Goal: Task Accomplishment & Management: Complete application form

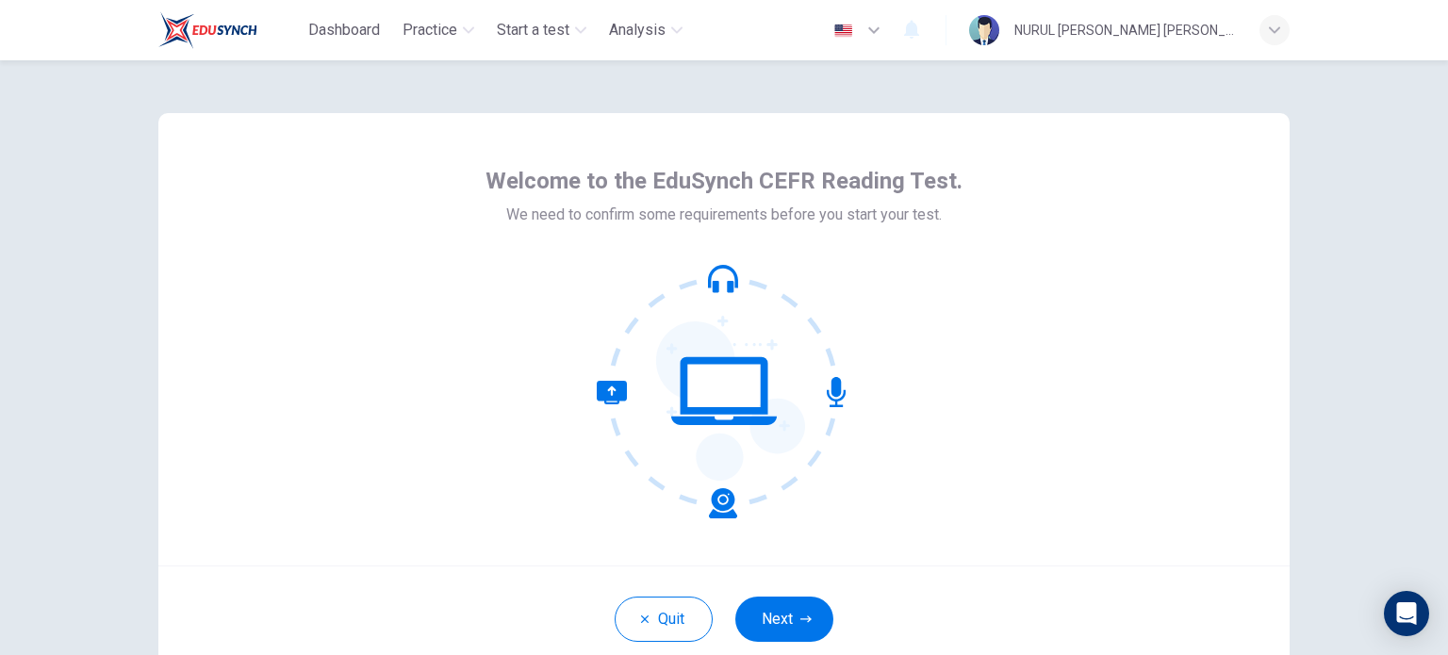
click at [1046, 163] on div "Welcome to the EduSynch CEFR Reading Test. We need to confirm some requirements…" at bounding box center [723, 339] width 1131 height 452
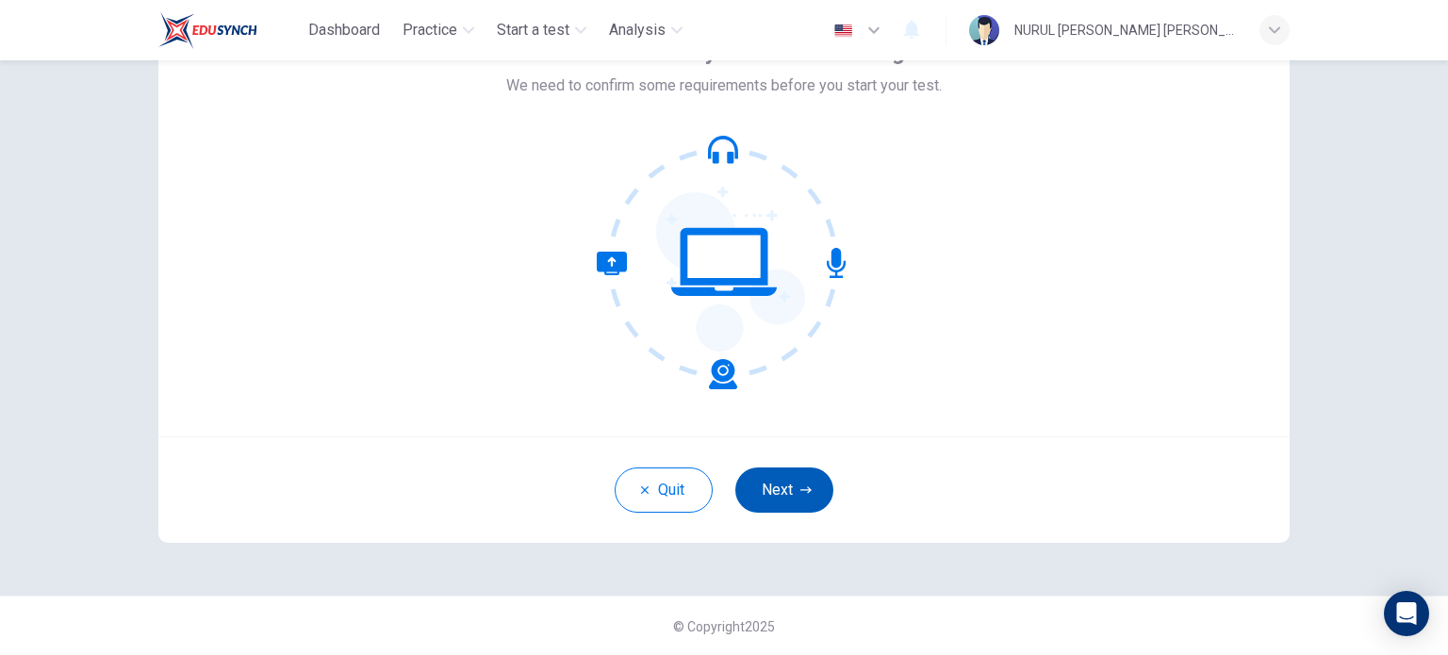
click at [800, 491] on icon "button" at bounding box center [805, 489] width 11 height 11
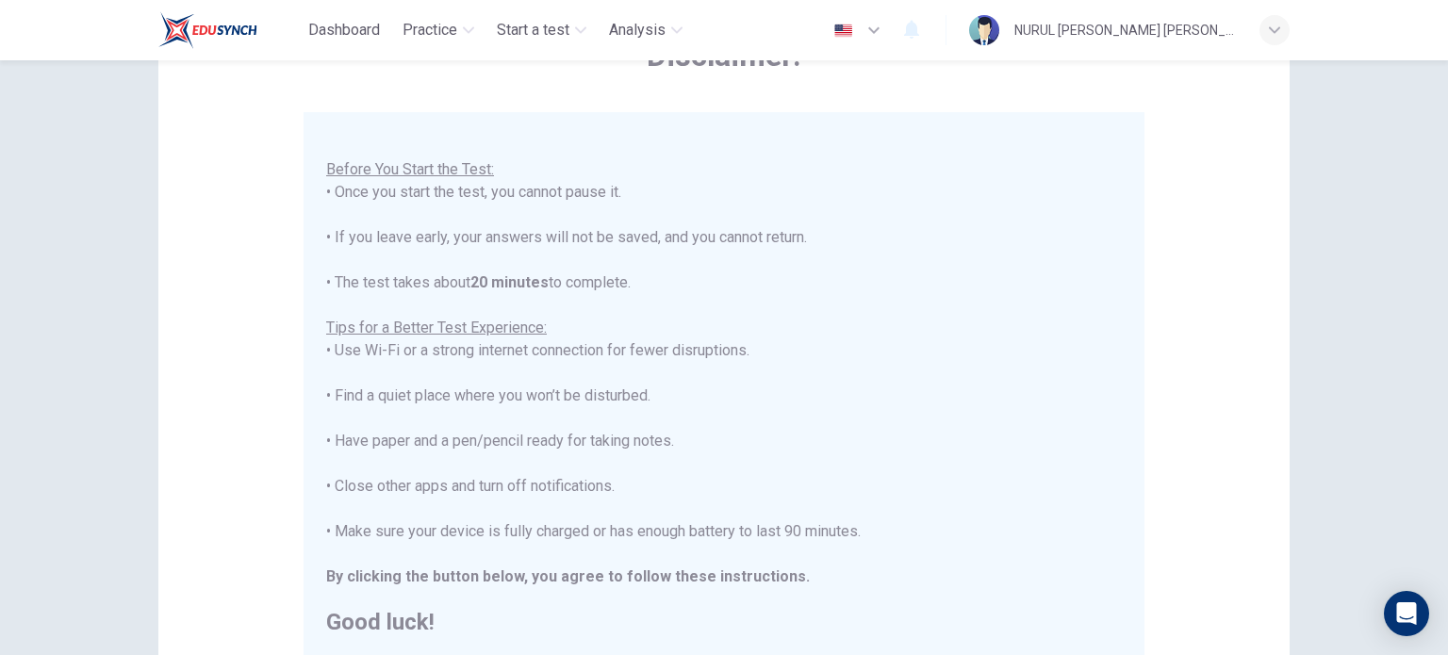
scroll to position [392, 0]
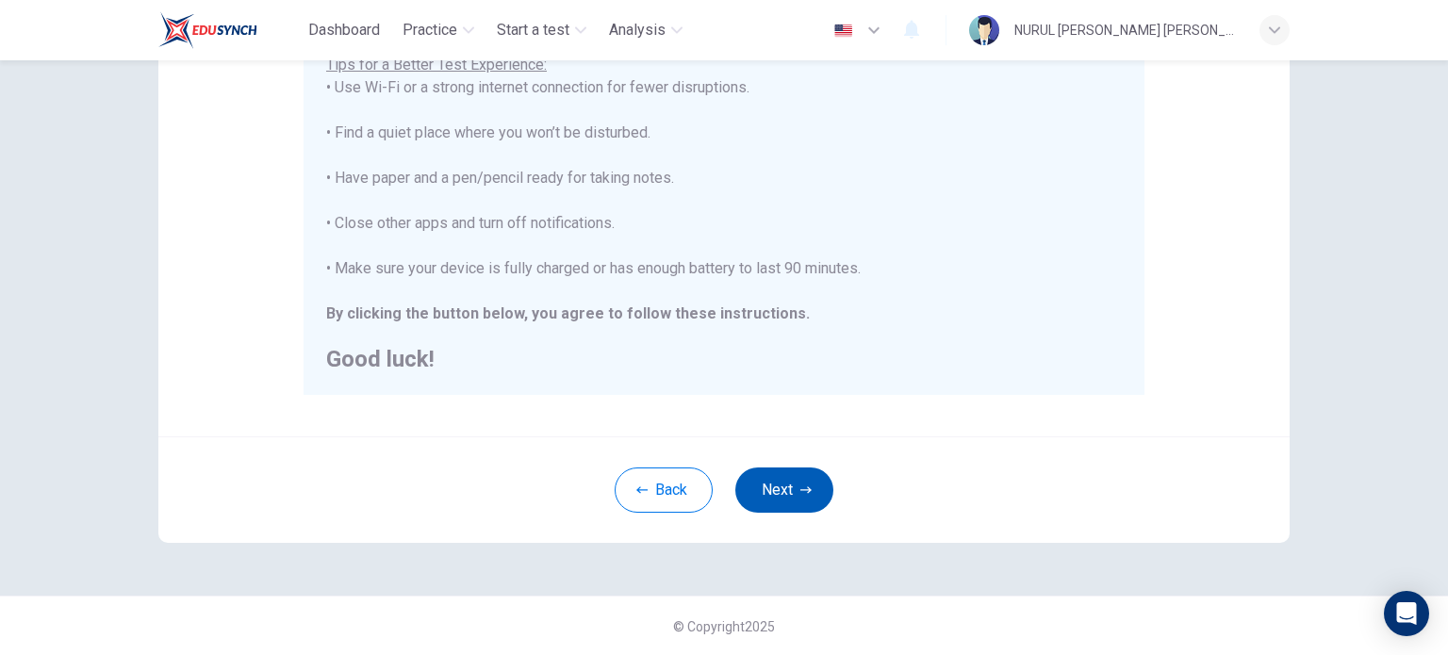
click at [771, 488] on button "Next" at bounding box center [784, 489] width 98 height 45
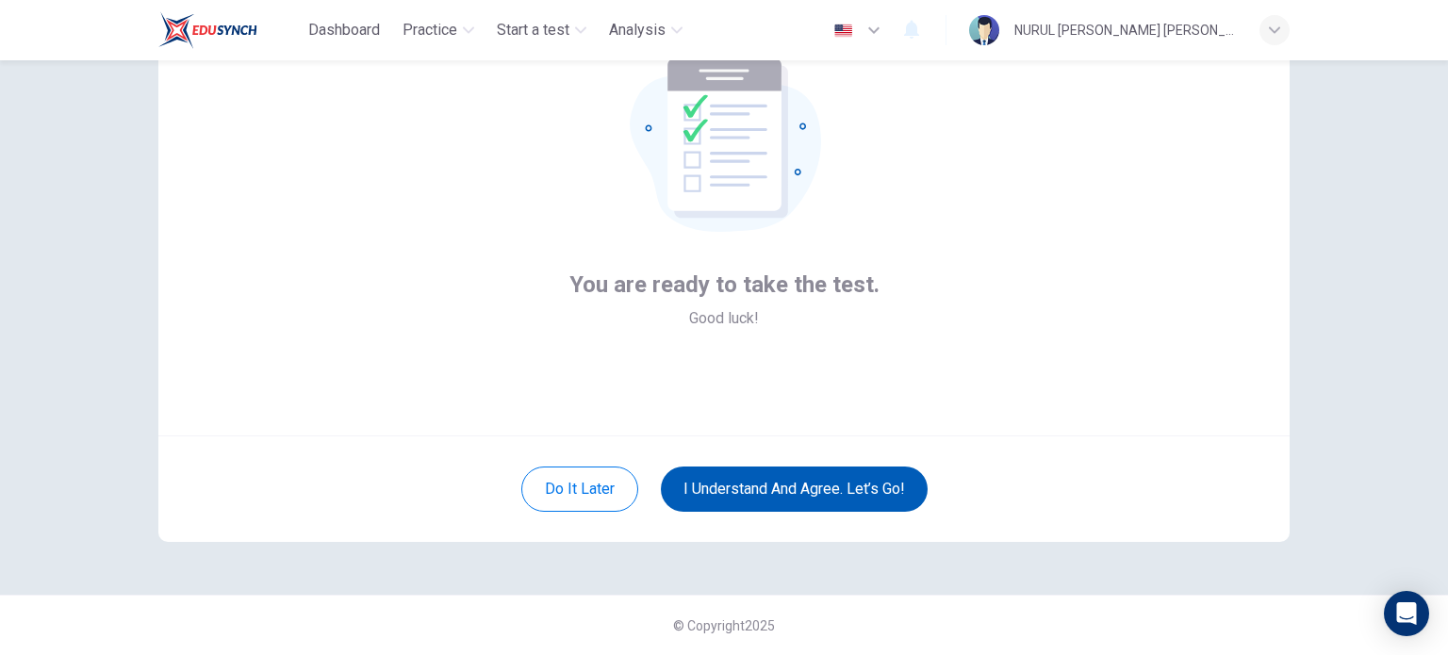
scroll to position [129, 0]
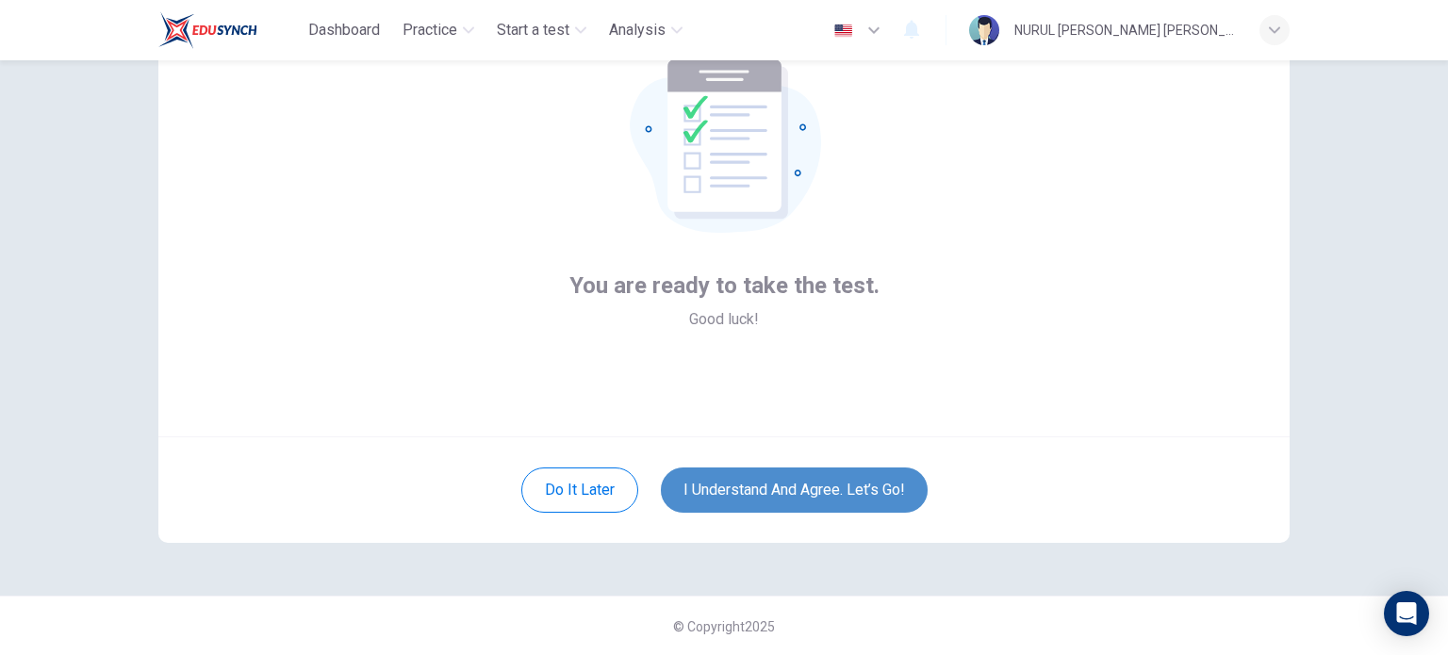
click at [750, 480] on button "I understand and agree. Let’s go!" at bounding box center [794, 489] width 267 height 45
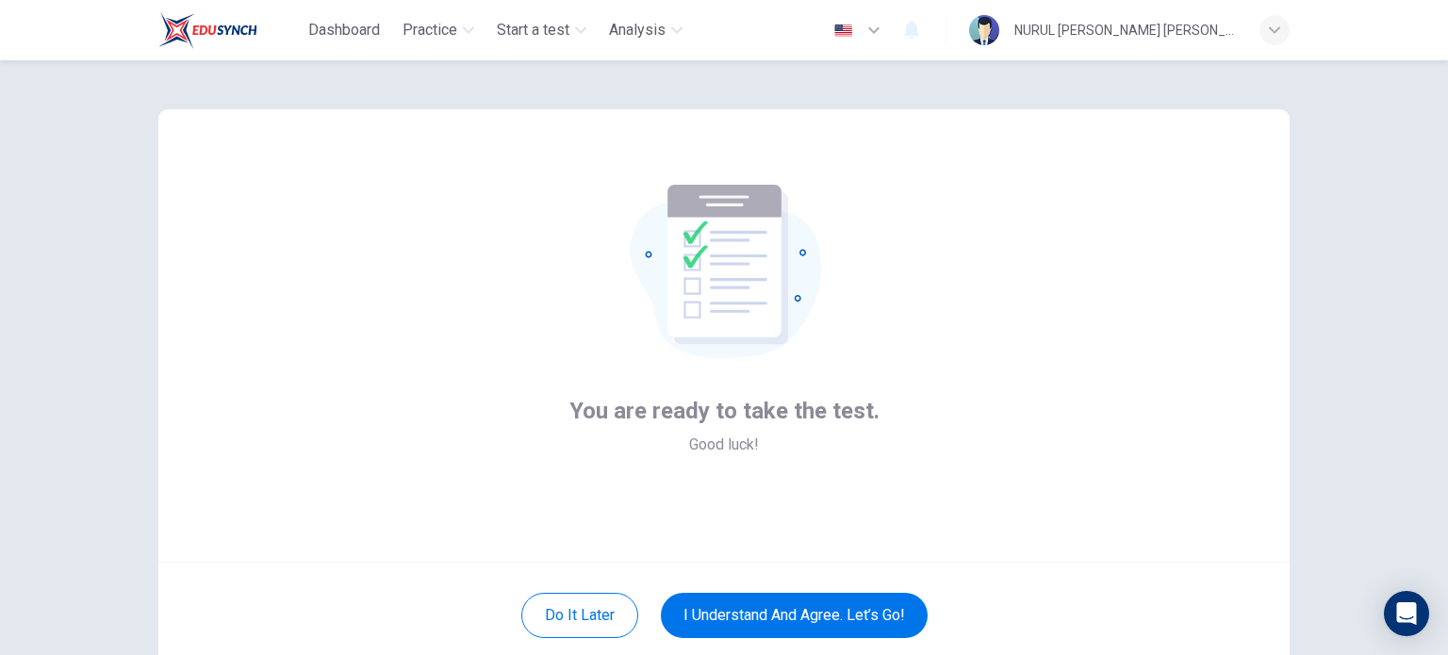
scroll to position [2, 0]
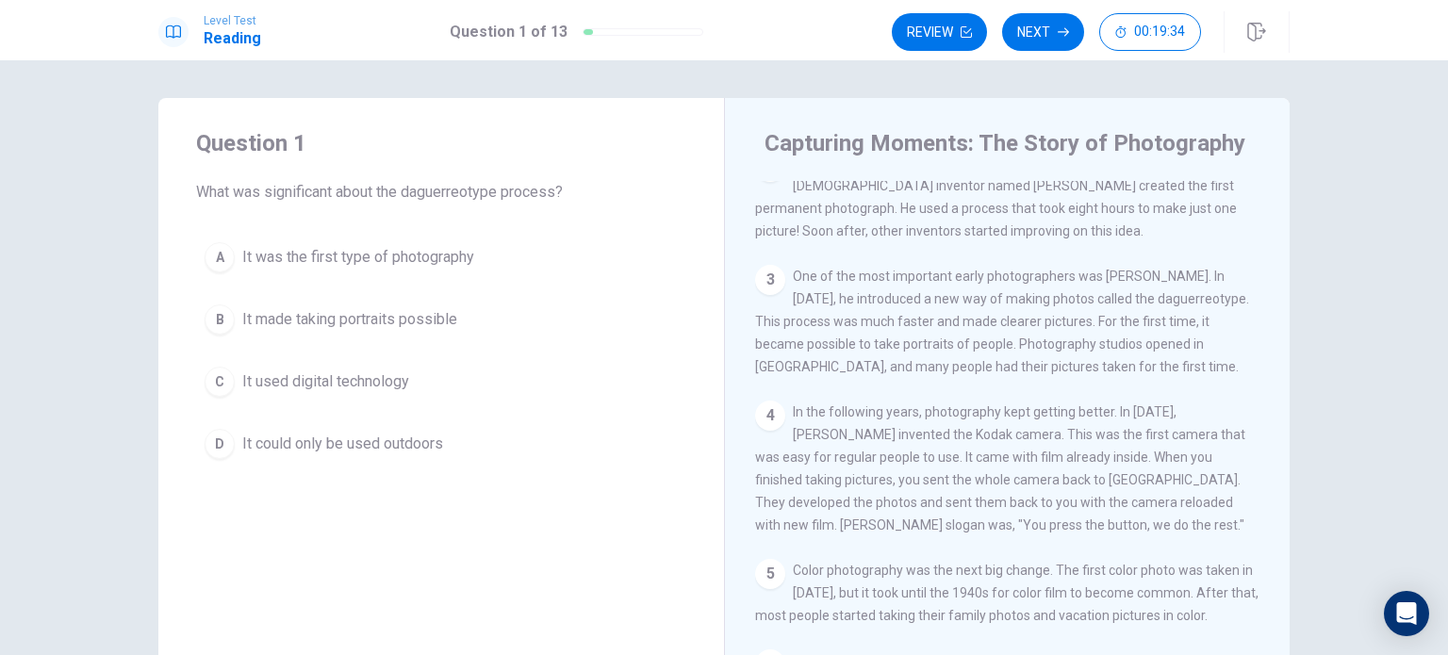
scroll to position [119, 0]
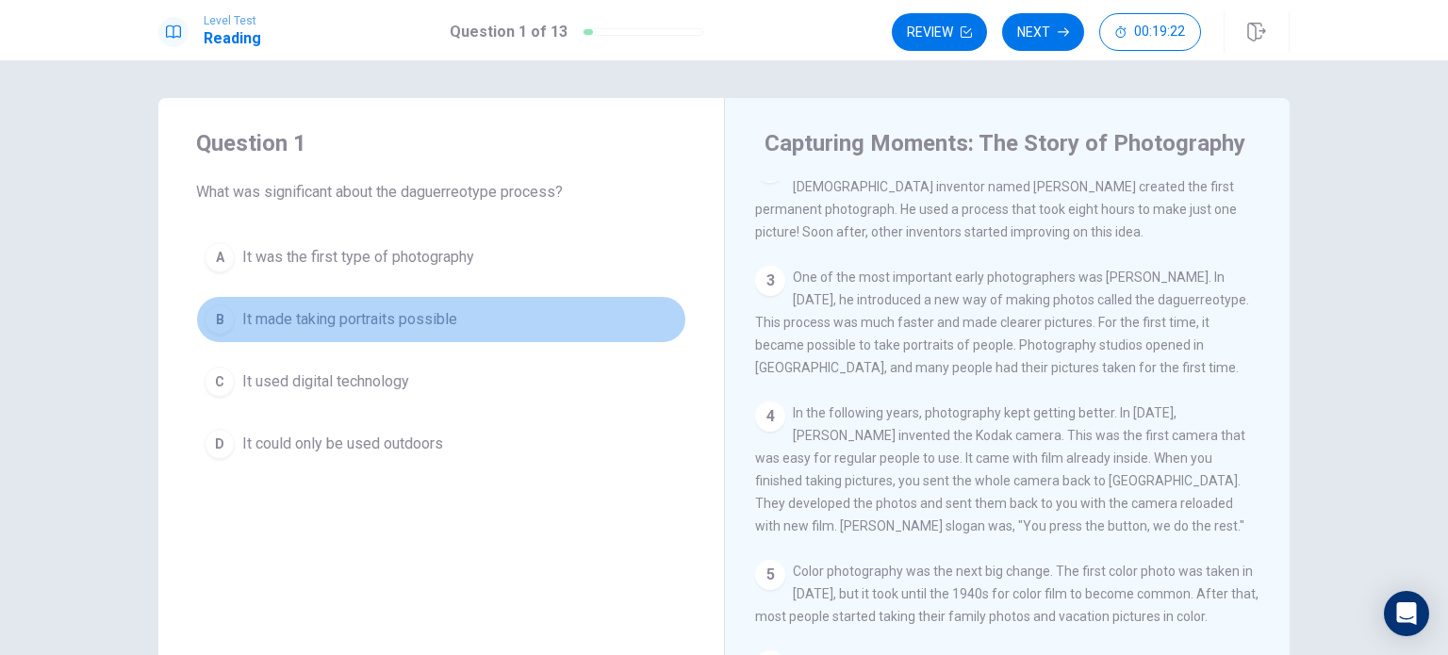
click at [204, 314] on div "B" at bounding box center [219, 319] width 30 height 30
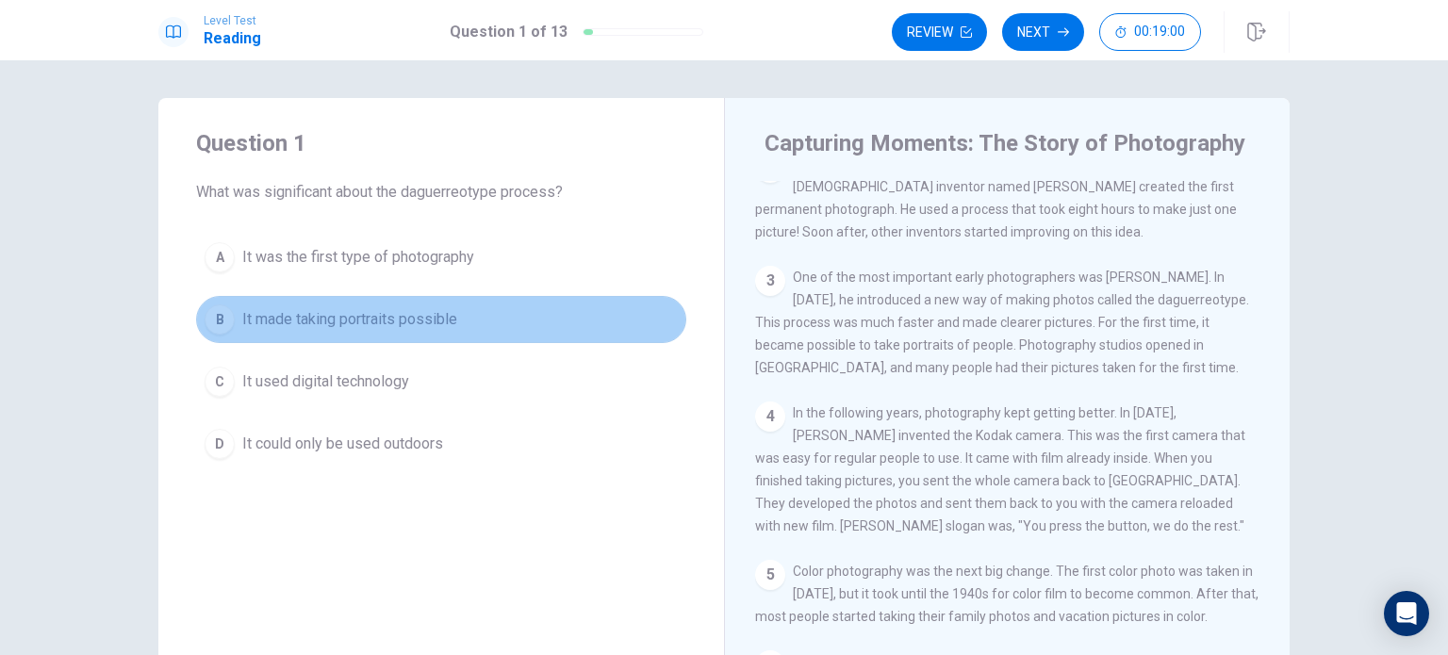
click at [390, 318] on span "It made taking portraits possible" at bounding box center [349, 319] width 215 height 23
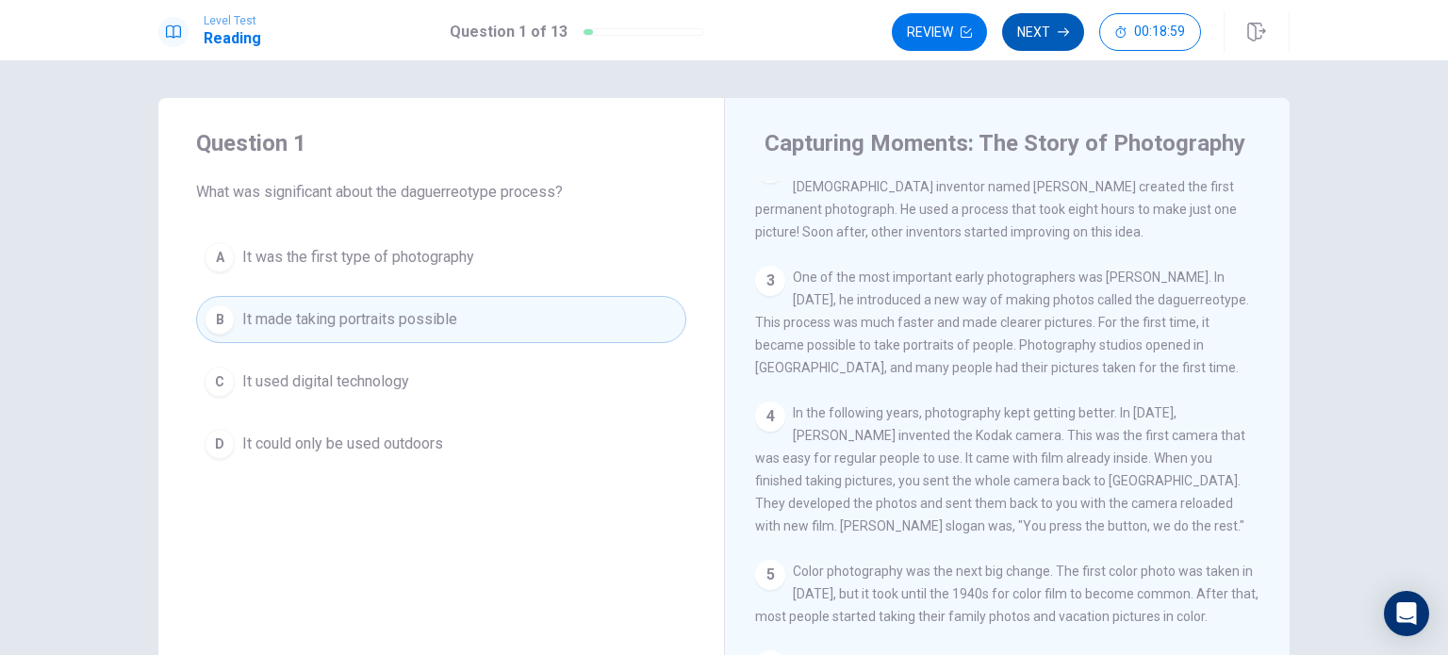
click at [1022, 24] on button "Next" at bounding box center [1043, 32] width 82 height 38
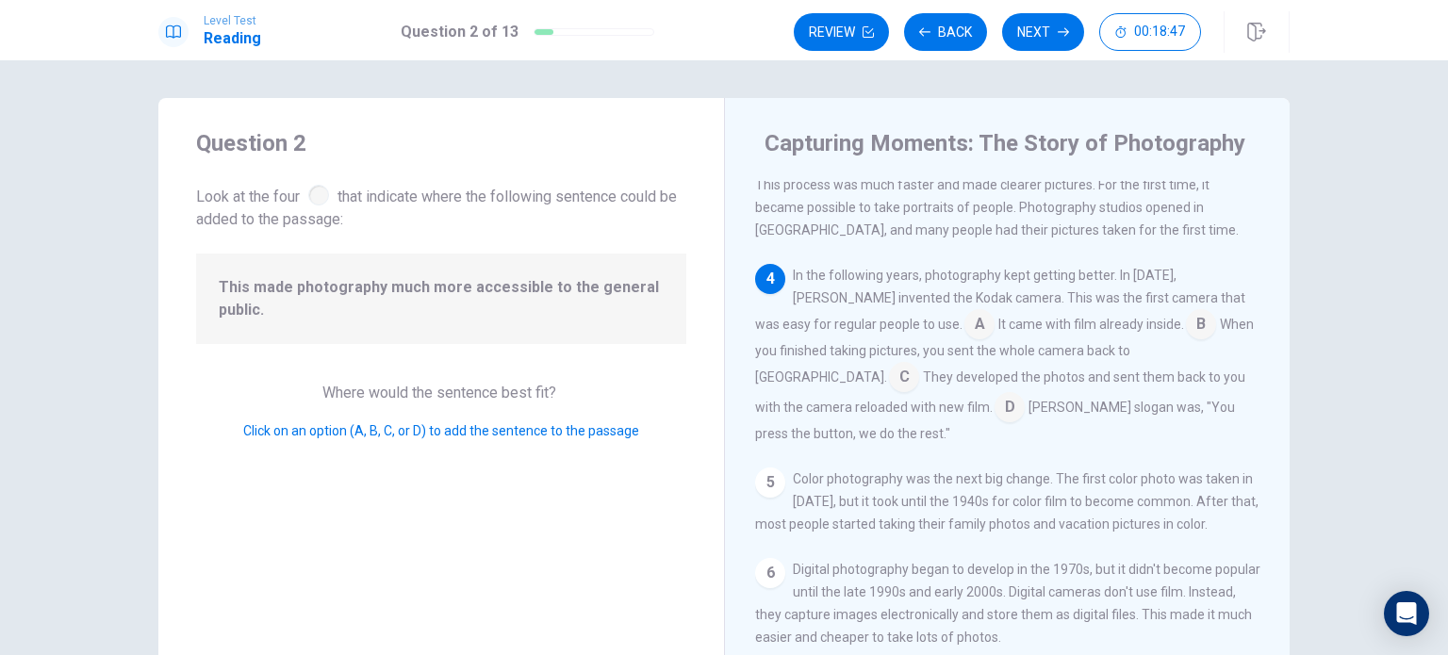
scroll to position [254, 0]
click at [994, 423] on input at bounding box center [1009, 411] width 30 height 30
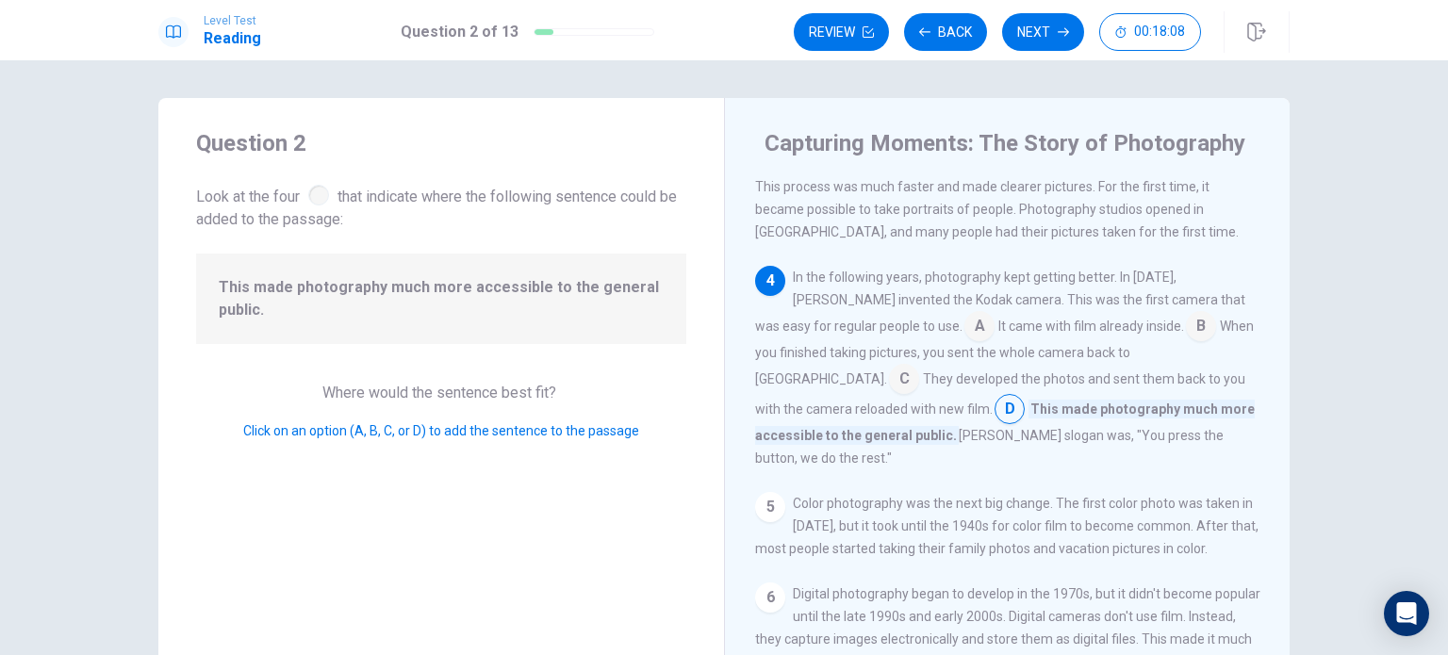
click at [1186, 340] on input at bounding box center [1201, 328] width 30 height 30
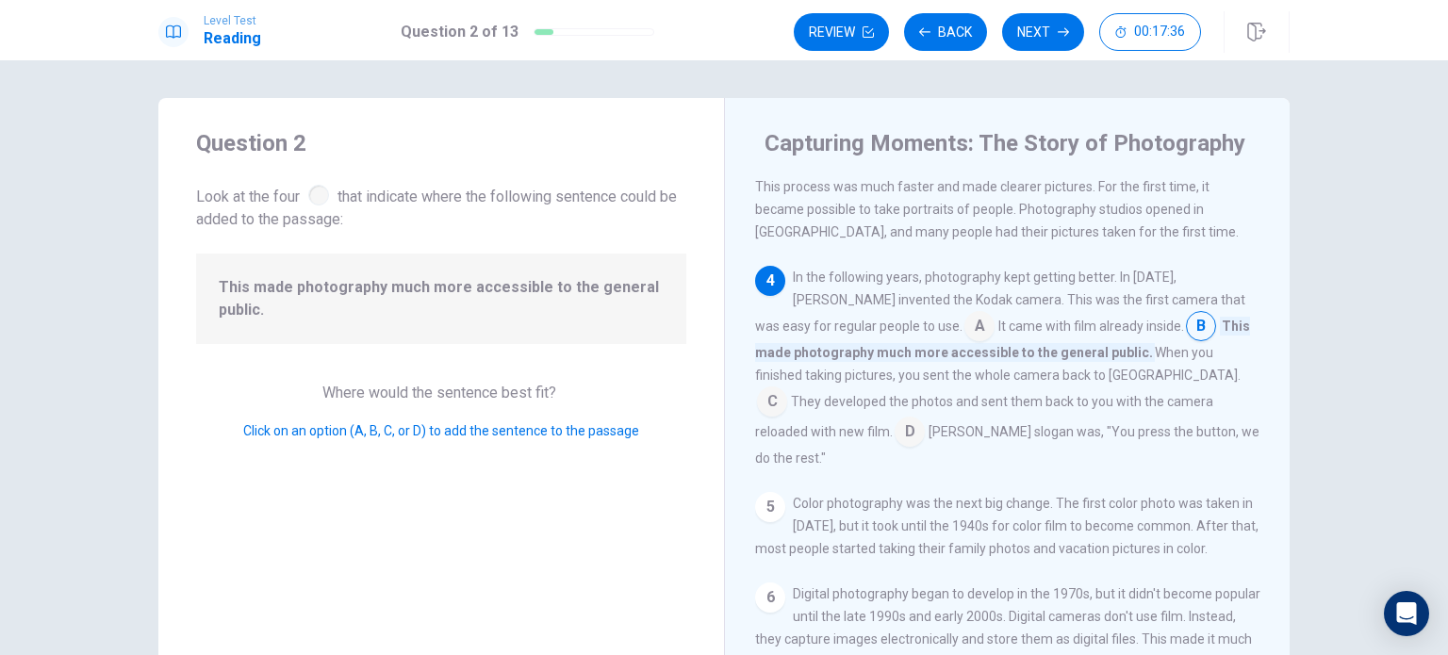
click at [1186, 334] on input at bounding box center [1201, 328] width 30 height 30
click at [1025, 40] on button "Next" at bounding box center [1043, 32] width 82 height 38
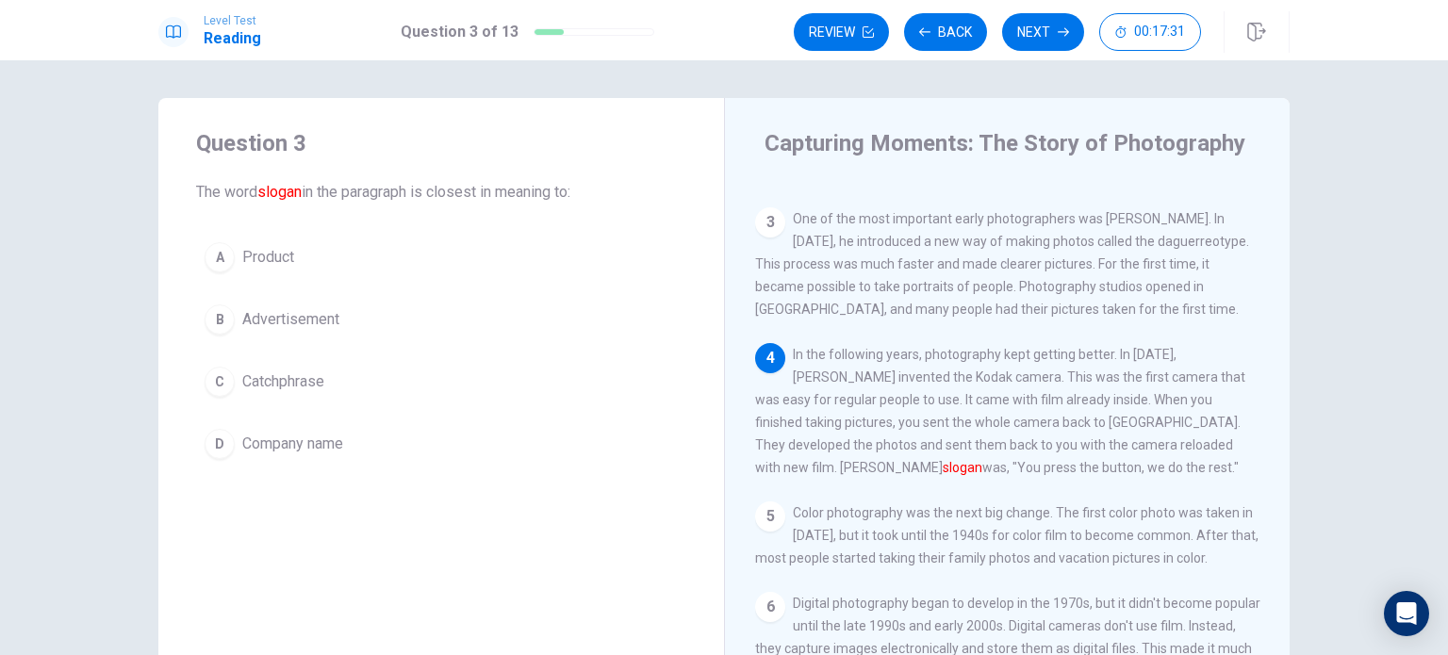
scroll to position [185, 0]
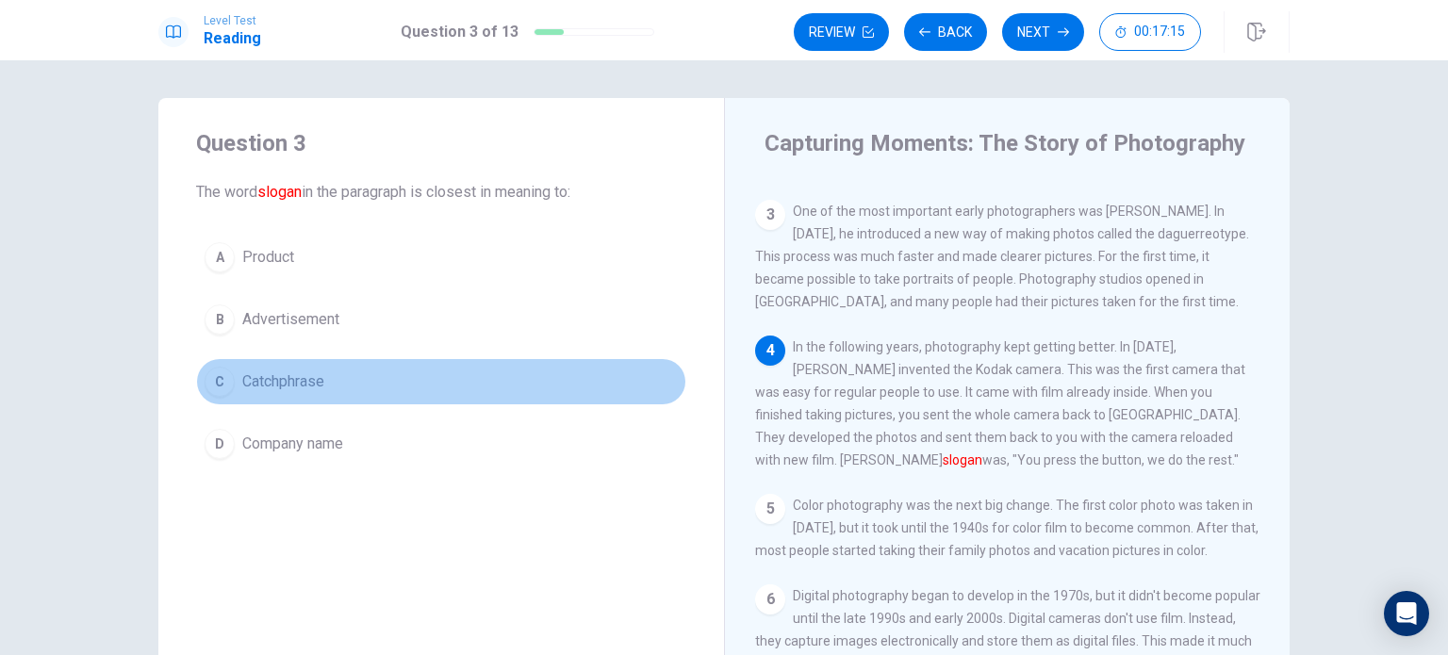
click at [303, 386] on span "Catchphrase" at bounding box center [283, 381] width 82 height 23
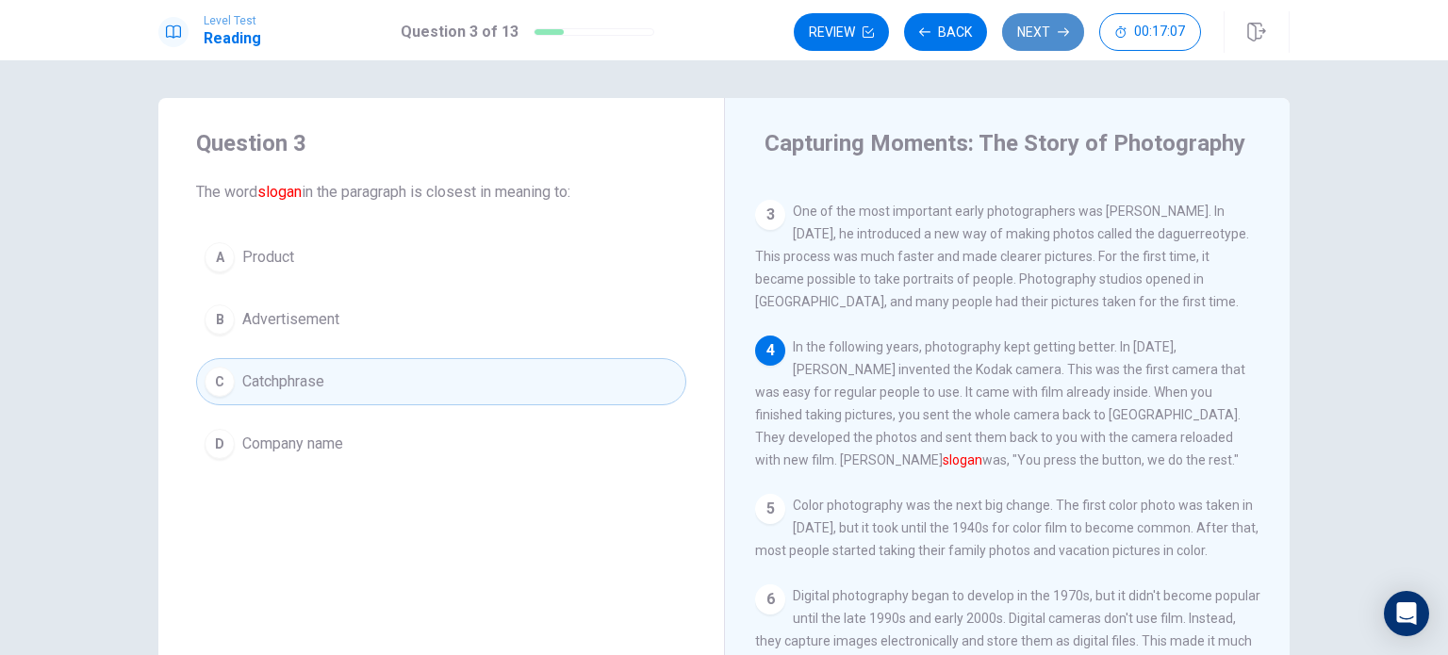
click at [1022, 39] on button "Next" at bounding box center [1043, 32] width 82 height 38
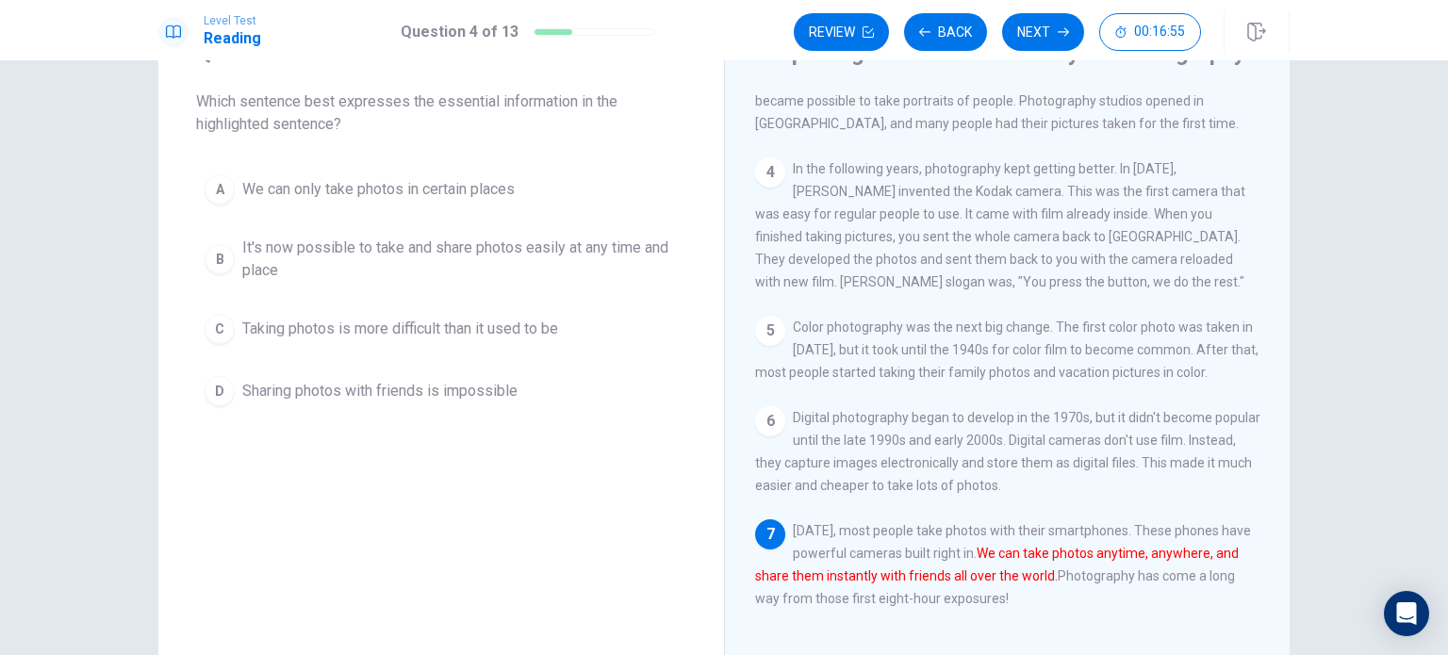
scroll to position [90, 0]
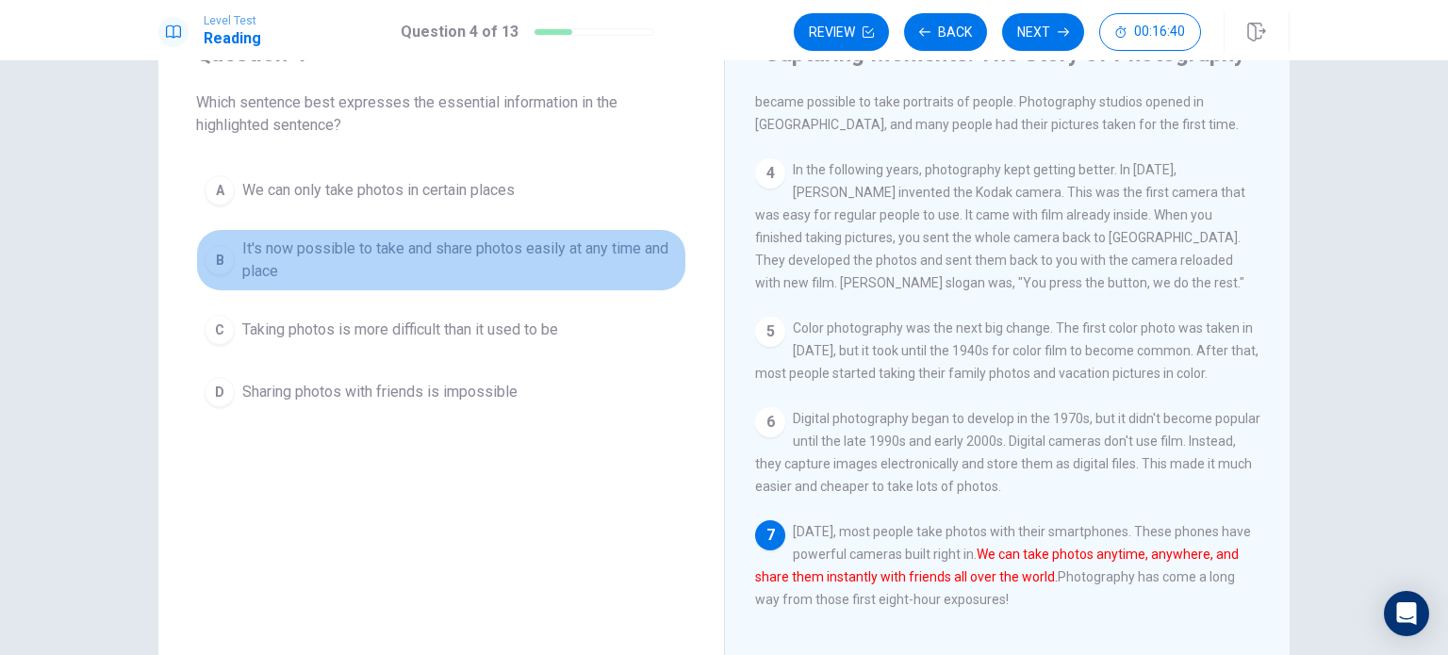
click at [529, 252] on span "It's now possible to take and share photos easily at any time and place" at bounding box center [459, 259] width 435 height 45
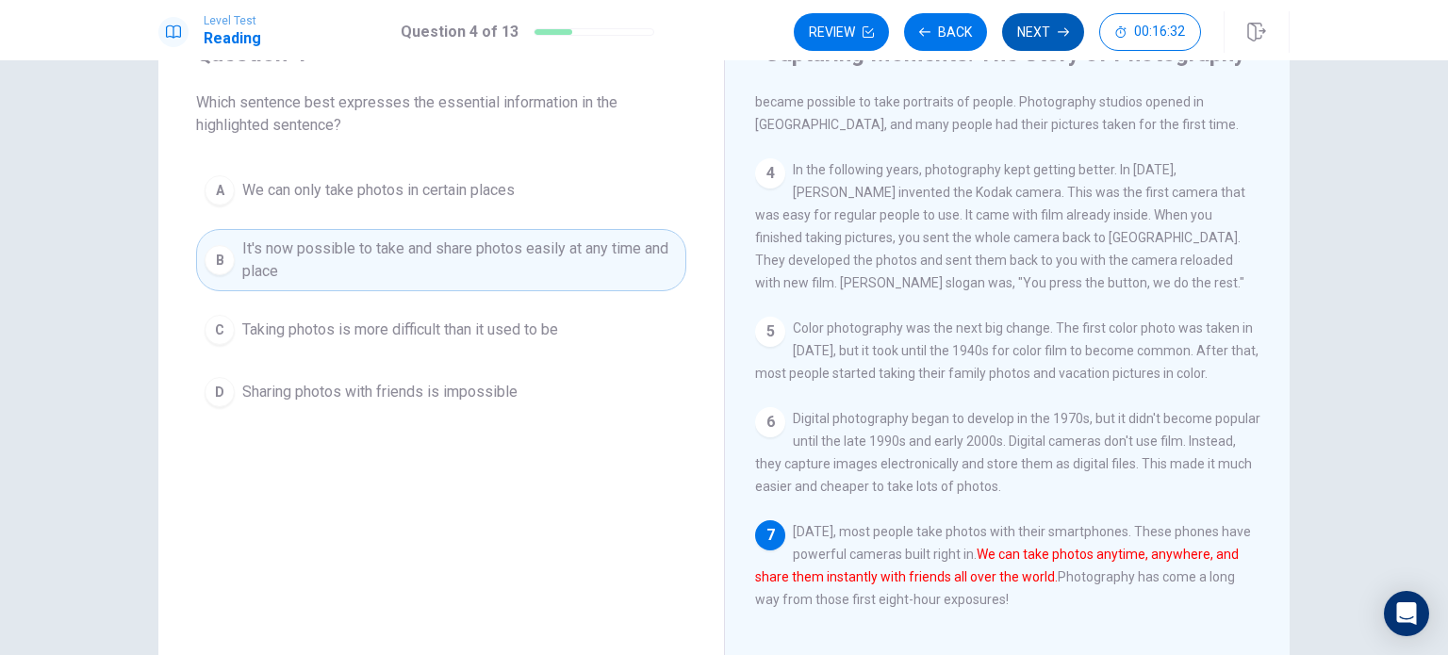
click at [1033, 32] on button "Next" at bounding box center [1043, 32] width 82 height 38
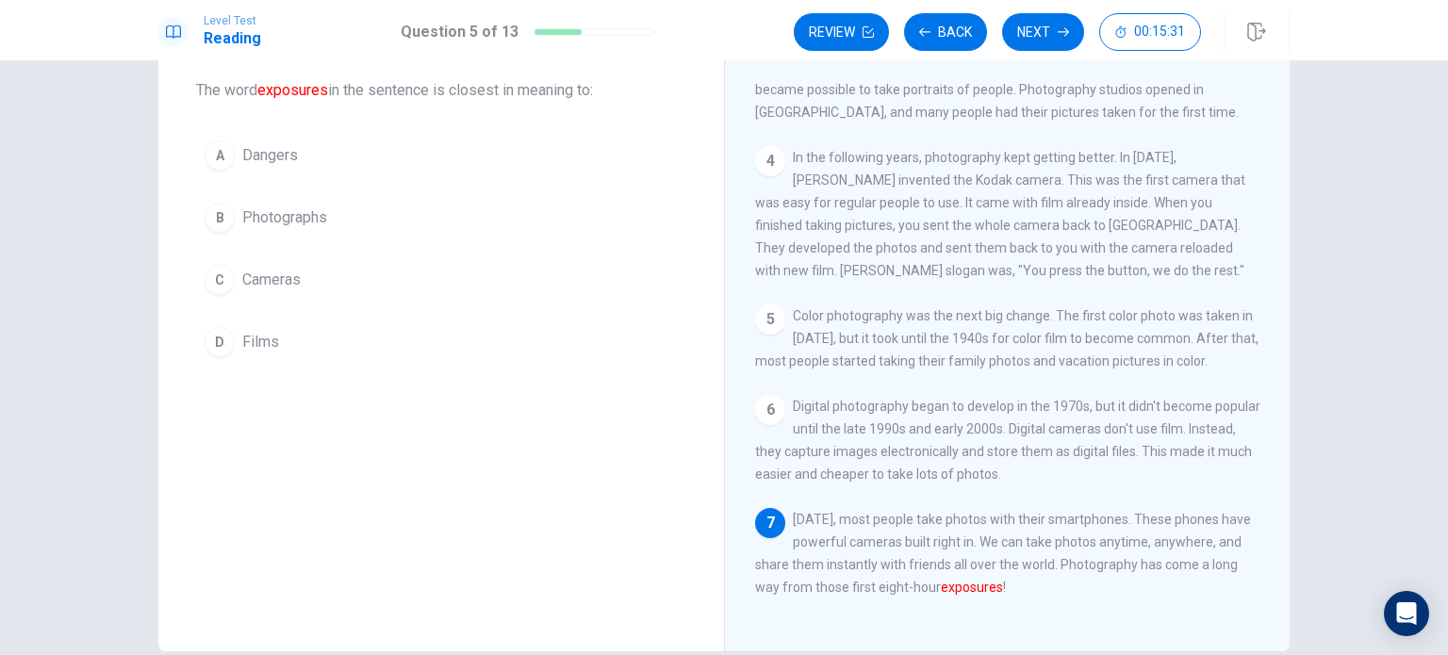
scroll to position [101, 0]
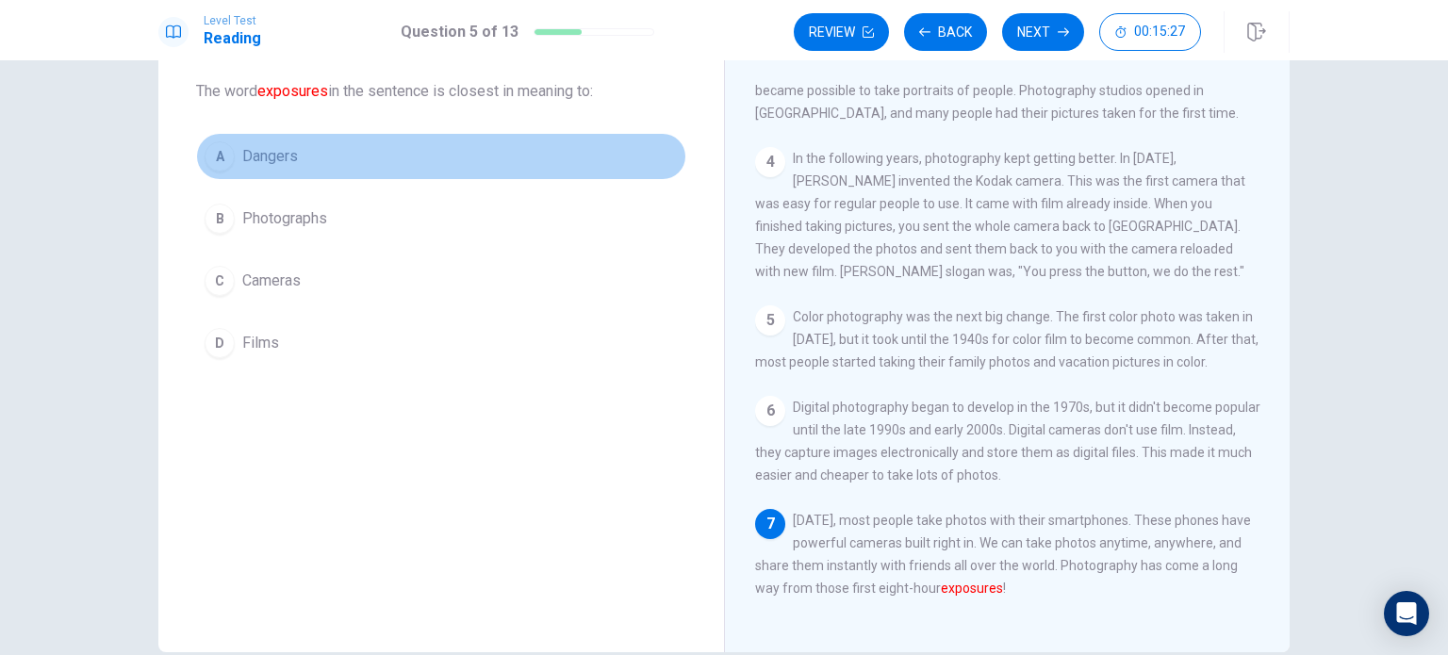
click at [272, 161] on span "Dangers" at bounding box center [270, 156] width 56 height 23
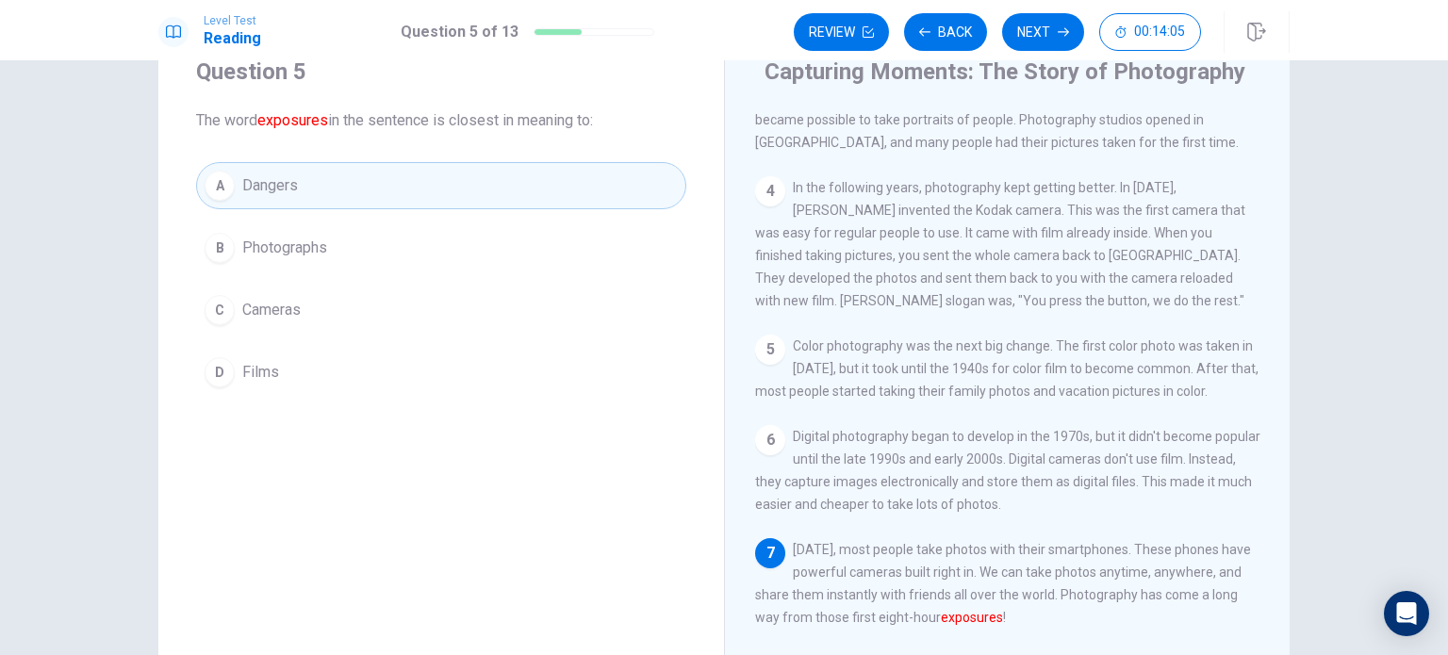
scroll to position [72, 0]
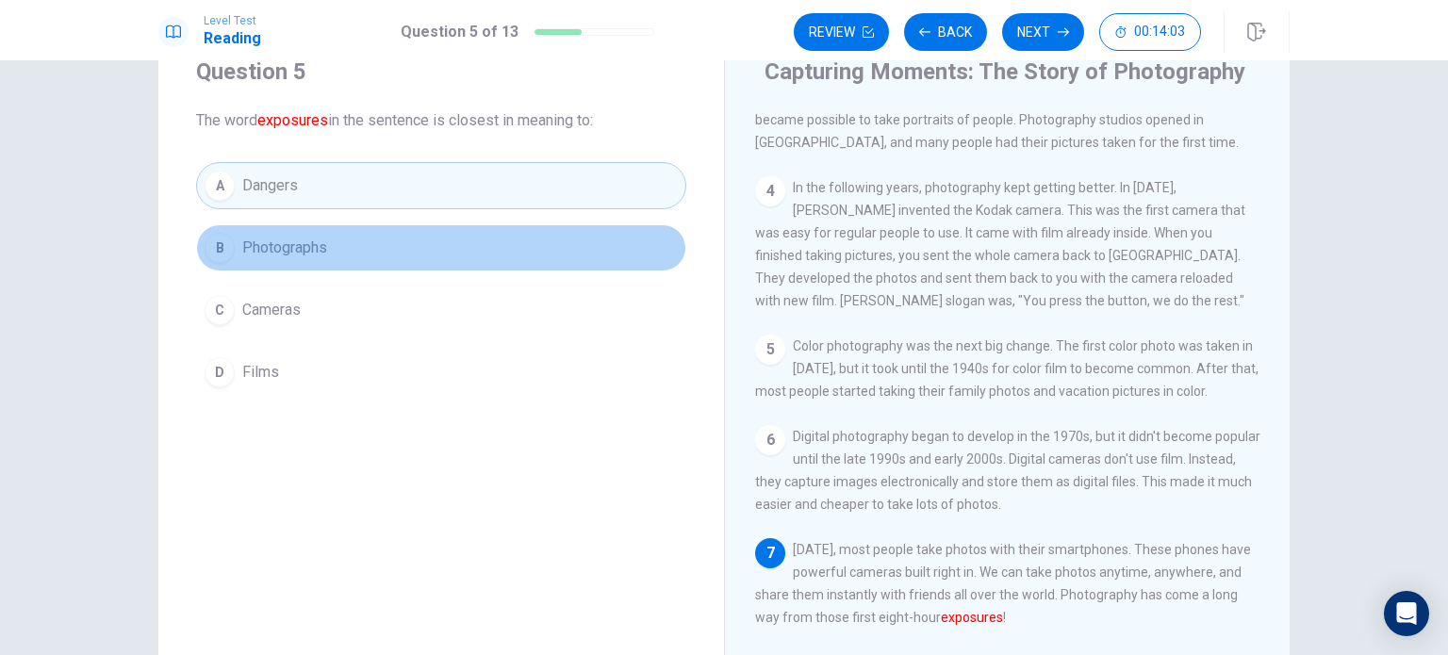
click at [308, 250] on span "Photographs" at bounding box center [284, 248] width 85 height 23
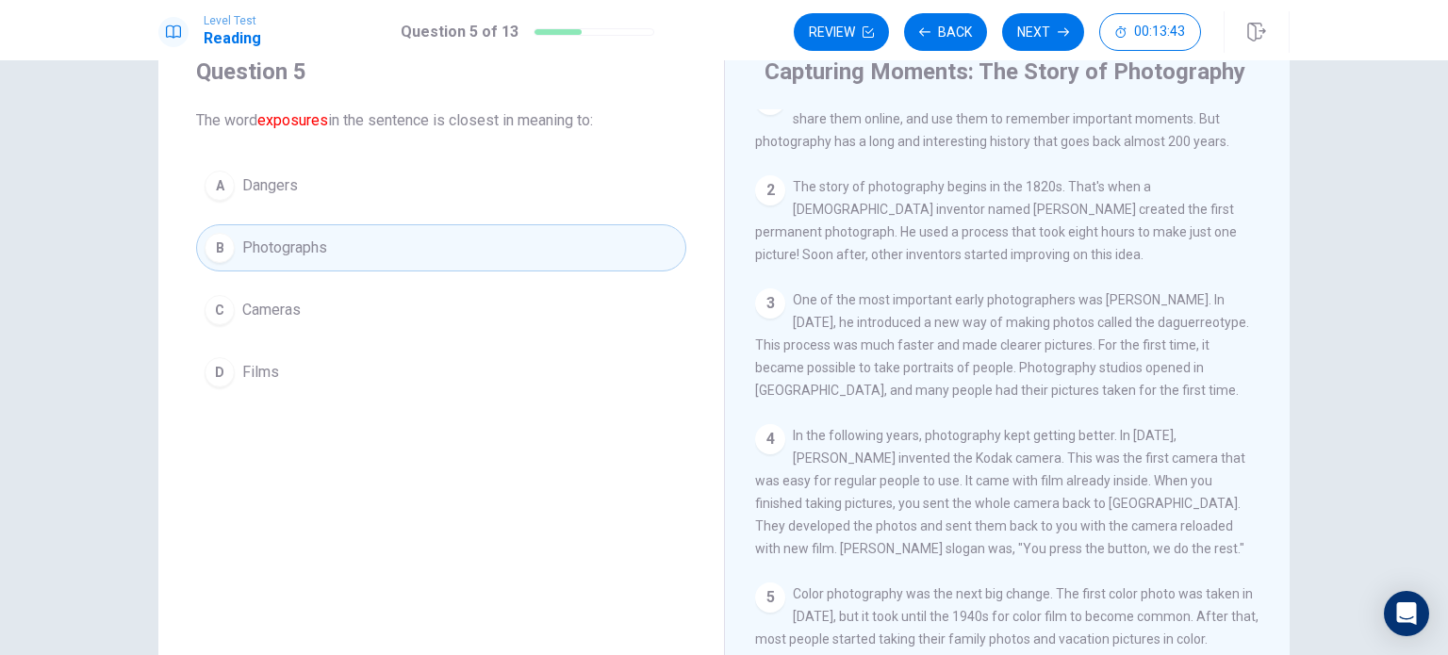
scroll to position [294, 0]
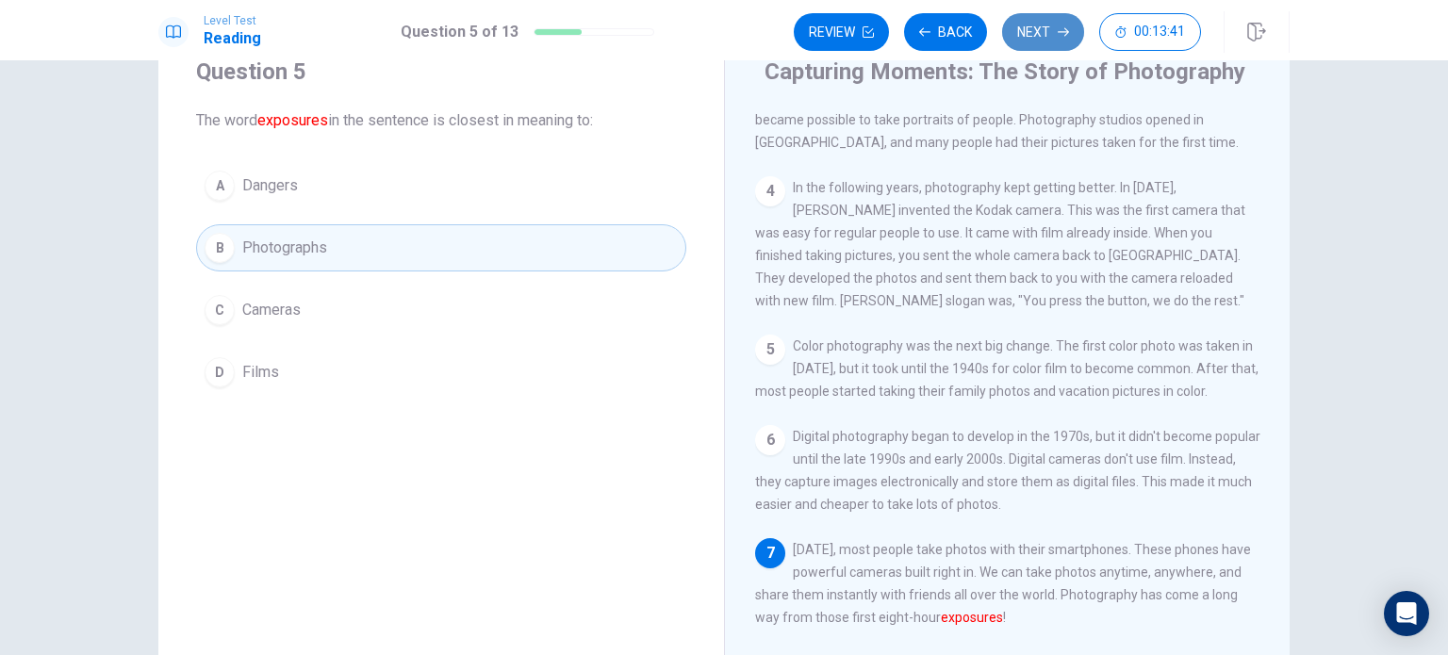
click at [1040, 25] on button "Next" at bounding box center [1043, 32] width 82 height 38
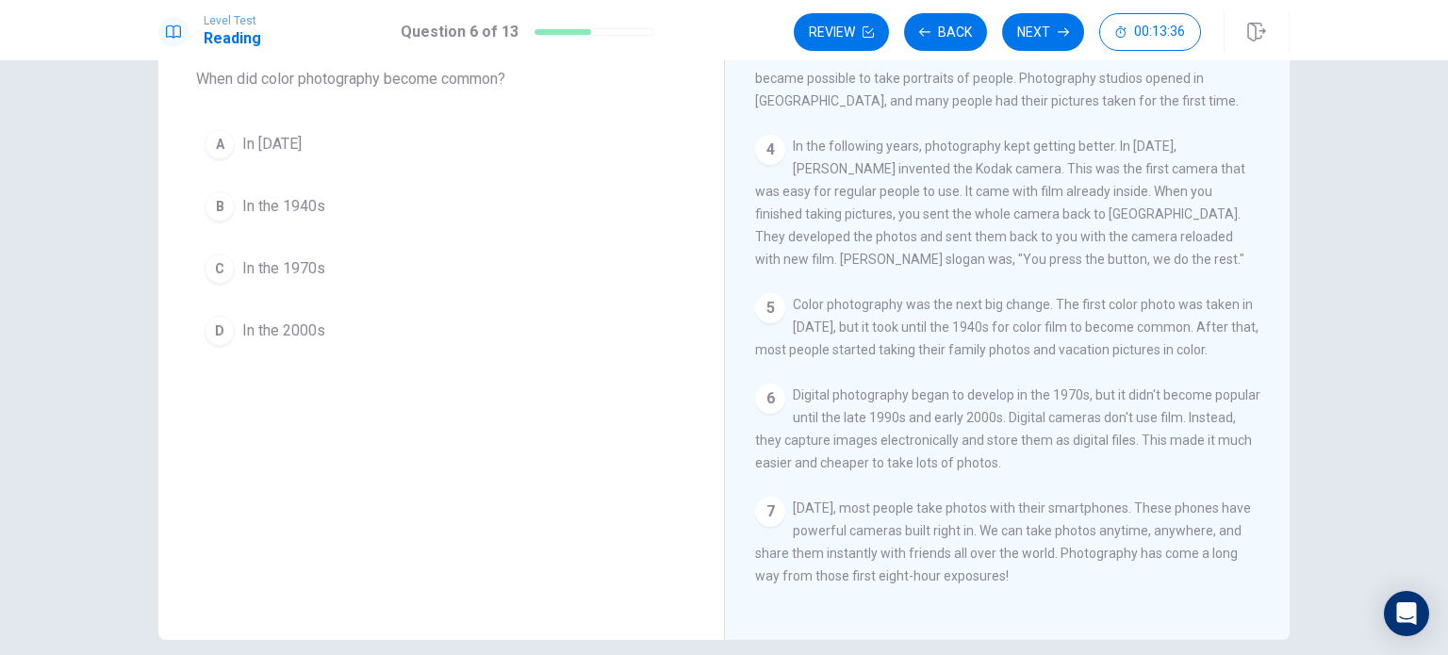
scroll to position [102, 0]
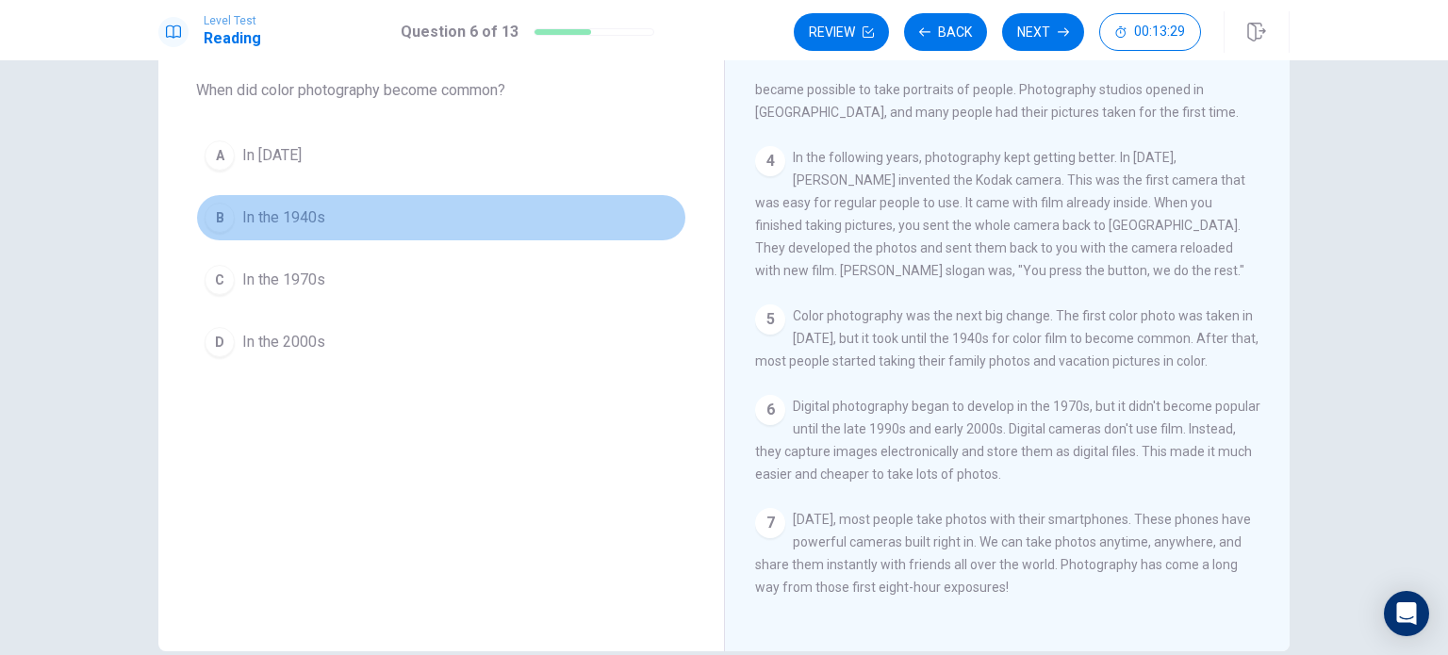
click at [305, 218] on span "In the 1940s" at bounding box center [283, 217] width 83 height 23
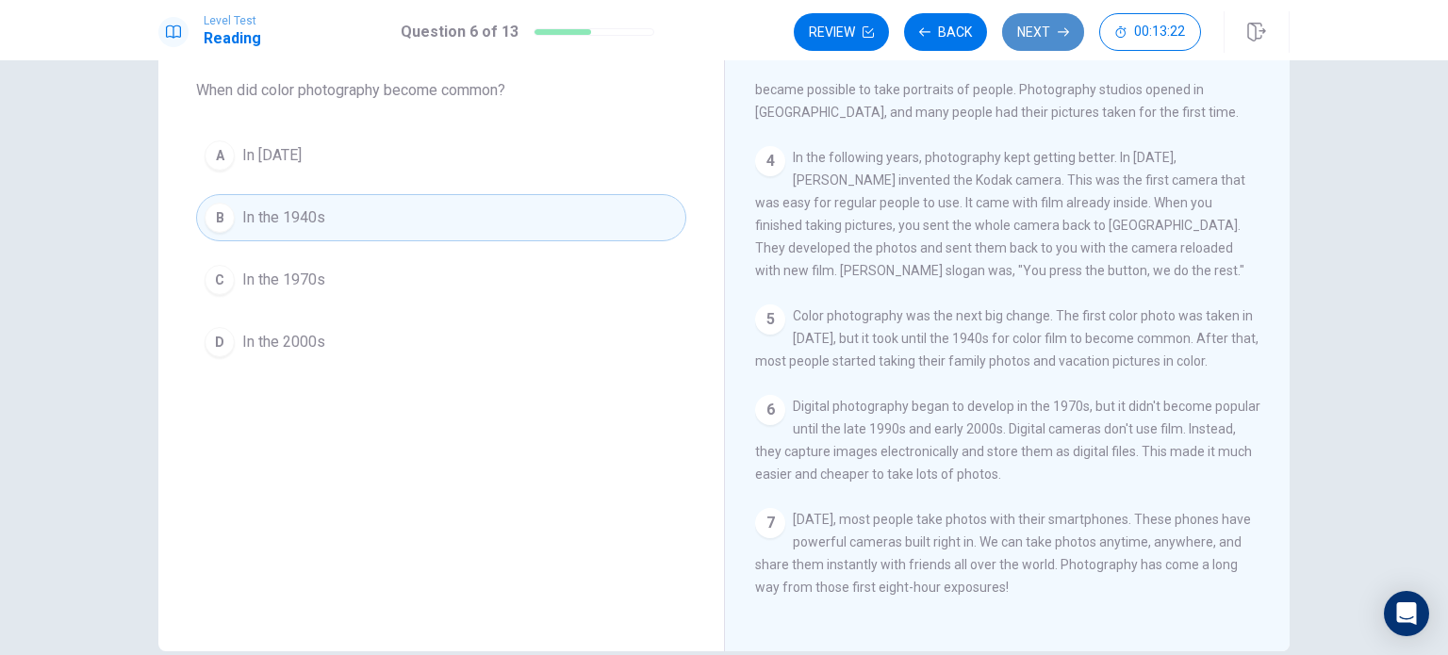
click at [1034, 33] on button "Next" at bounding box center [1043, 32] width 82 height 38
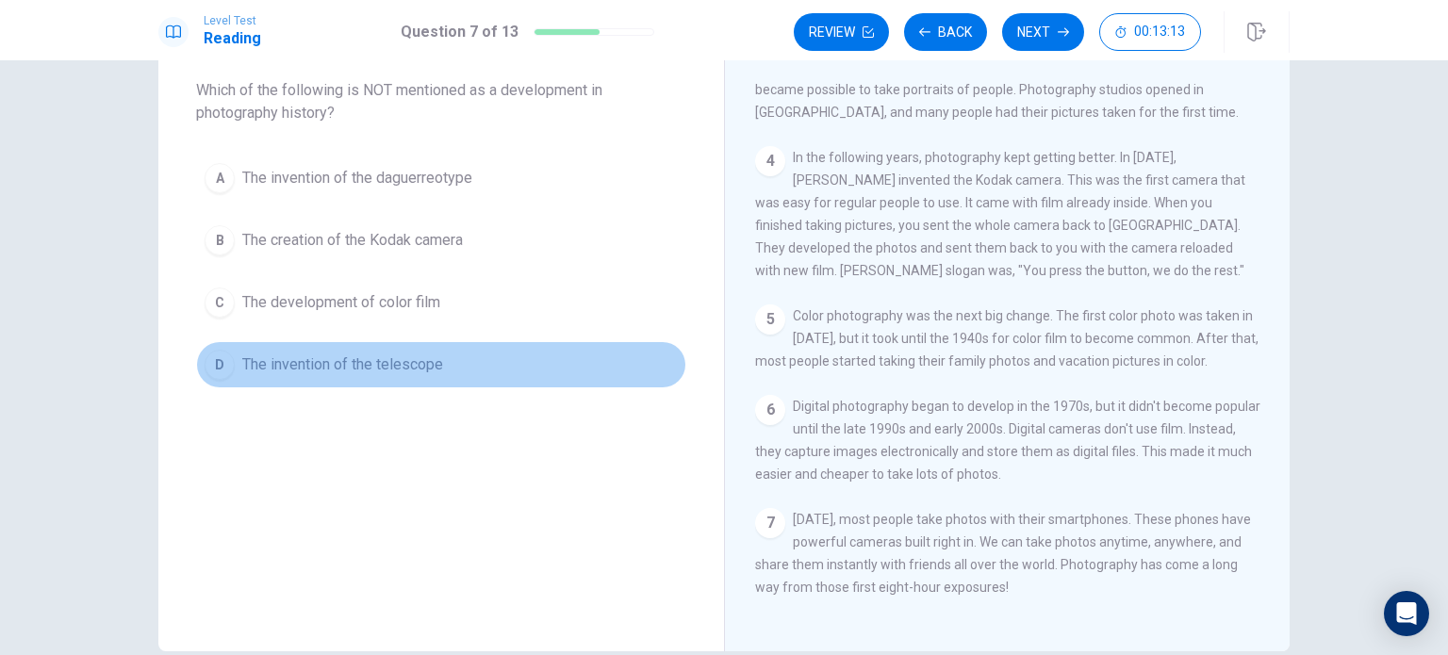
click at [359, 355] on span "The invention of the telescope" at bounding box center [342, 364] width 201 height 23
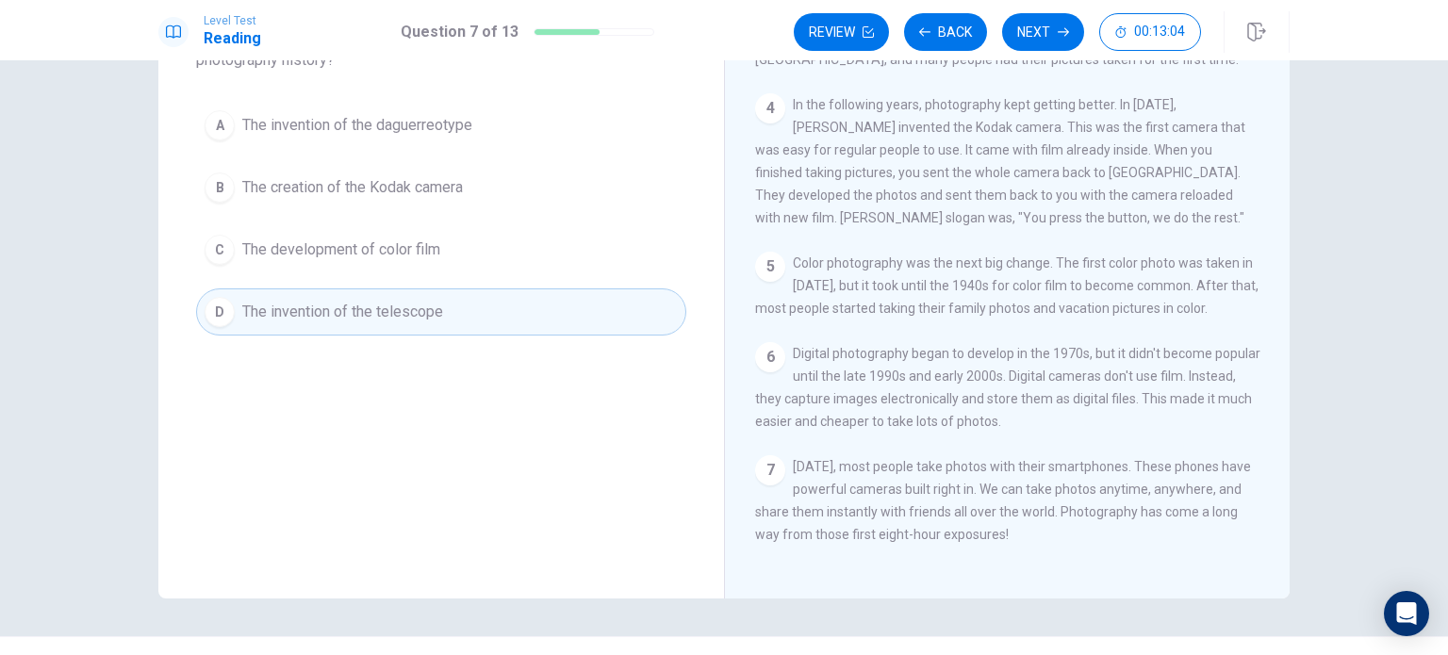
scroll to position [156, 0]
click at [1042, 25] on button "Next" at bounding box center [1043, 32] width 82 height 38
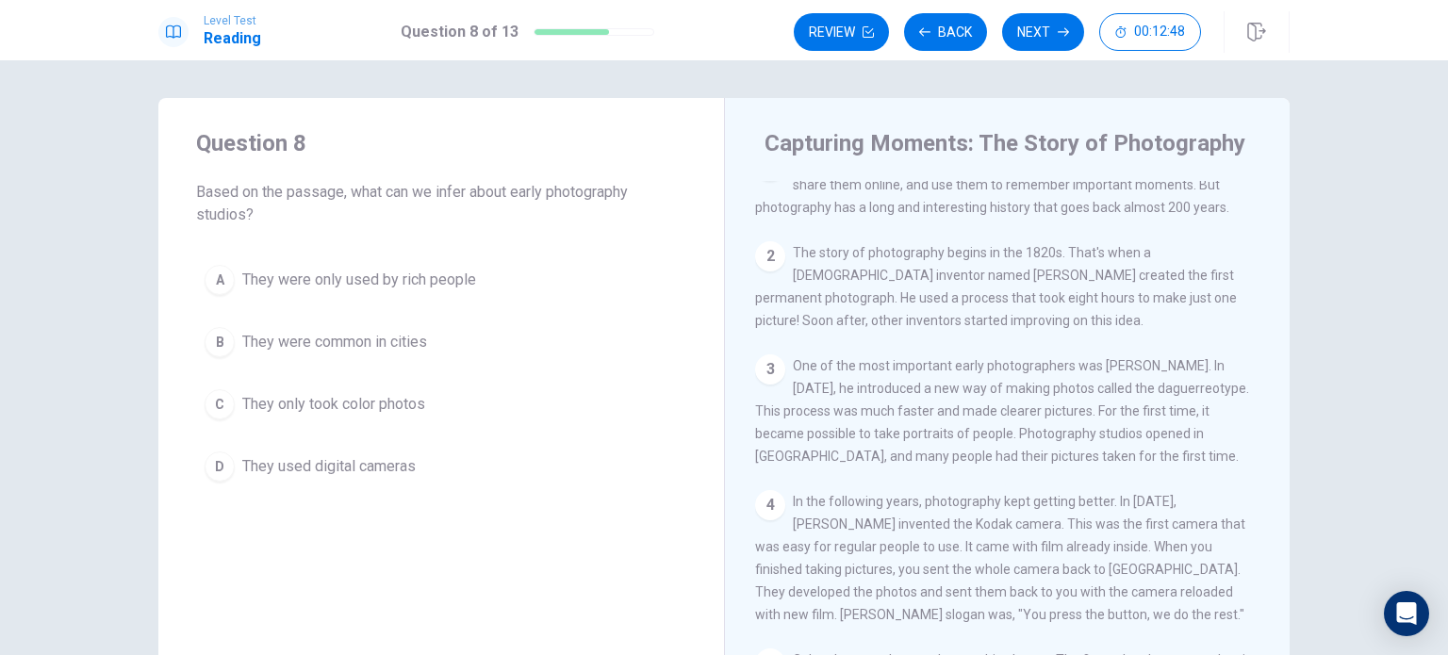
scroll to position [0, 0]
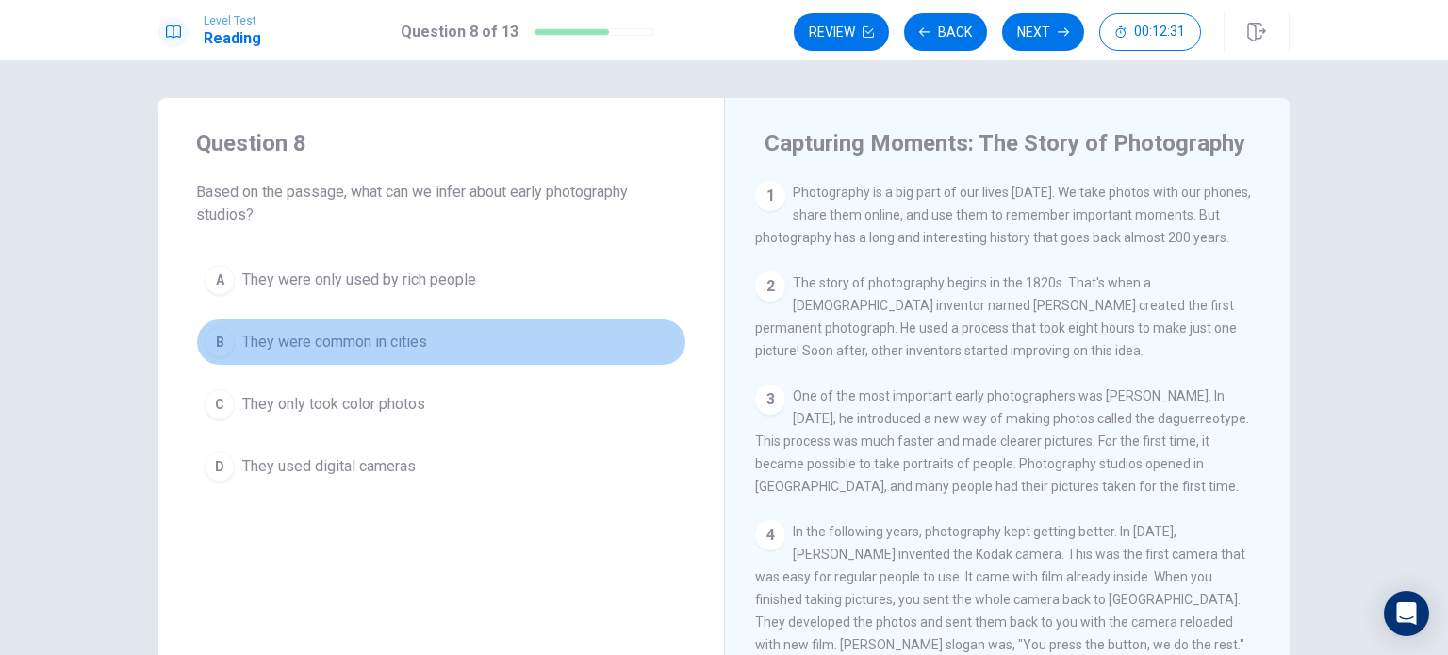
click at [407, 343] on span "They were common in cities" at bounding box center [334, 342] width 185 height 23
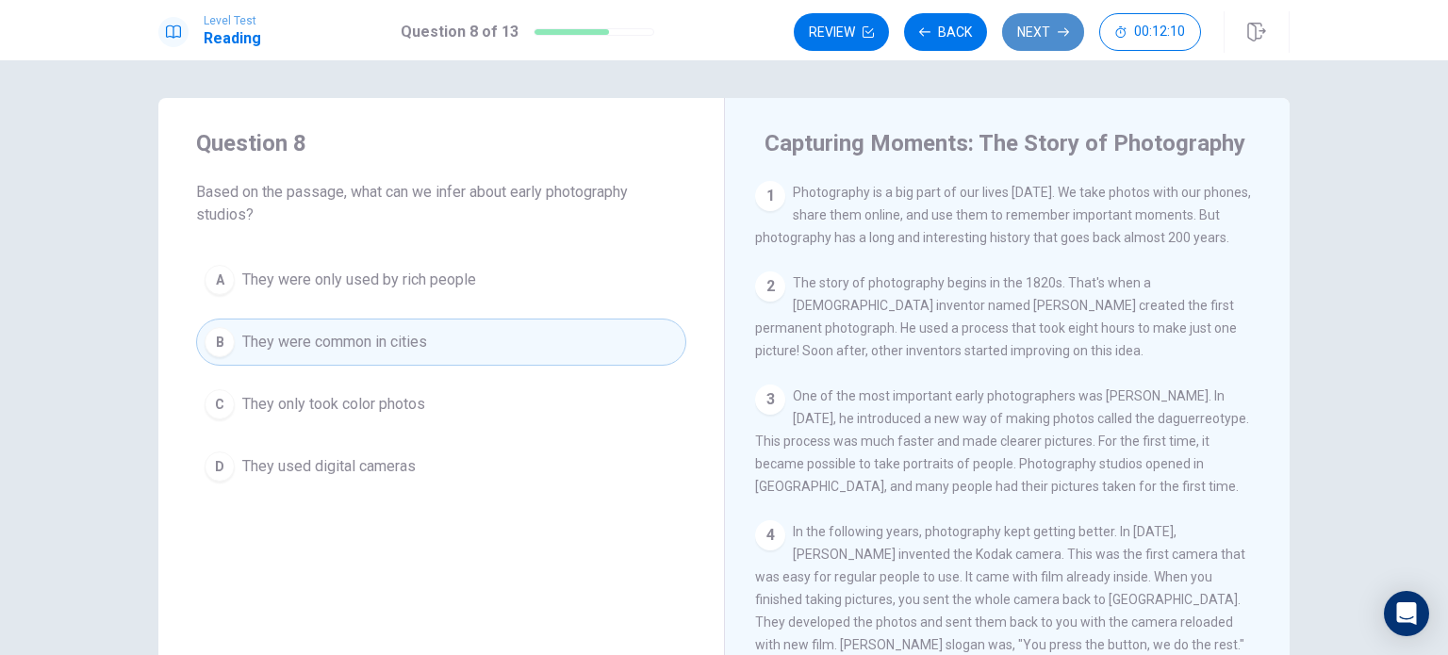
click at [1050, 37] on button "Next" at bounding box center [1043, 32] width 82 height 38
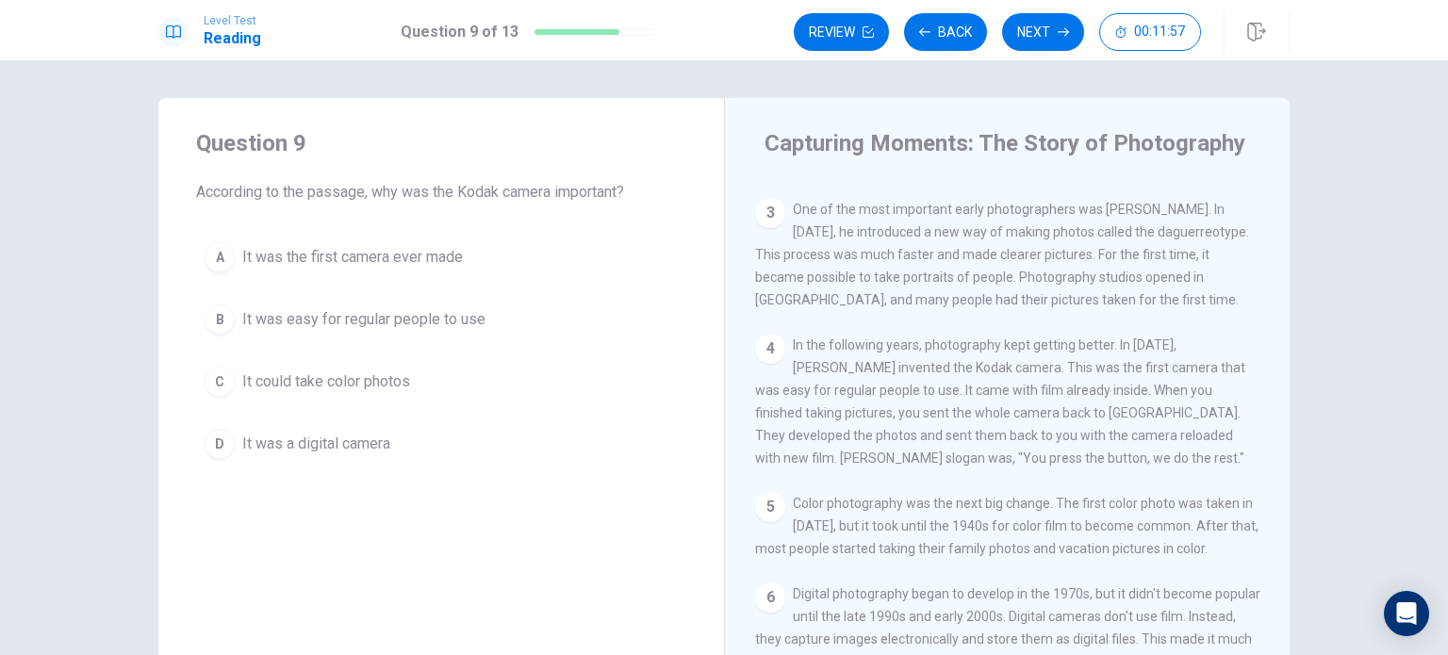
scroll to position [185, 0]
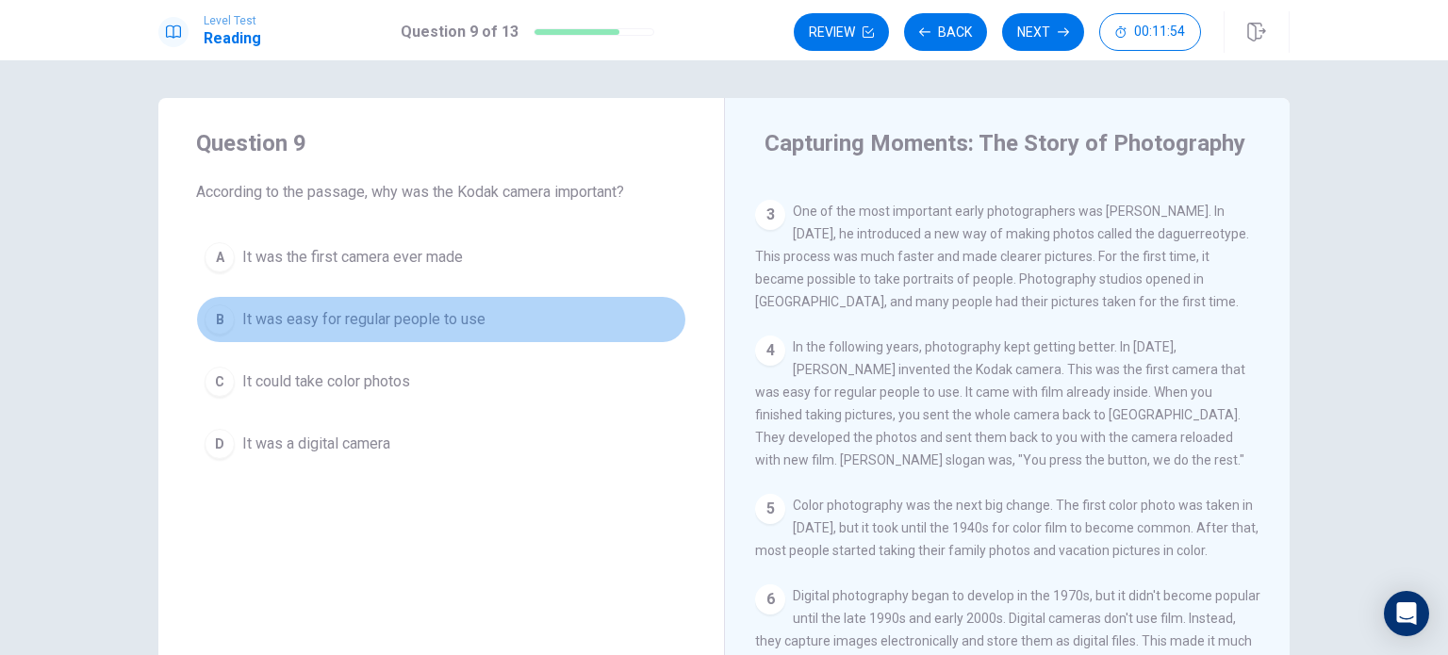
click at [435, 317] on span "It was easy for regular people to use" at bounding box center [363, 319] width 243 height 23
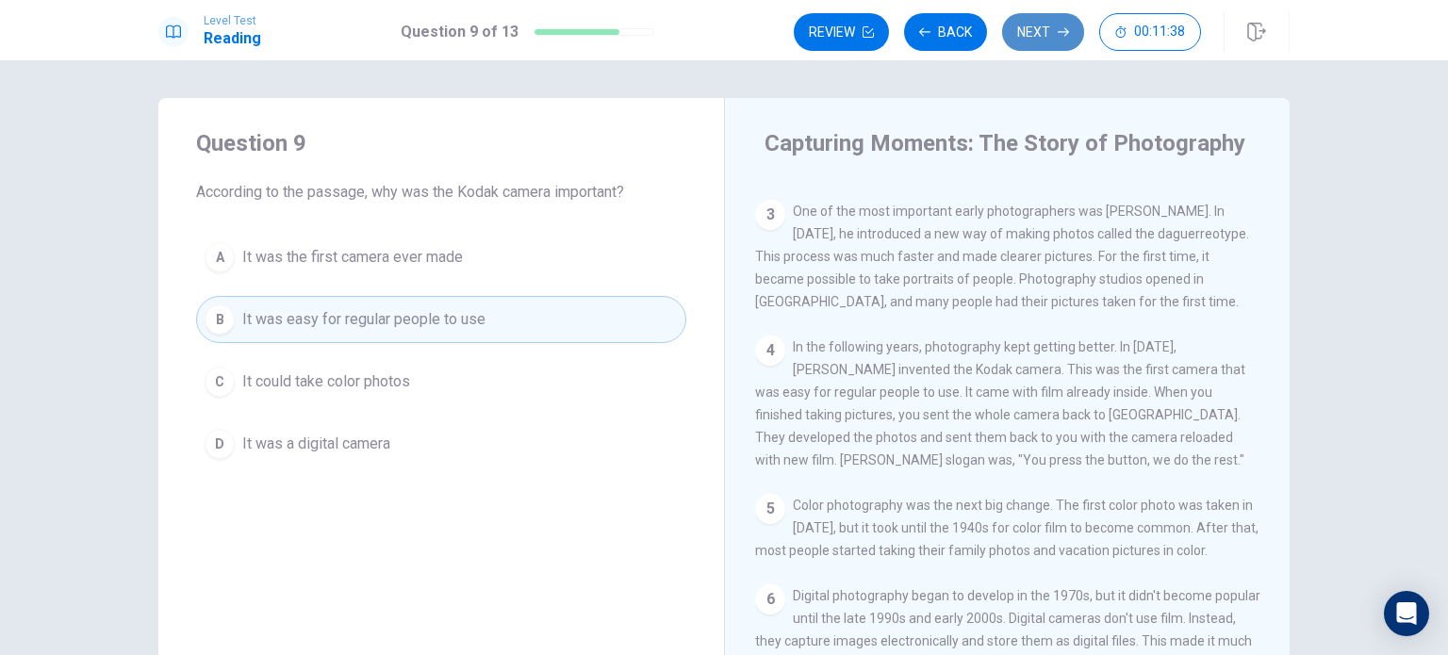
click at [1039, 22] on button "Next" at bounding box center [1043, 32] width 82 height 38
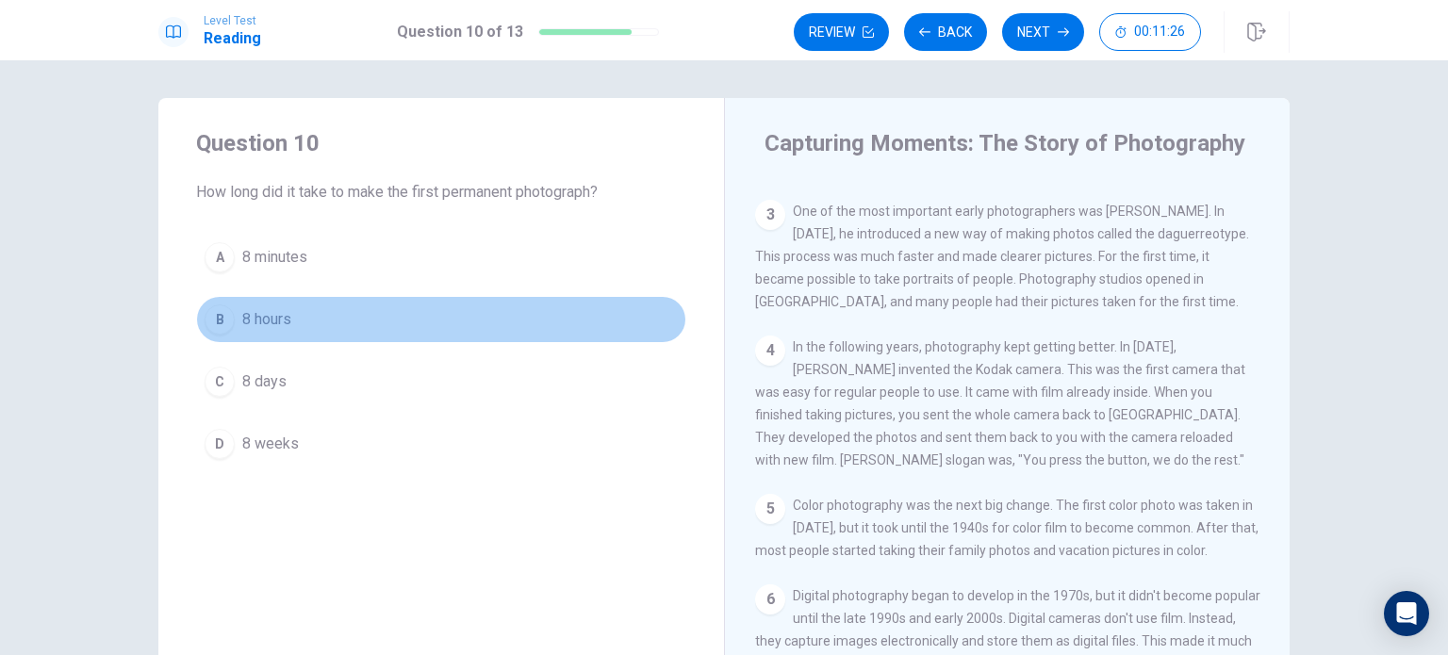
click at [242, 312] on span "8 hours" at bounding box center [266, 319] width 49 height 23
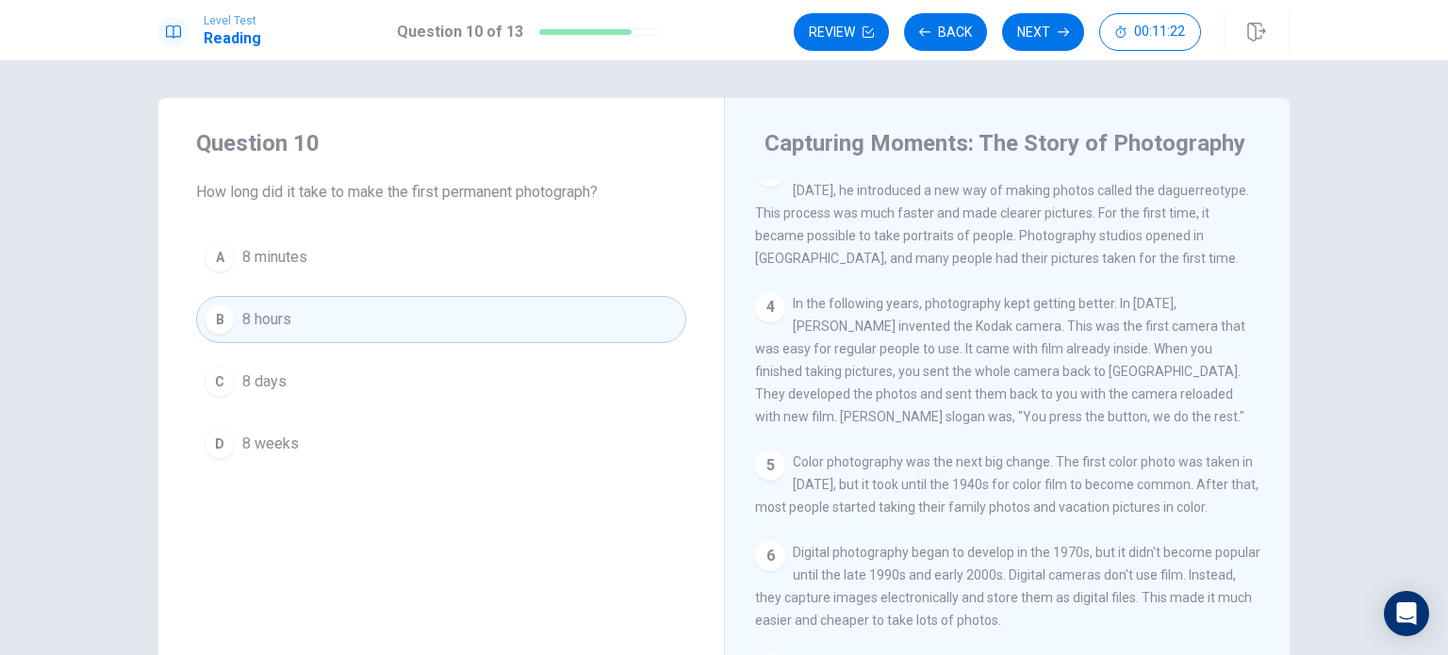
scroll to position [0, 0]
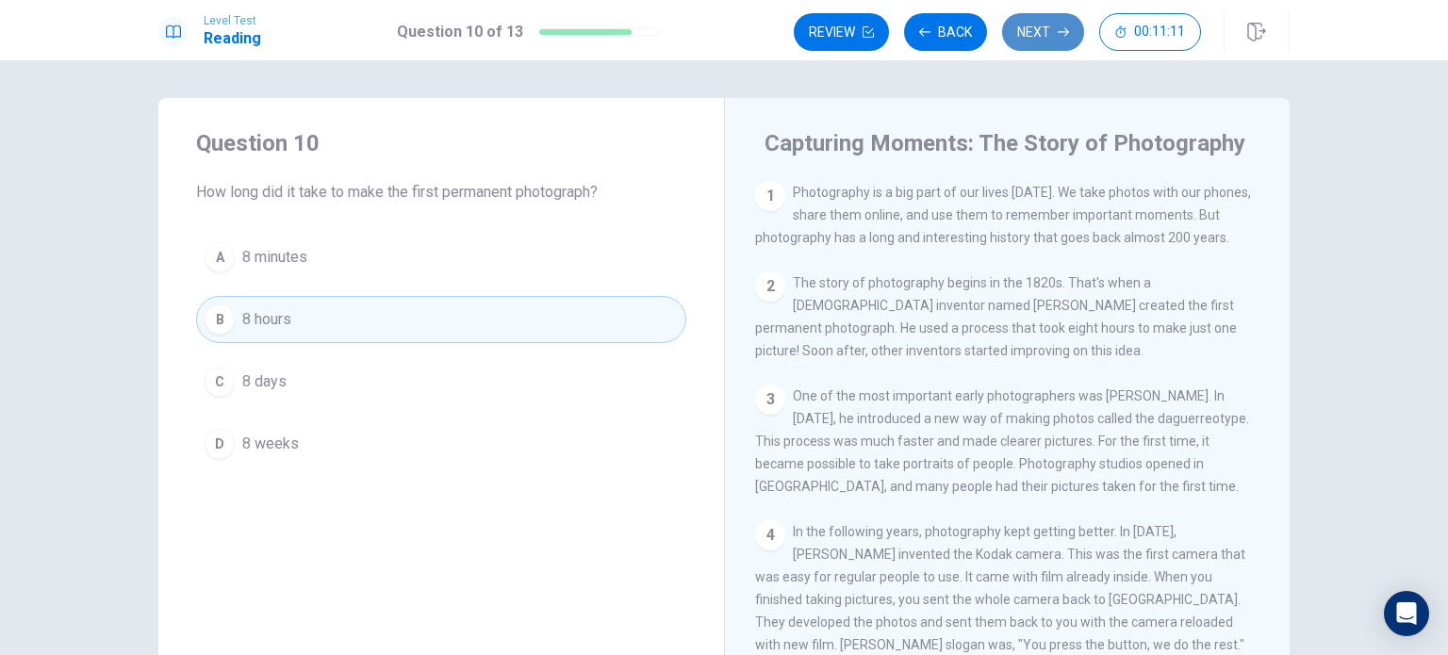
click at [1044, 48] on button "Next" at bounding box center [1043, 32] width 82 height 38
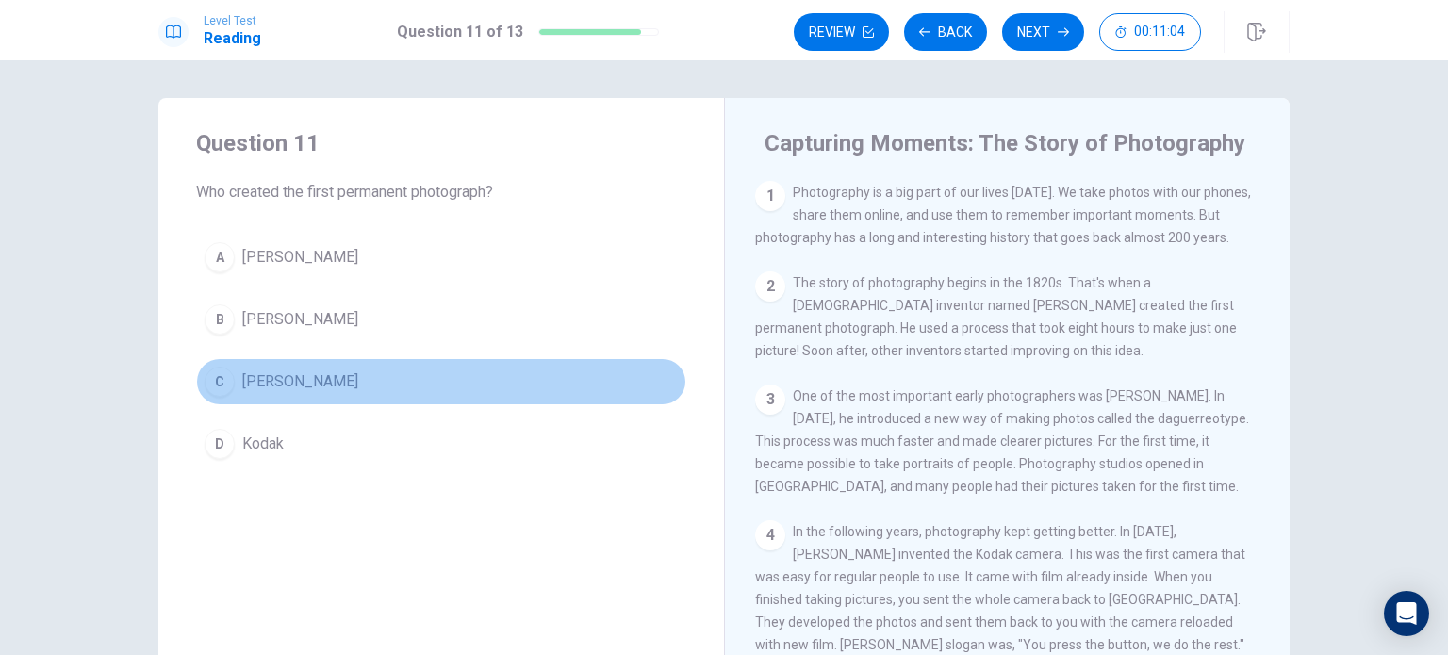
click at [293, 372] on span "Joseph Nicéphore Niépce" at bounding box center [300, 381] width 116 height 23
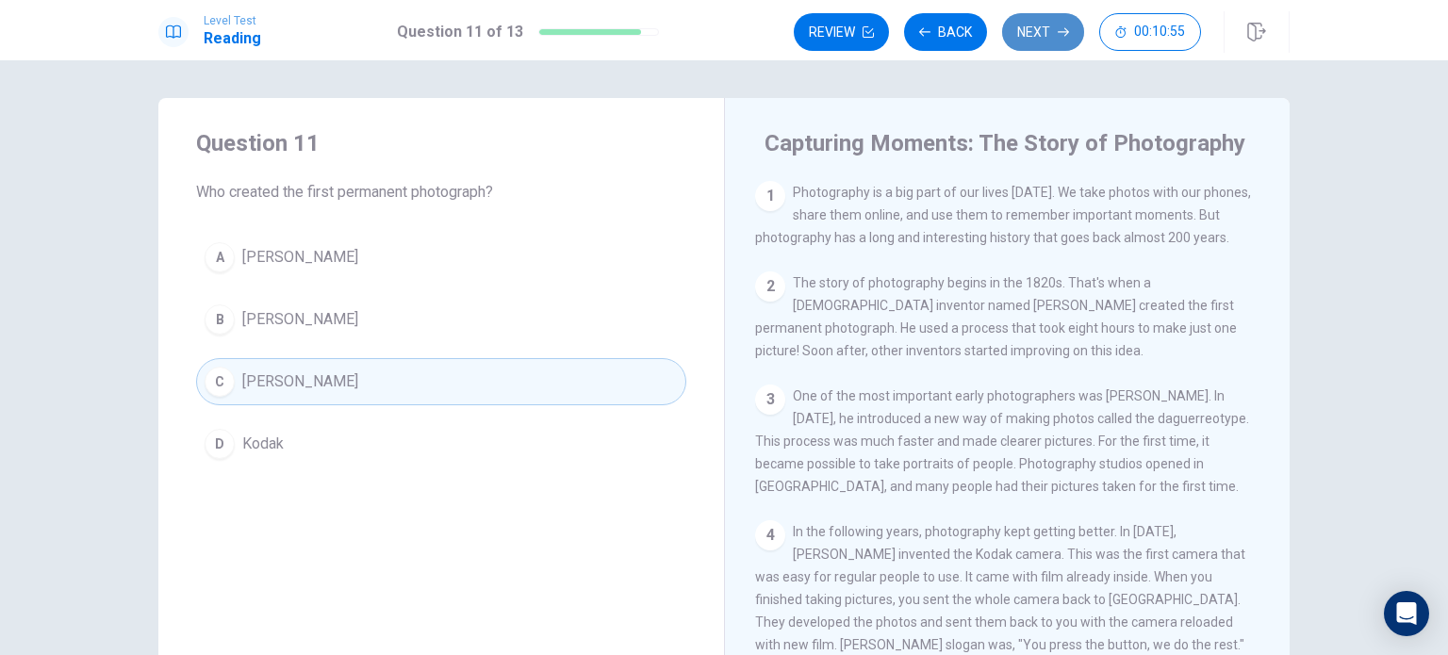
click at [1048, 38] on button "Next" at bounding box center [1043, 32] width 82 height 38
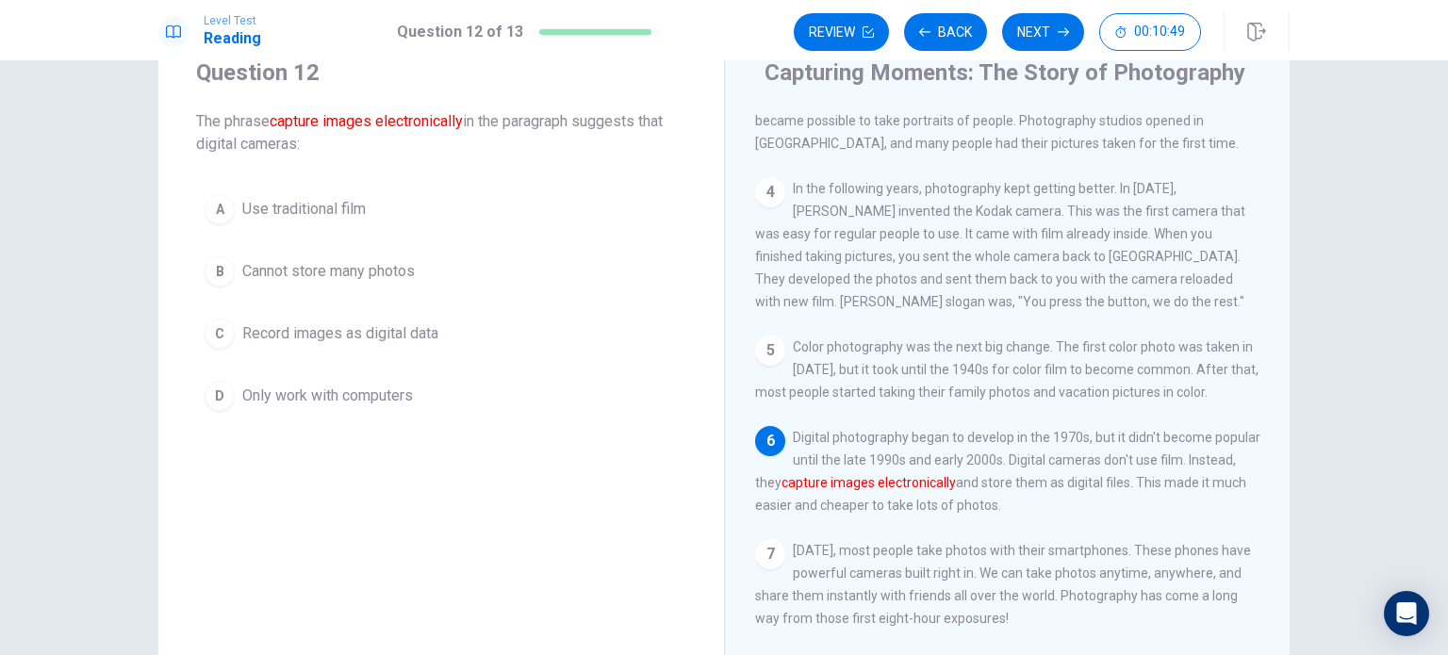
scroll to position [68, 0]
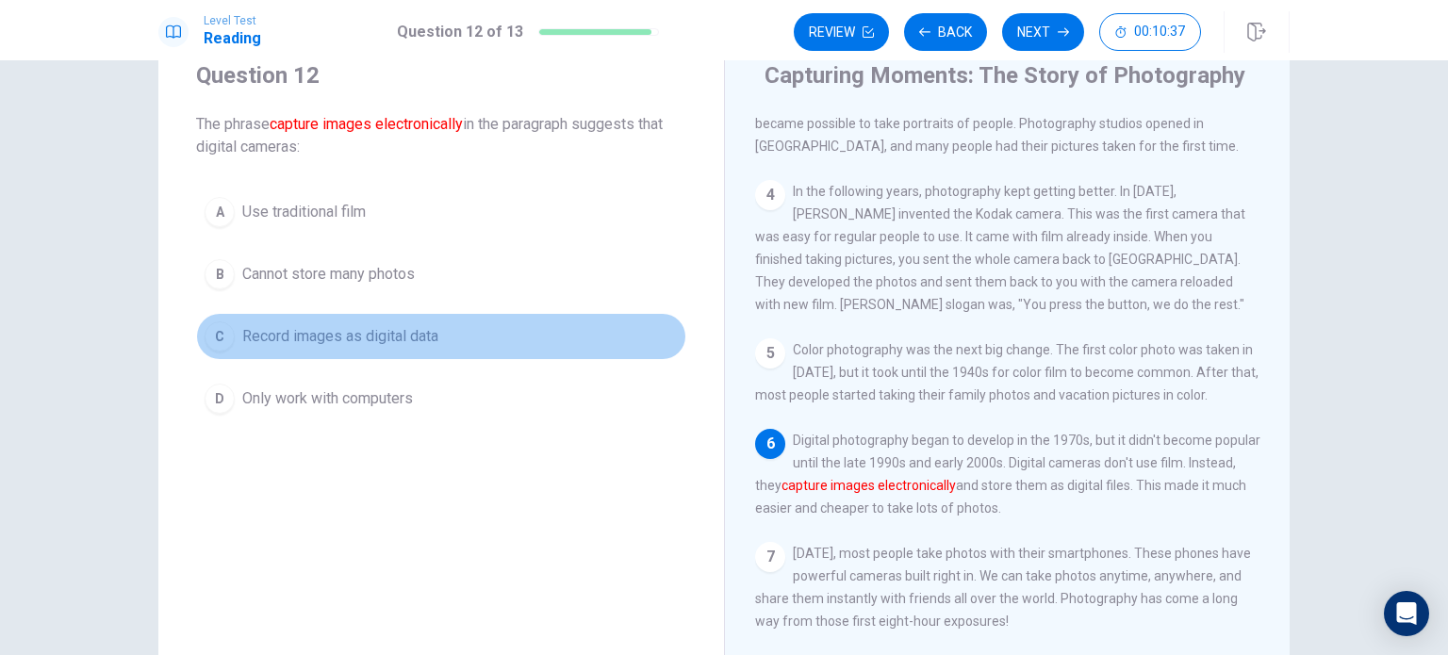
click at [411, 335] on span "Record images as digital data" at bounding box center [340, 336] width 196 height 23
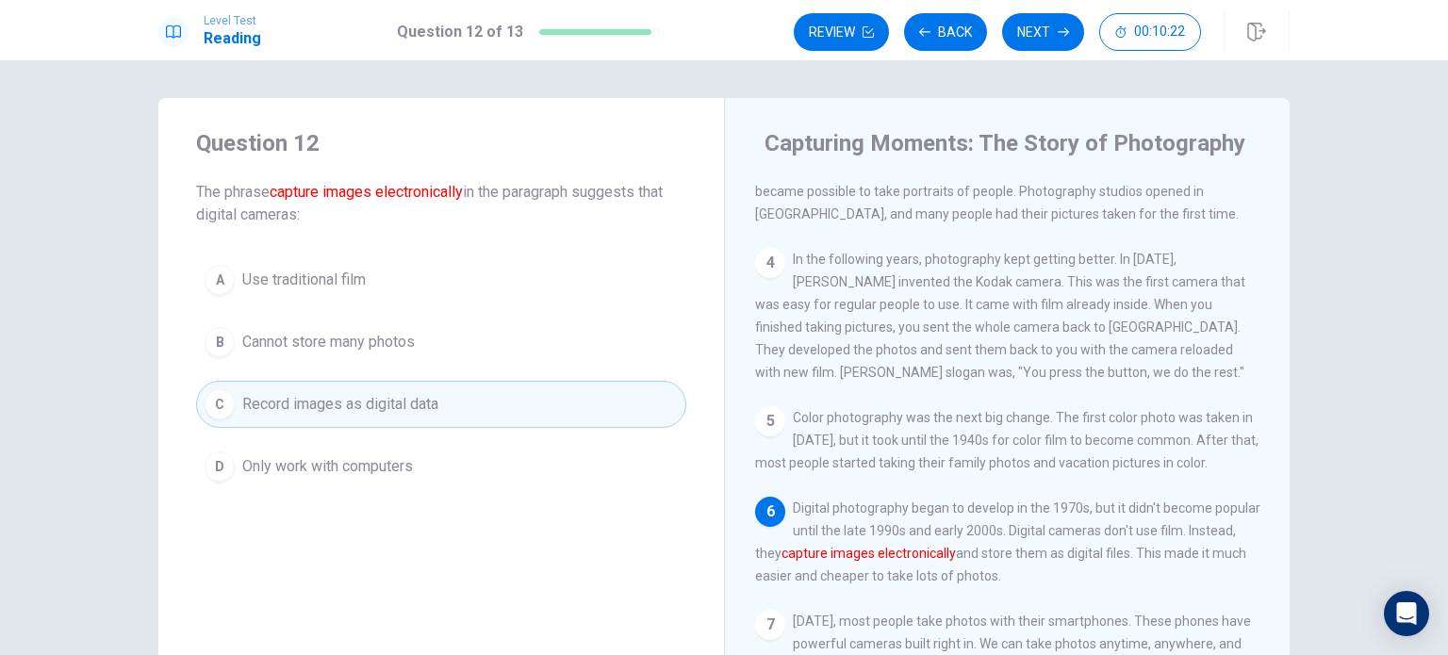
scroll to position [0, 0]
click at [1023, 25] on button "Next" at bounding box center [1043, 32] width 82 height 38
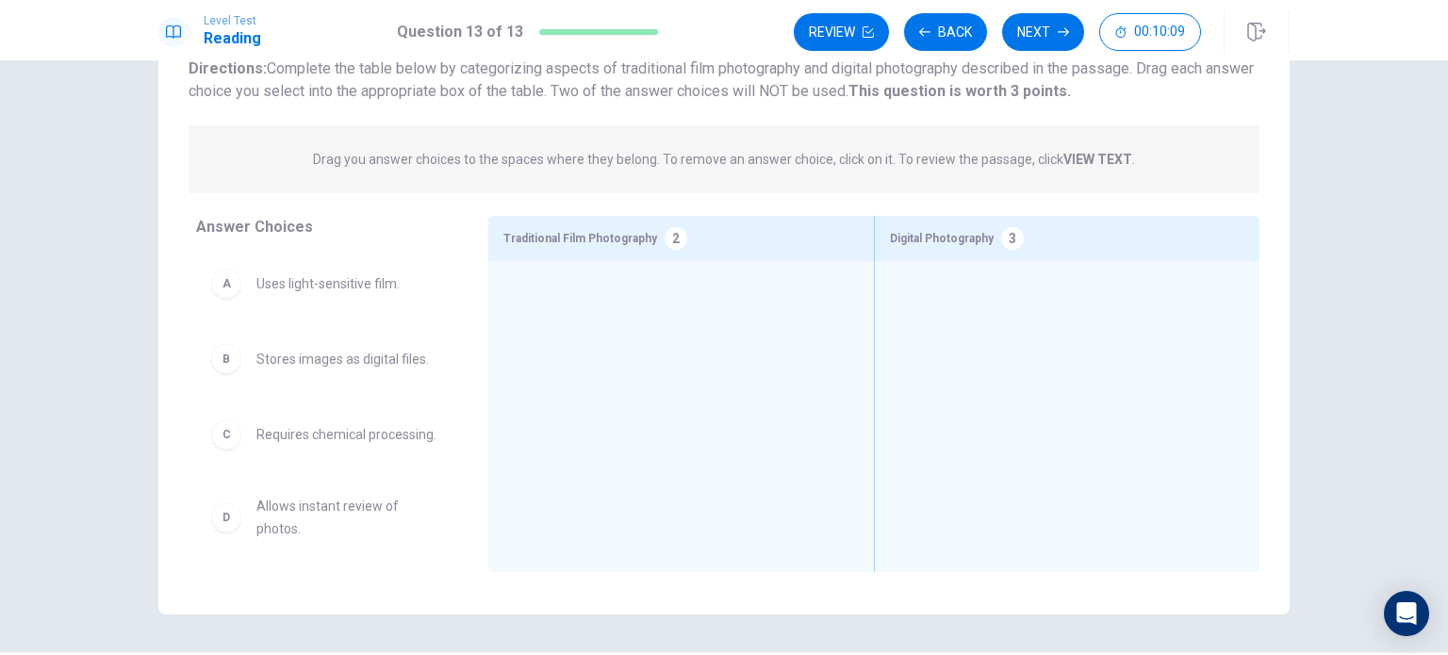
scroll to position [136, 0]
drag, startPoint x: 333, startPoint y: 371, endPoint x: 1029, endPoint y: 335, distance: 697.4
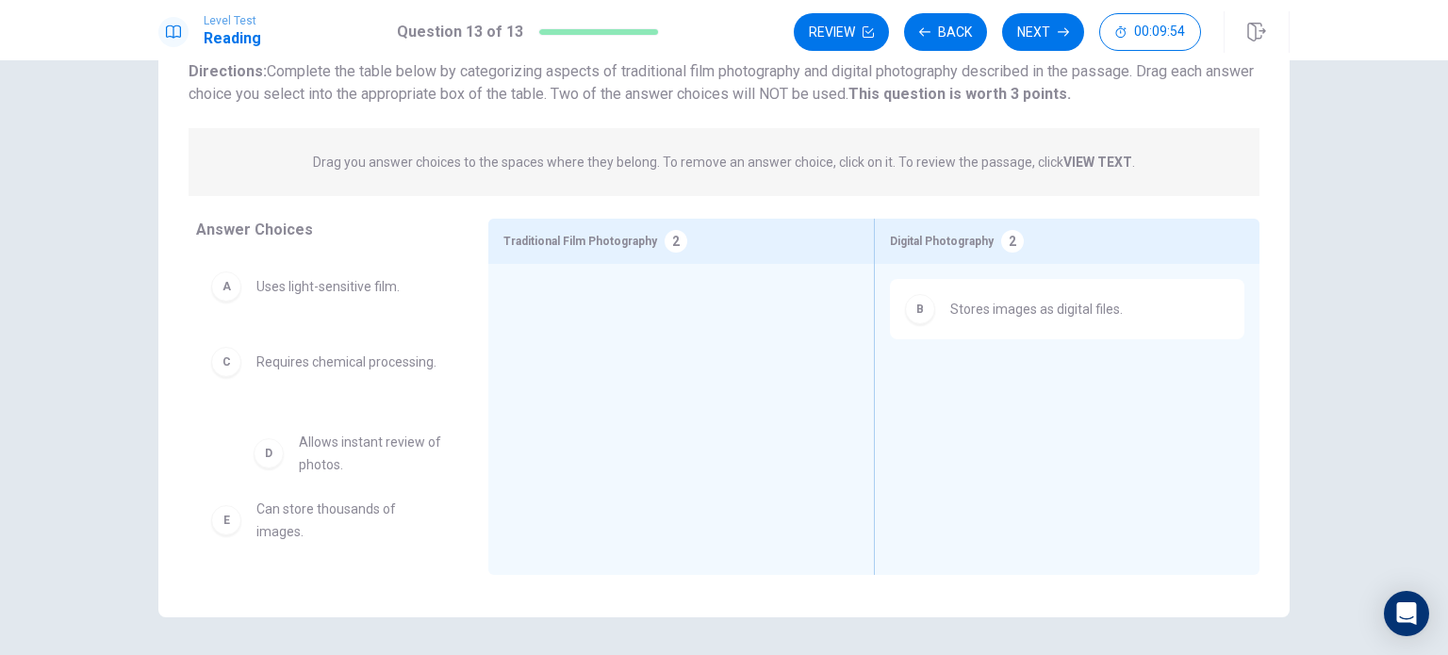
drag, startPoint x: 345, startPoint y: 450, endPoint x: 379, endPoint y: 437, distance: 36.4
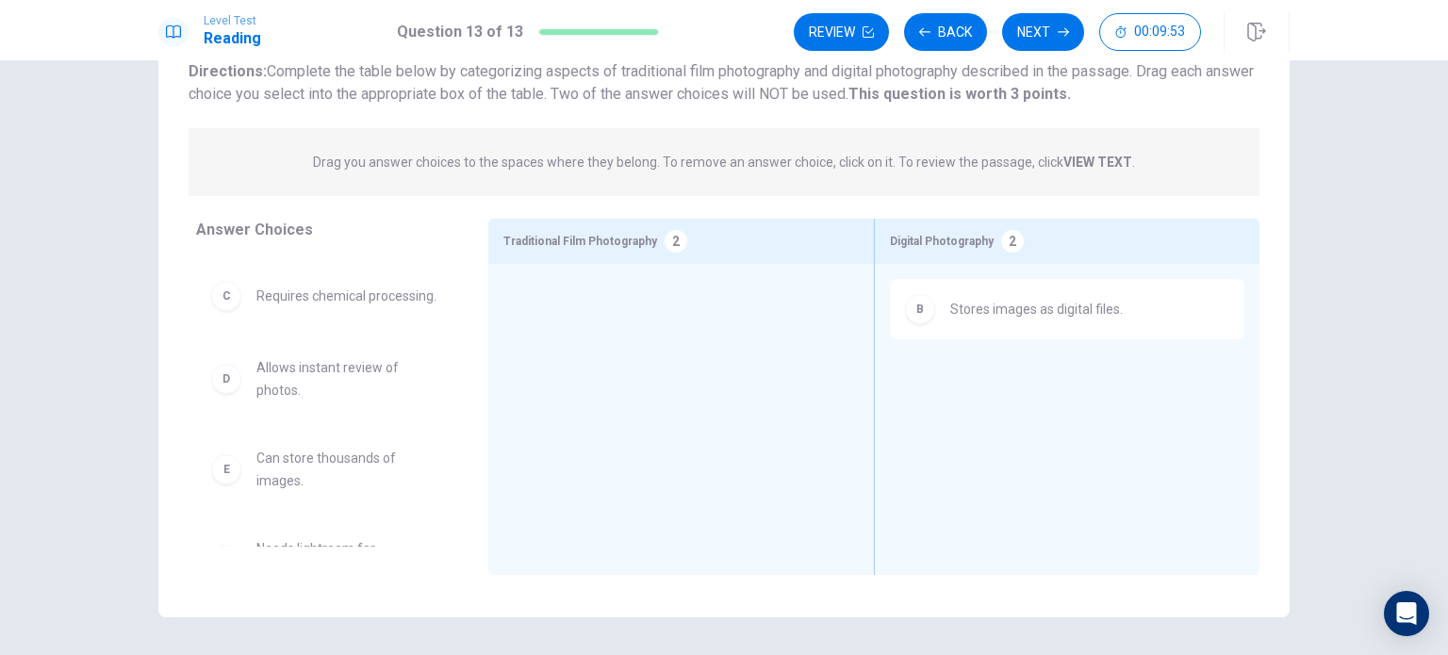
scroll to position [98, 0]
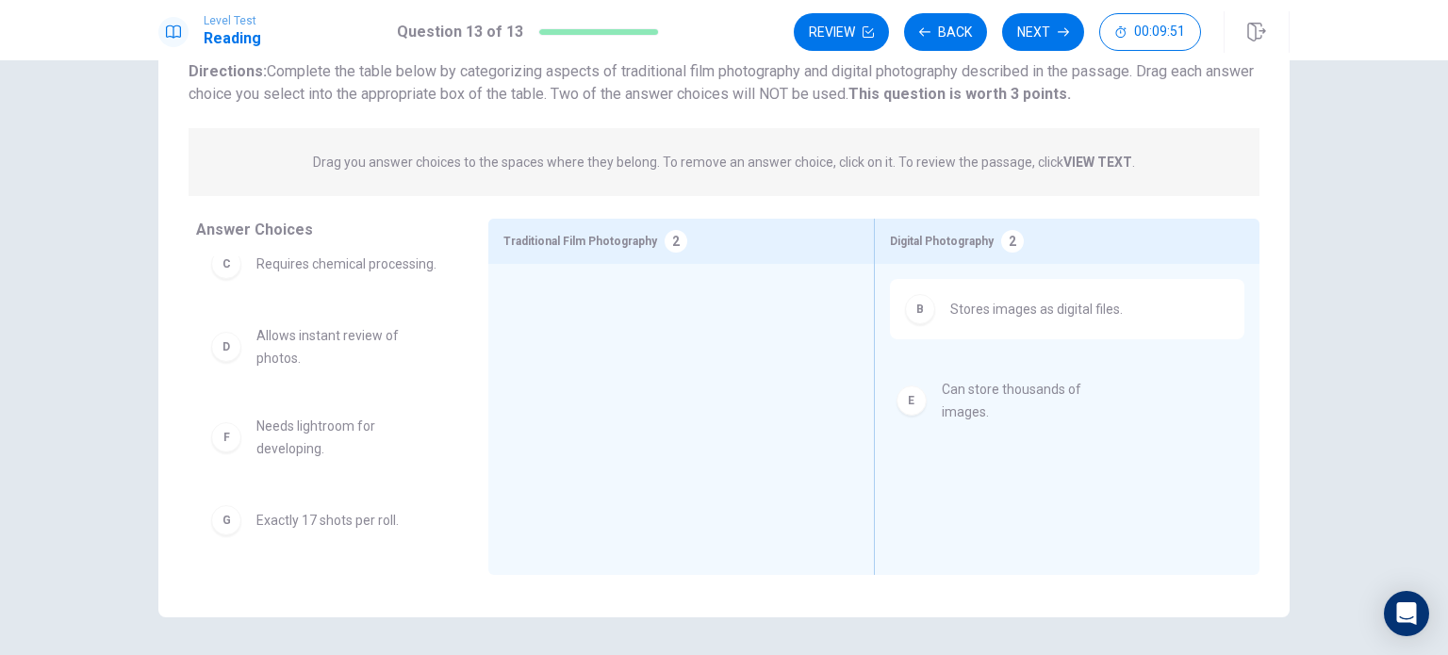
drag, startPoint x: 267, startPoint y: 470, endPoint x: 1001, endPoint y: 410, distance: 736.6
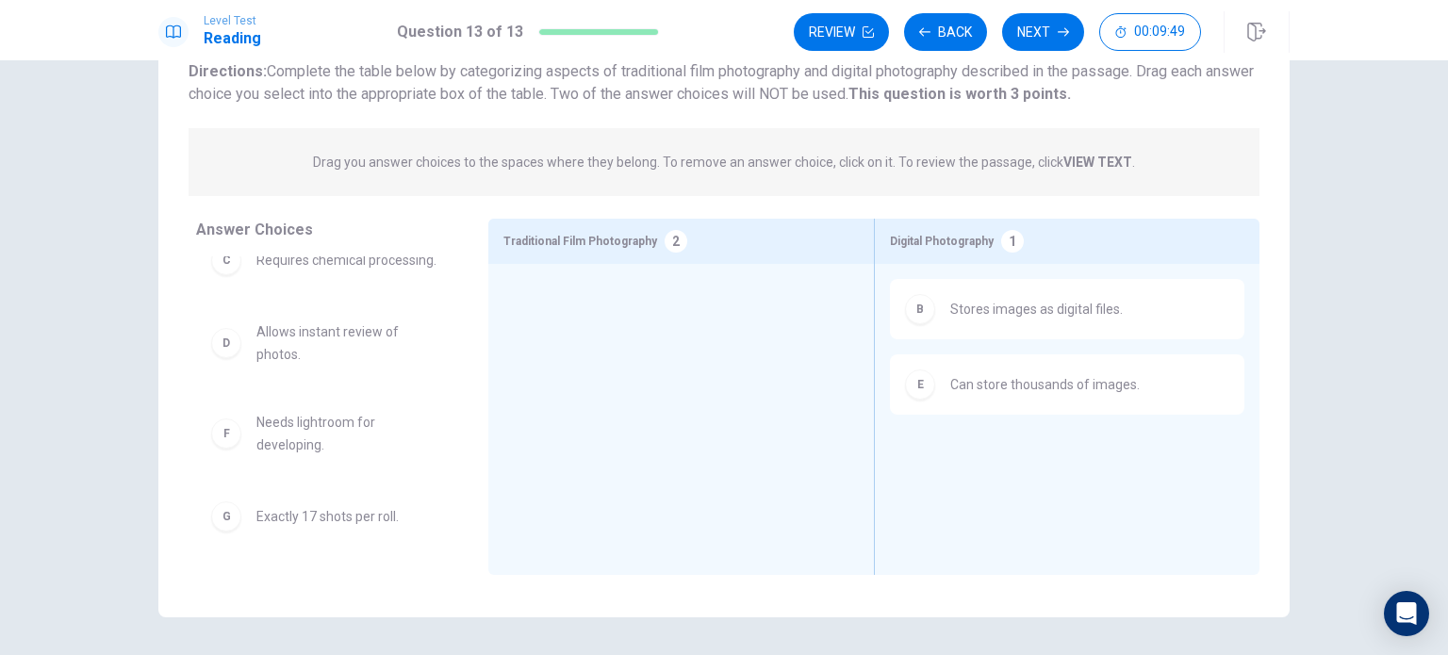
scroll to position [116, 0]
drag, startPoint x: 302, startPoint y: 434, endPoint x: 627, endPoint y: 316, distance: 345.8
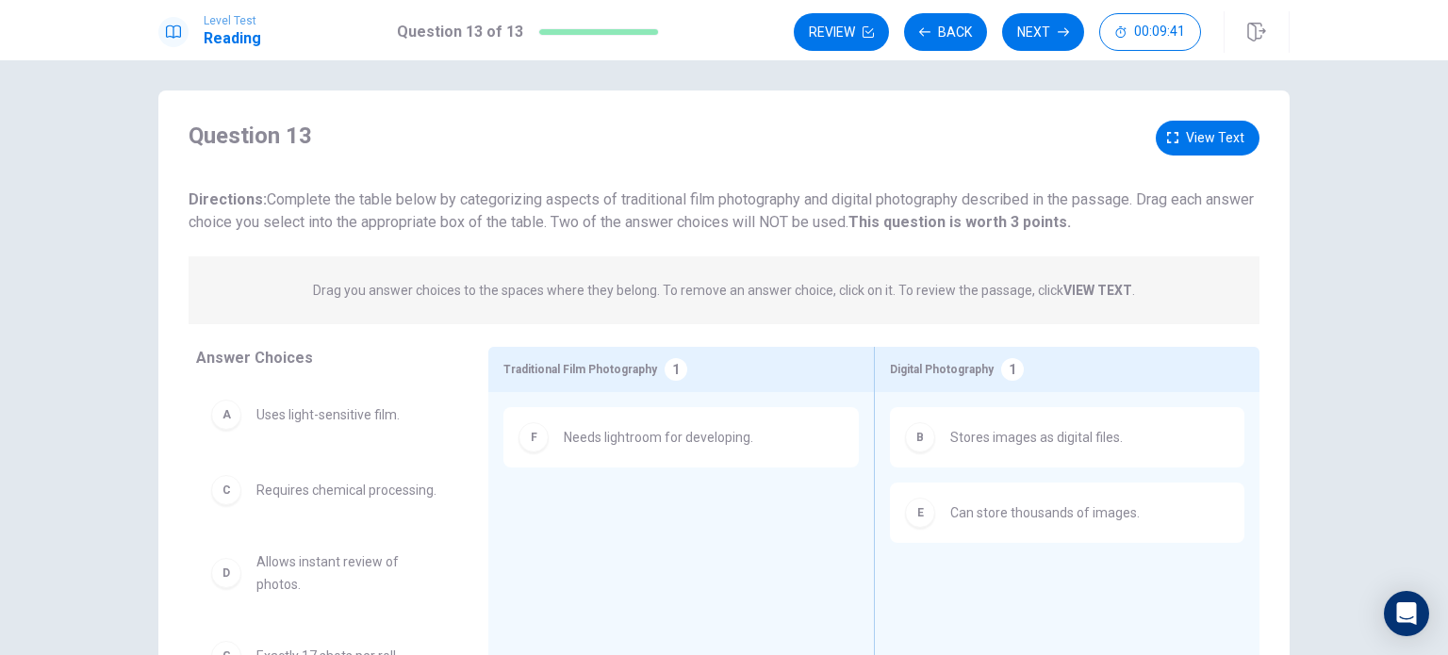
scroll to position [11, 0]
click at [1176, 141] on button "View text" at bounding box center [1207, 134] width 104 height 35
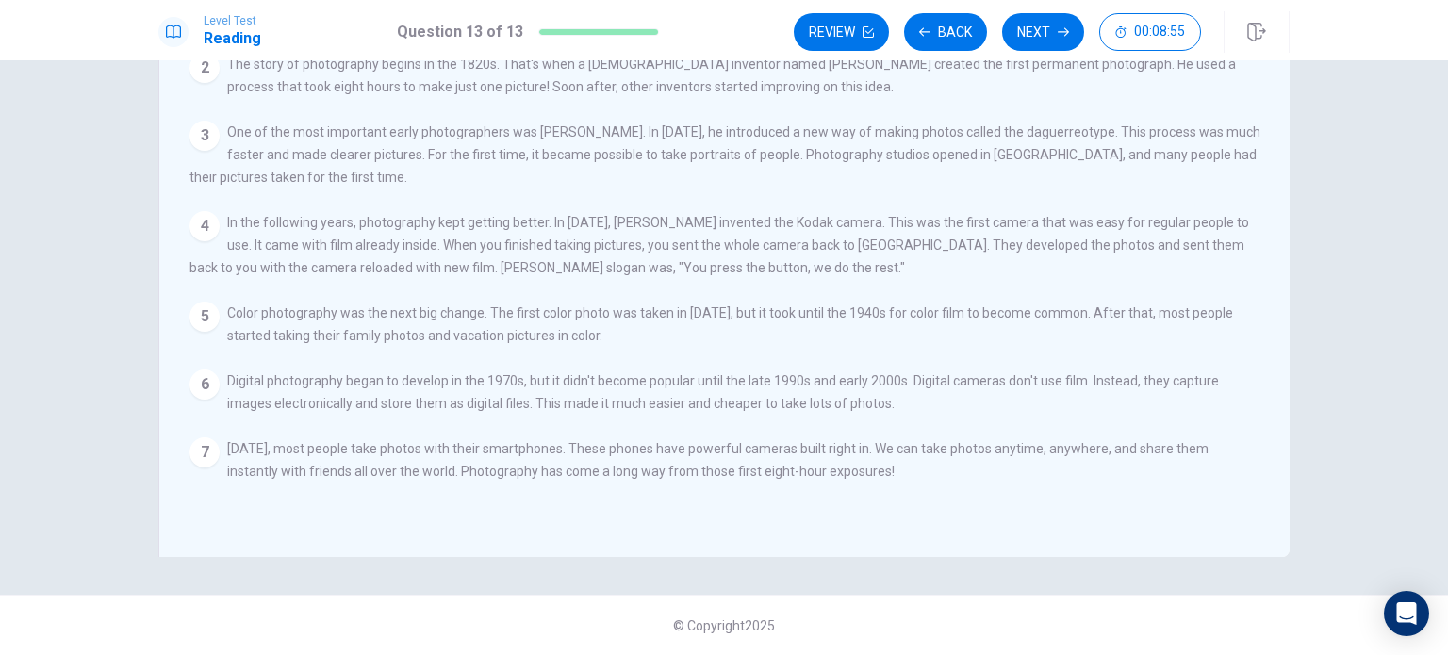
scroll to position [0, 0]
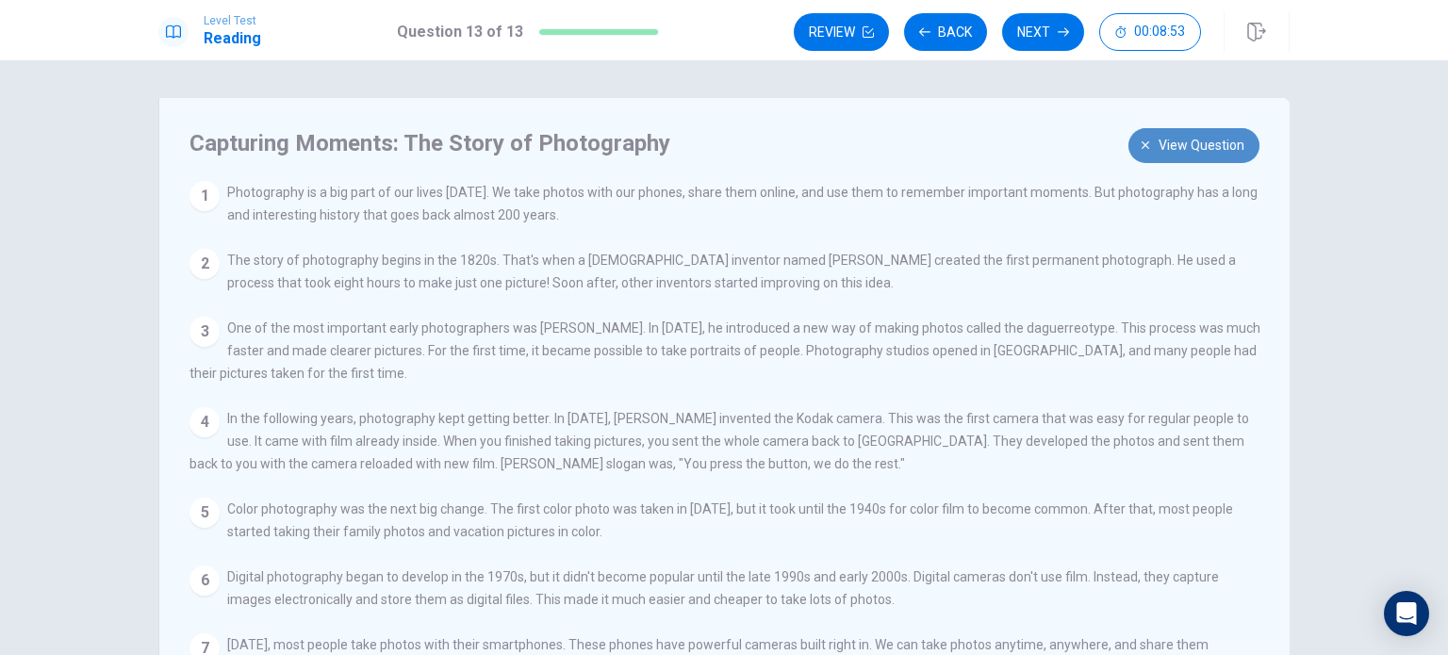
click at [1139, 140] on icon "button" at bounding box center [1144, 144] width 11 height 11
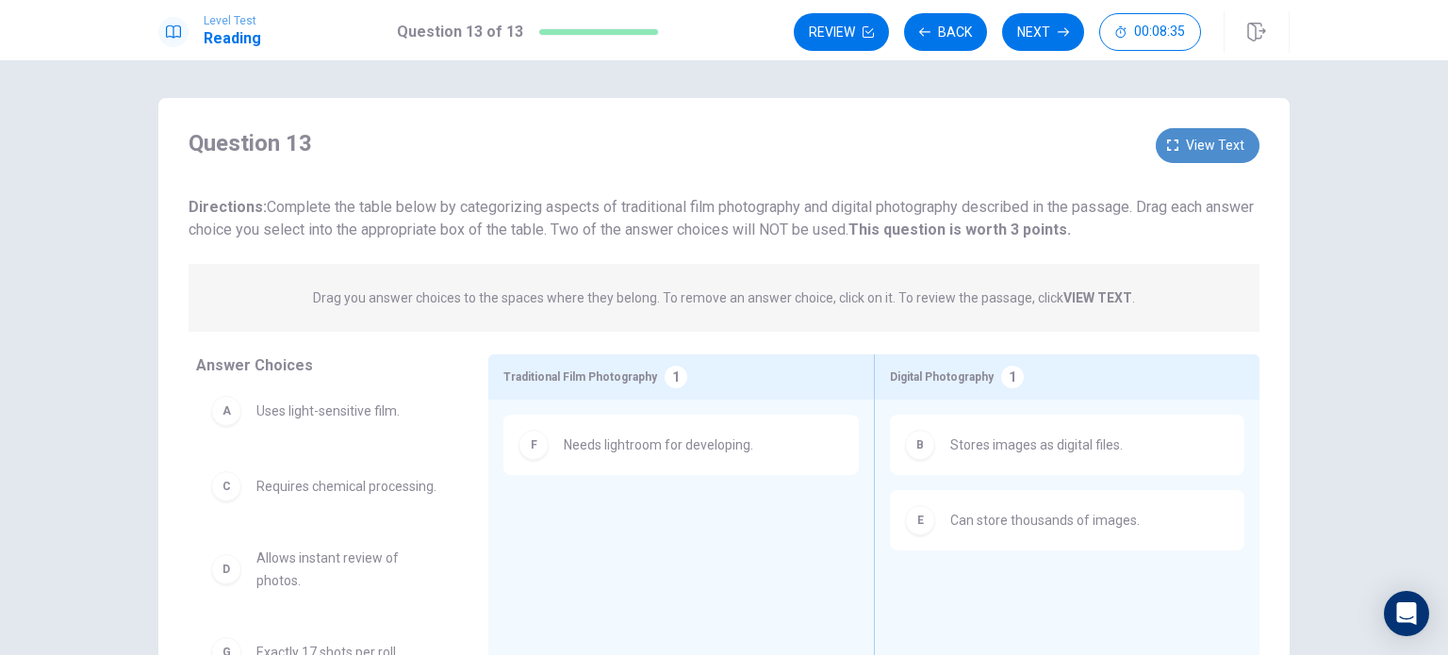
click at [1175, 142] on button "View text" at bounding box center [1207, 145] width 104 height 35
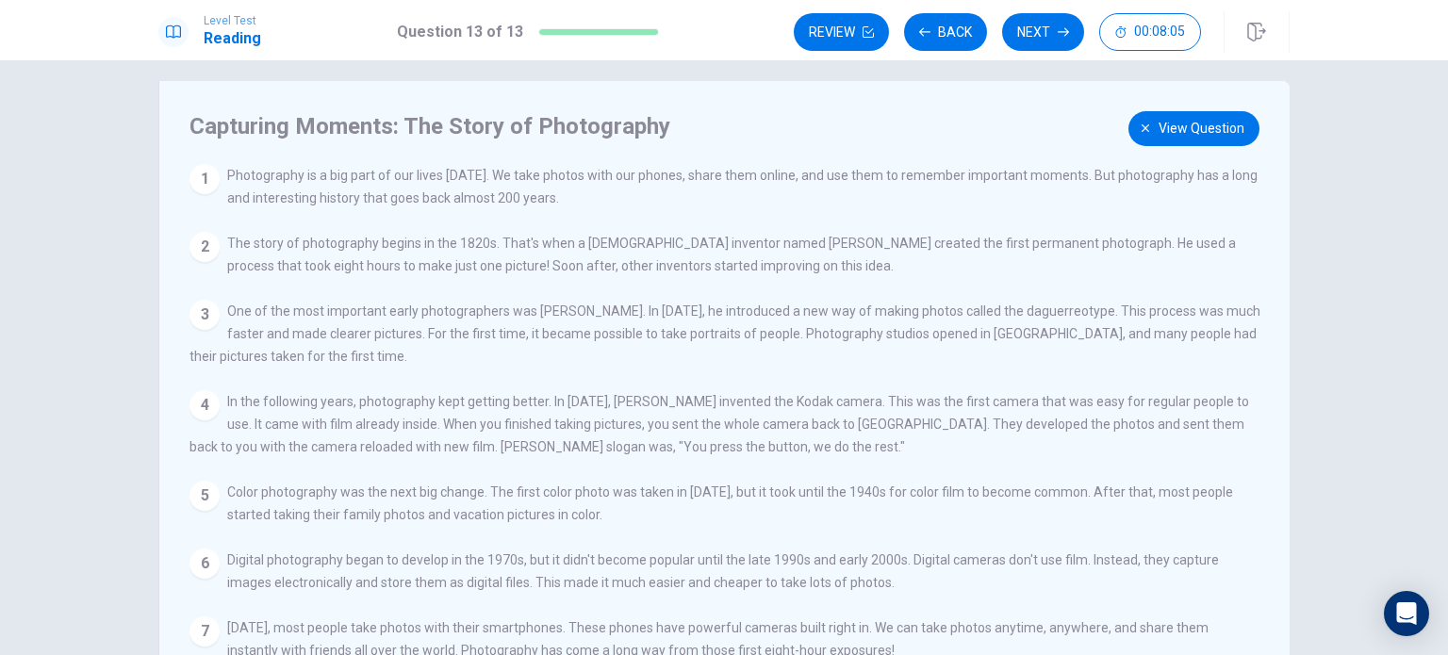
scroll to position [18, 0]
click at [1150, 122] on button "View question" at bounding box center [1193, 127] width 131 height 35
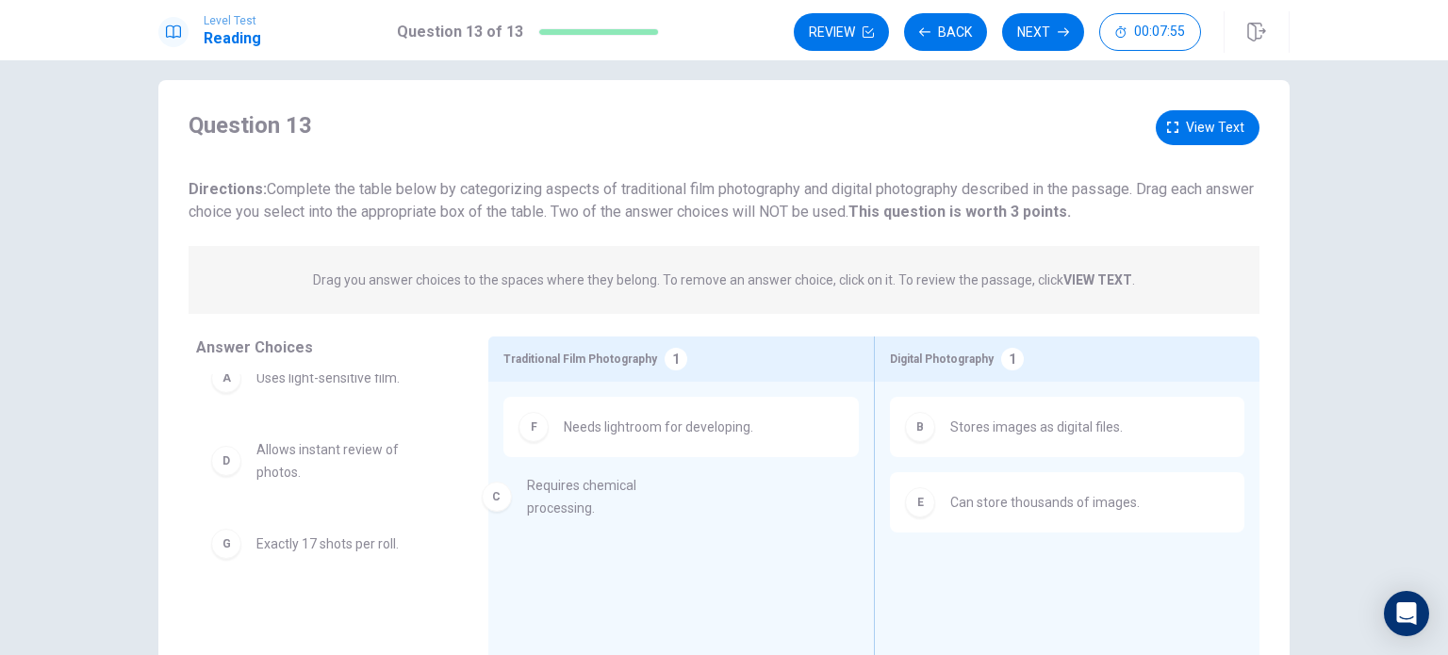
drag, startPoint x: 317, startPoint y: 450, endPoint x: 615, endPoint y: 487, distance: 301.1
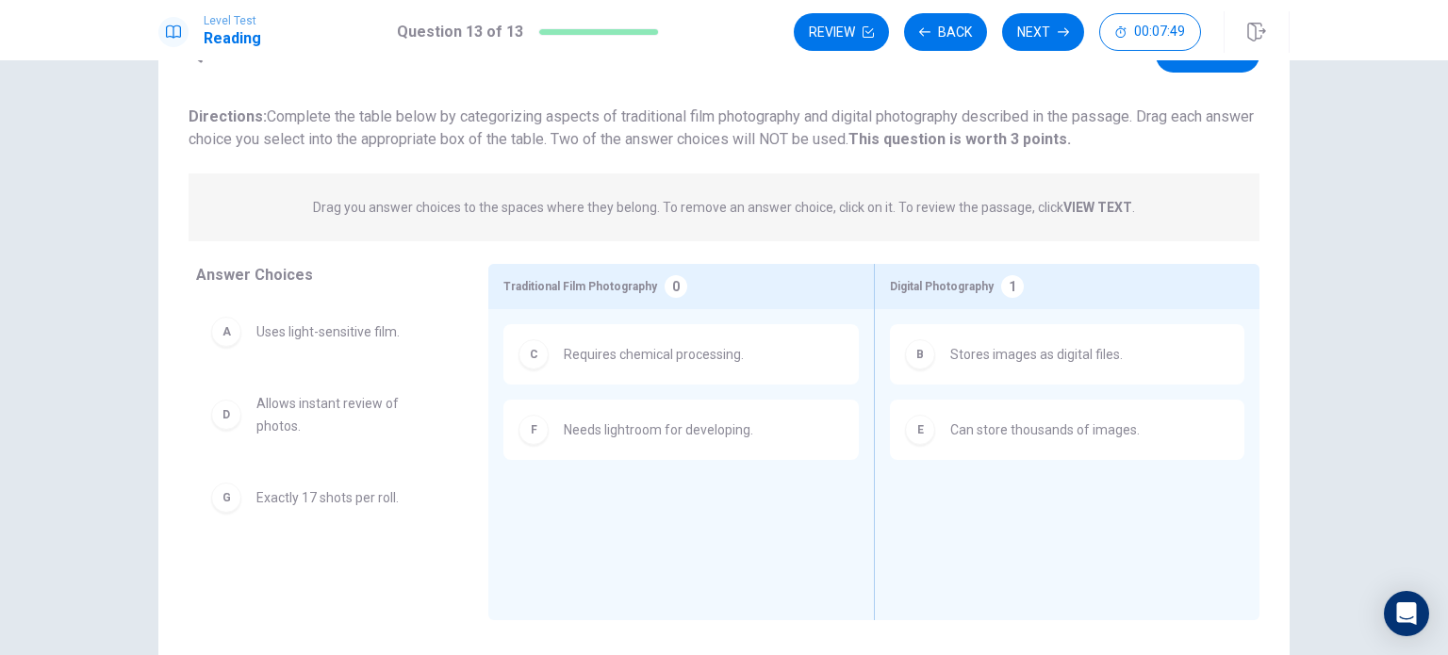
scroll to position [90, 0]
drag, startPoint x: 328, startPoint y: 414, endPoint x: 1058, endPoint y: 523, distance: 738.5
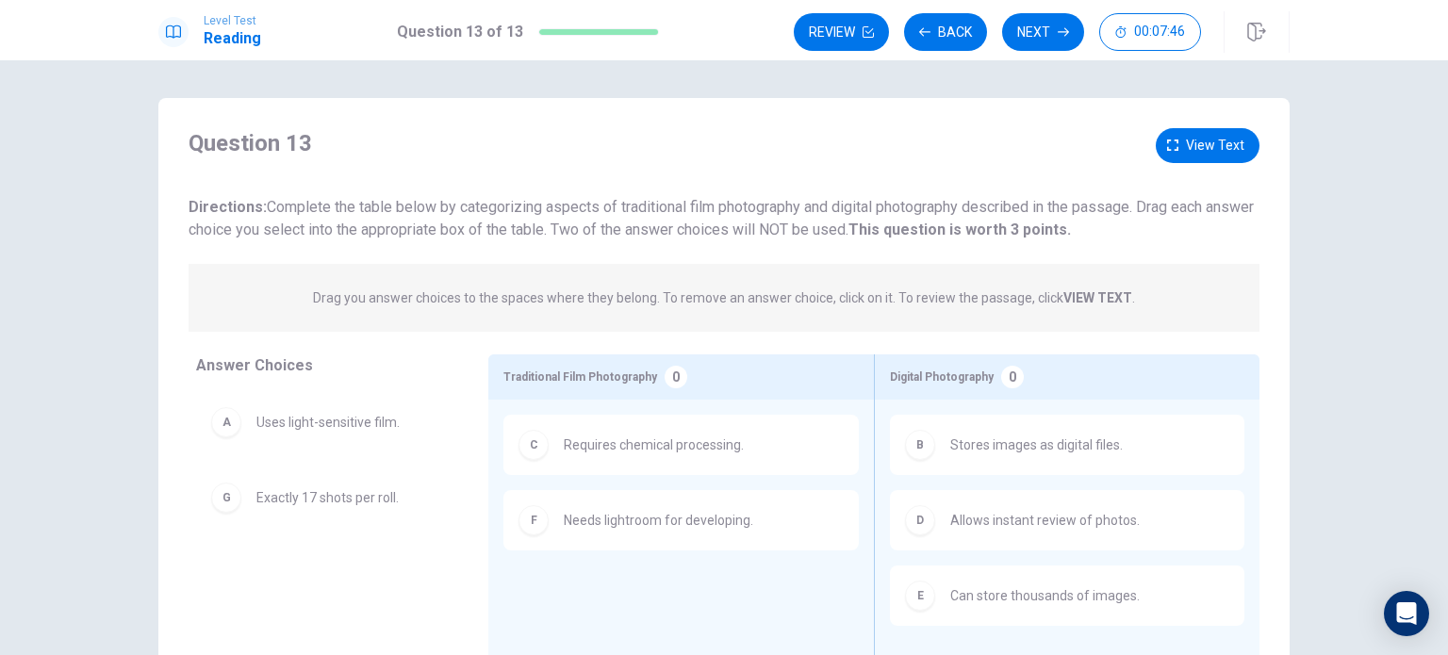
scroll to position [0, 0]
click at [1044, 37] on button "Next" at bounding box center [1043, 32] width 82 height 38
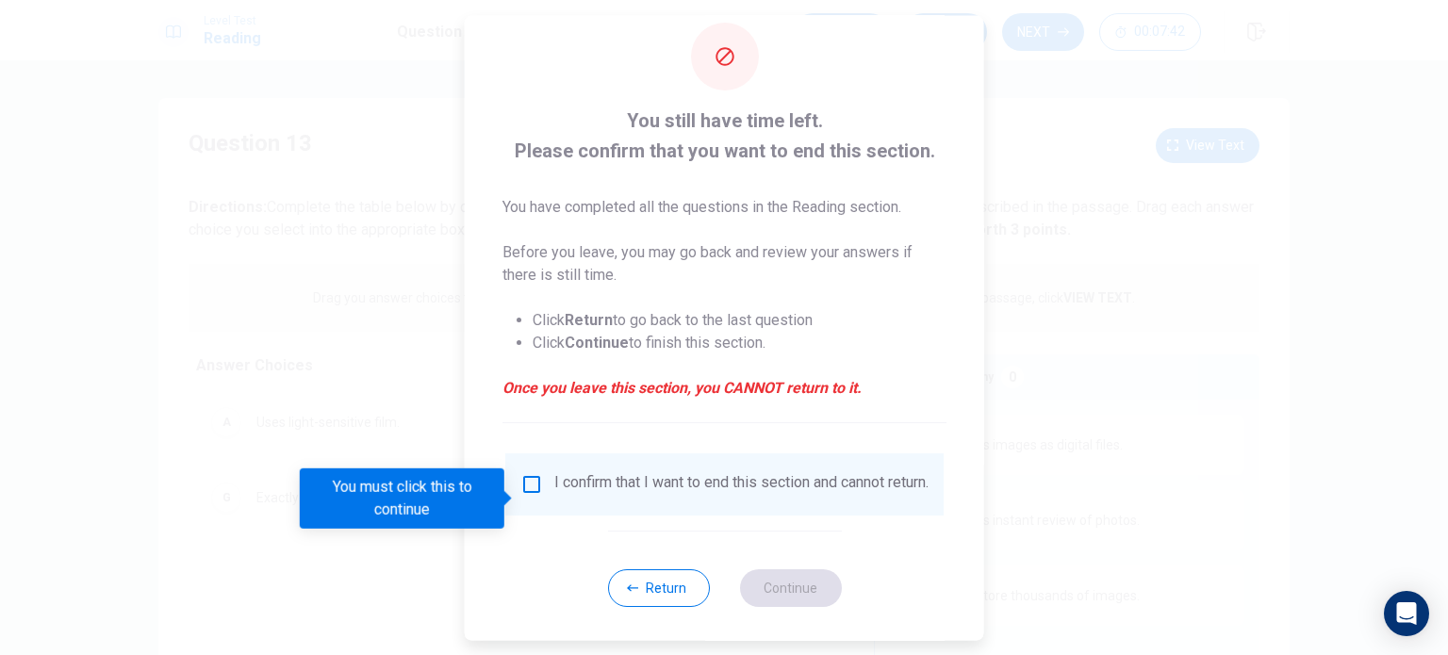
scroll to position [47, 0]
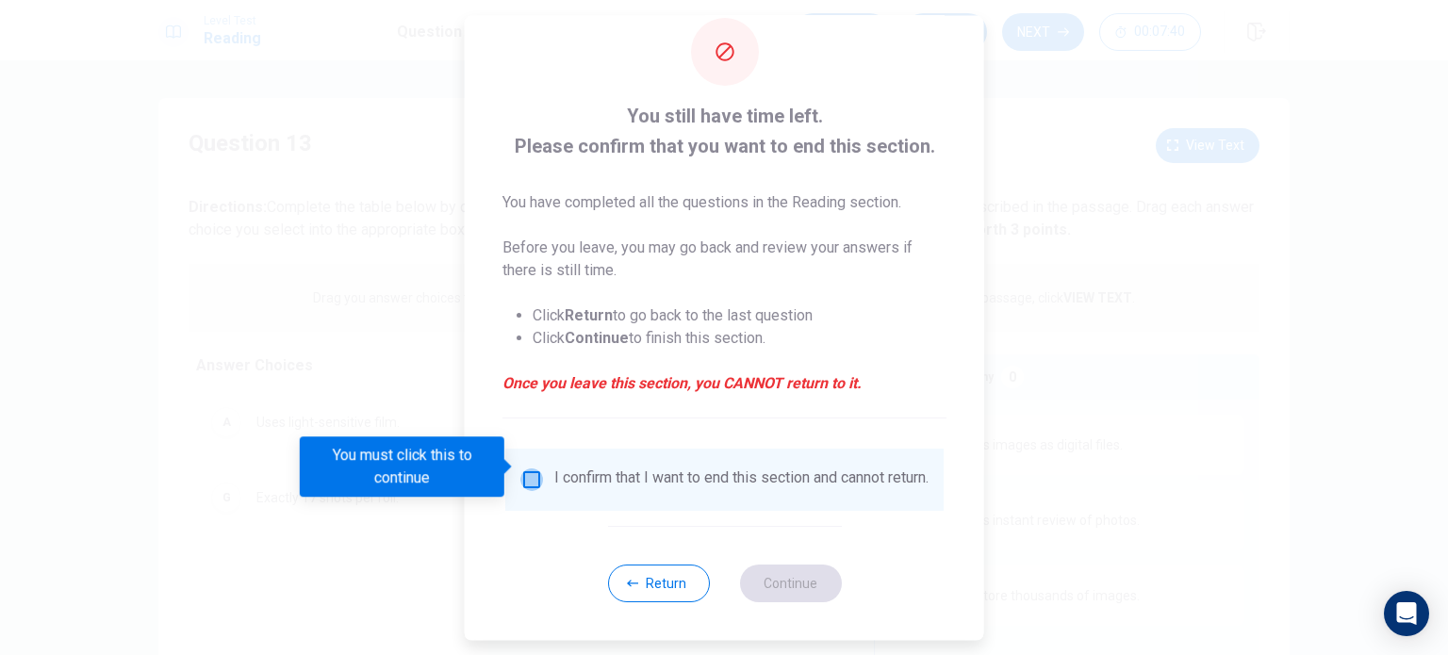
click at [523, 473] on input "You must click this to continue" at bounding box center [531, 479] width 23 height 23
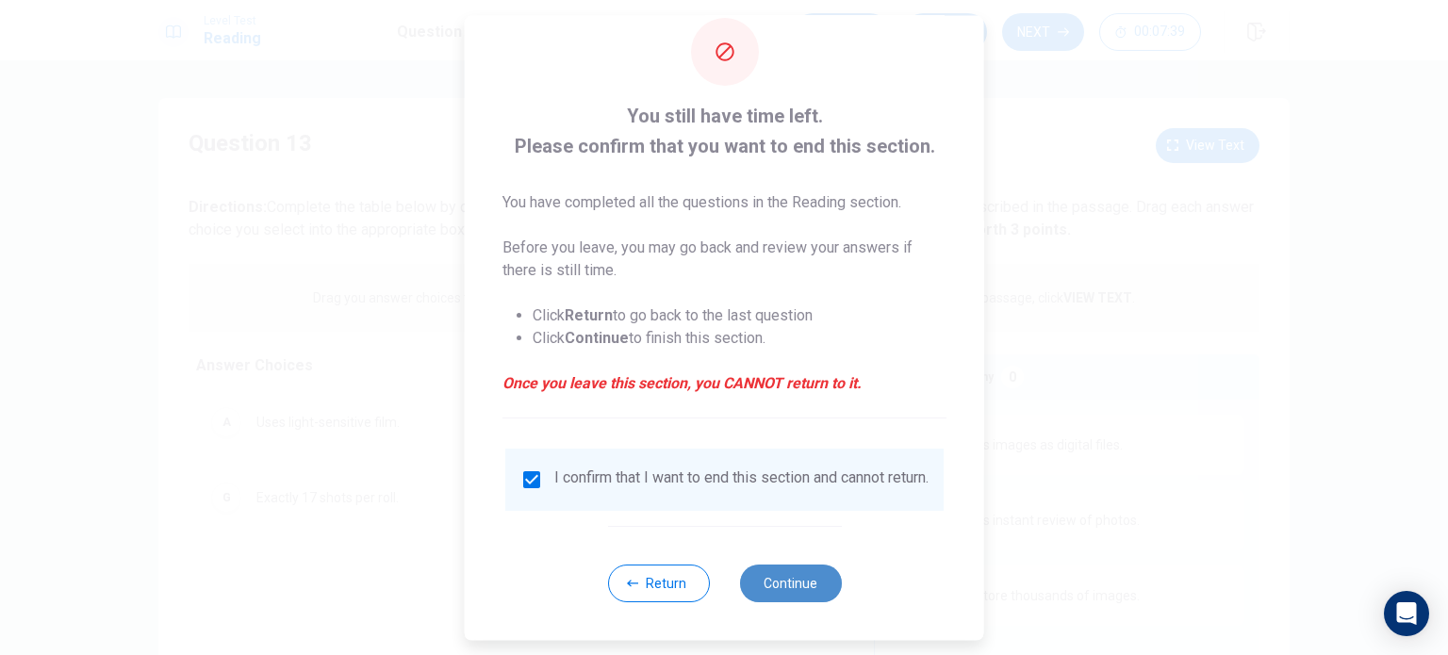
click at [776, 575] on button "Continue" at bounding box center [790, 583] width 102 height 38
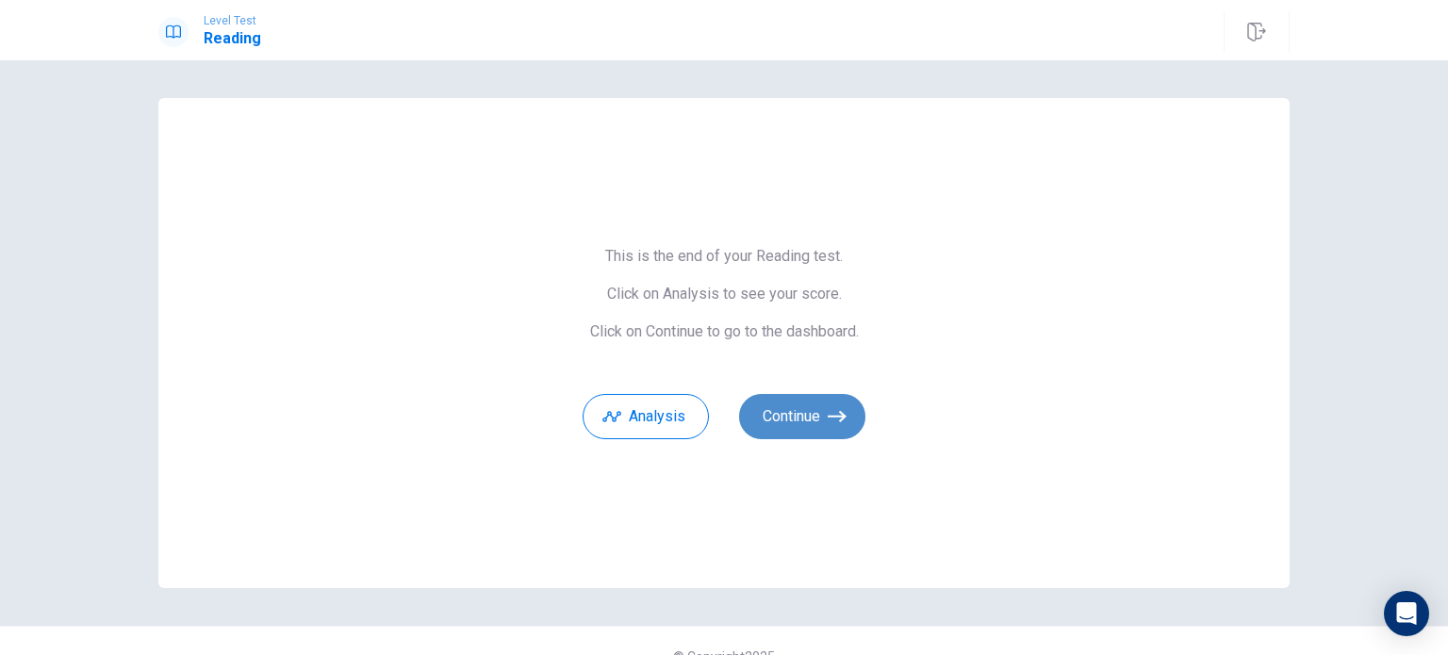
click at [750, 421] on button "Continue" at bounding box center [802, 416] width 126 height 45
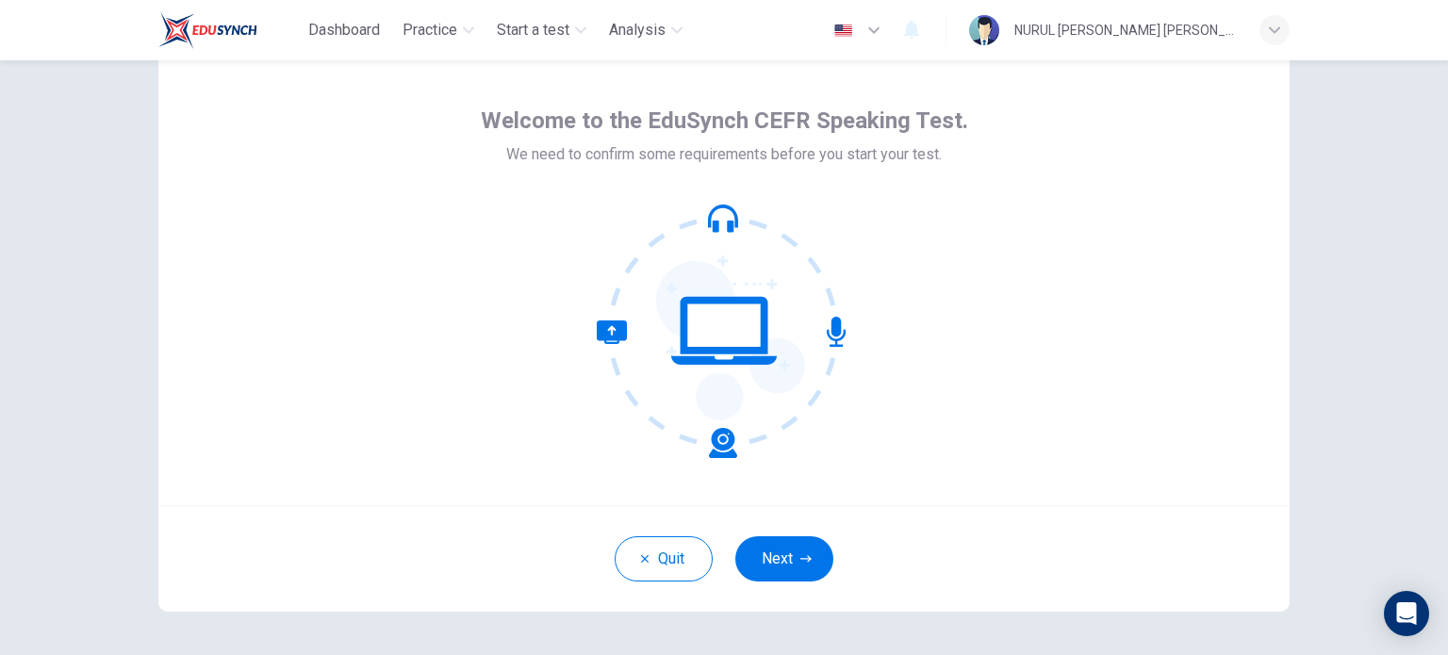
scroll to position [57, 0]
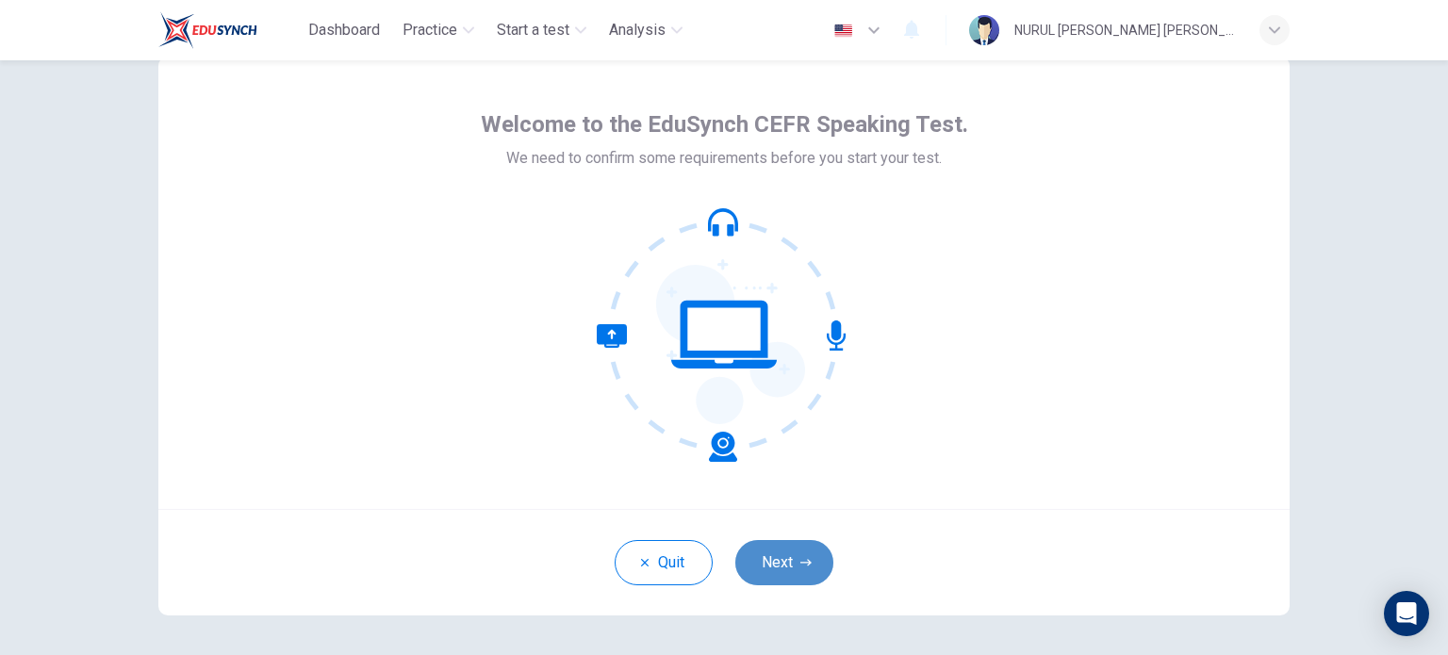
click at [800, 557] on icon "button" at bounding box center [805, 562] width 11 height 11
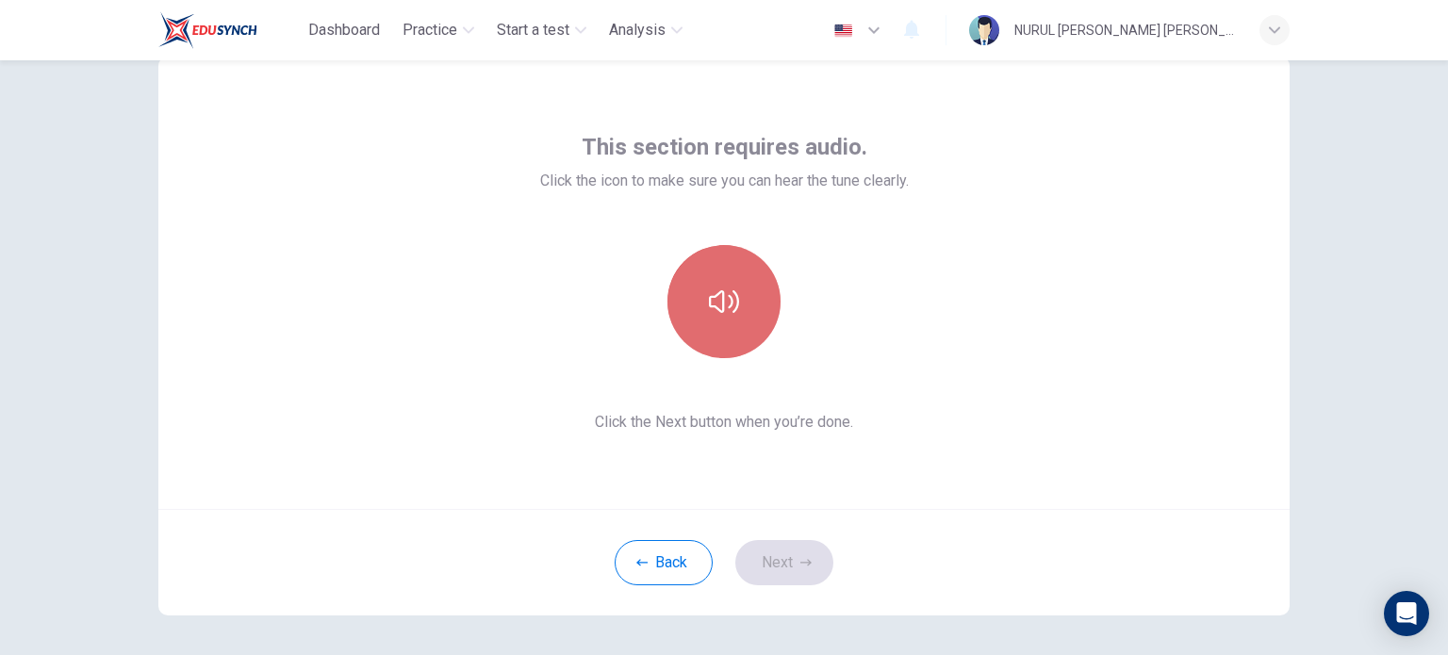
click at [739, 313] on button "button" at bounding box center [723, 301] width 113 height 113
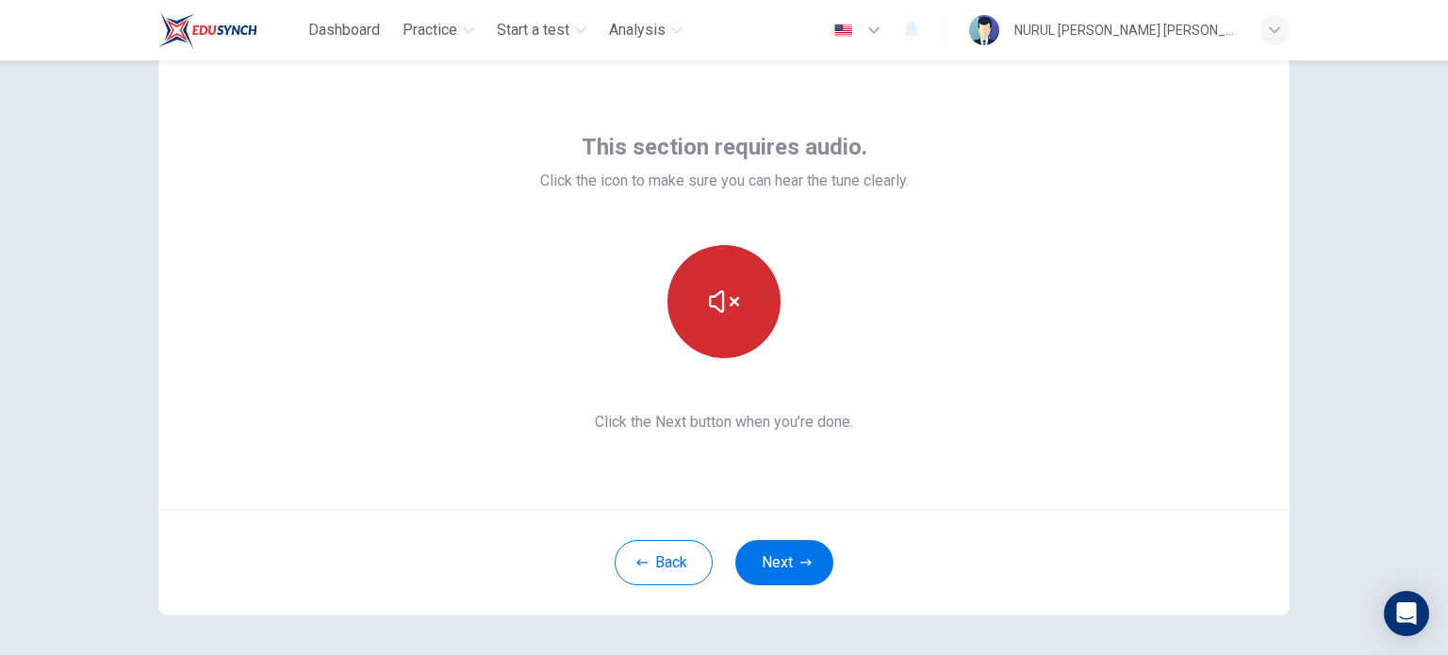
click at [739, 313] on button "button" at bounding box center [723, 301] width 113 height 113
click at [736, 314] on button "button" at bounding box center [723, 301] width 113 height 113
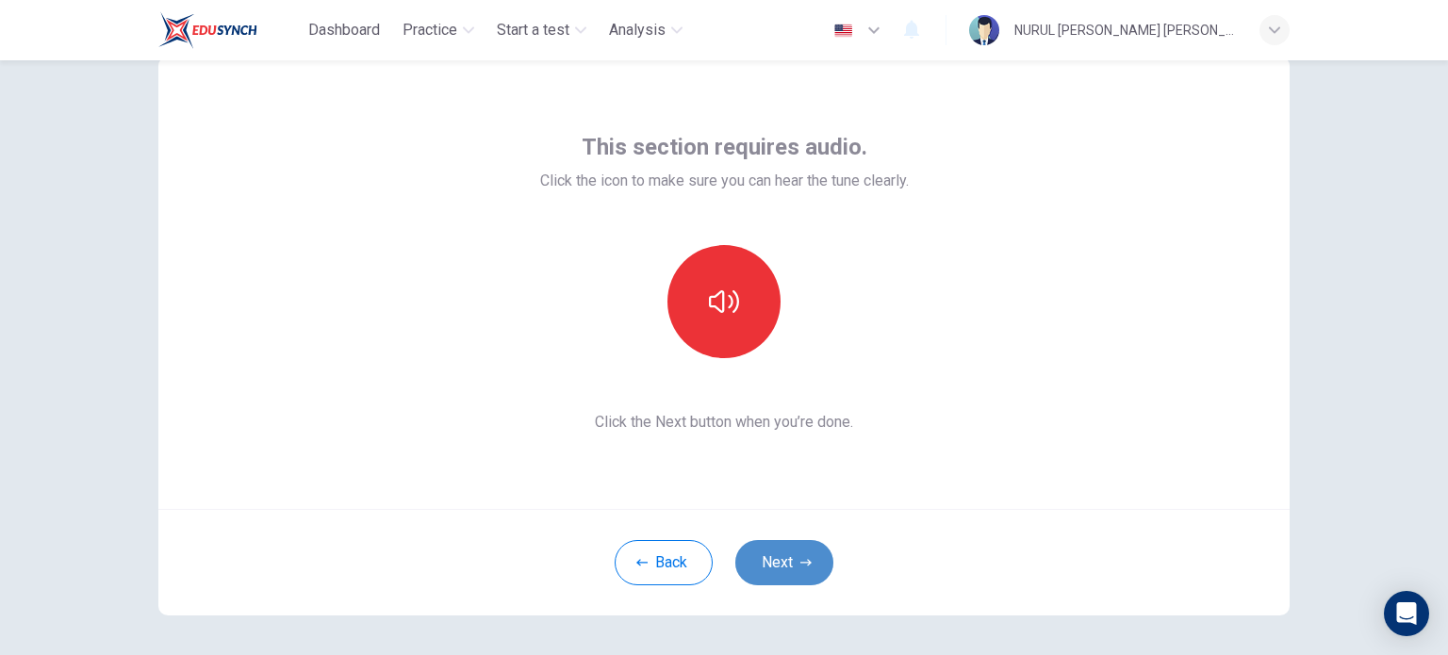
click at [777, 562] on button "Next" at bounding box center [784, 562] width 98 height 45
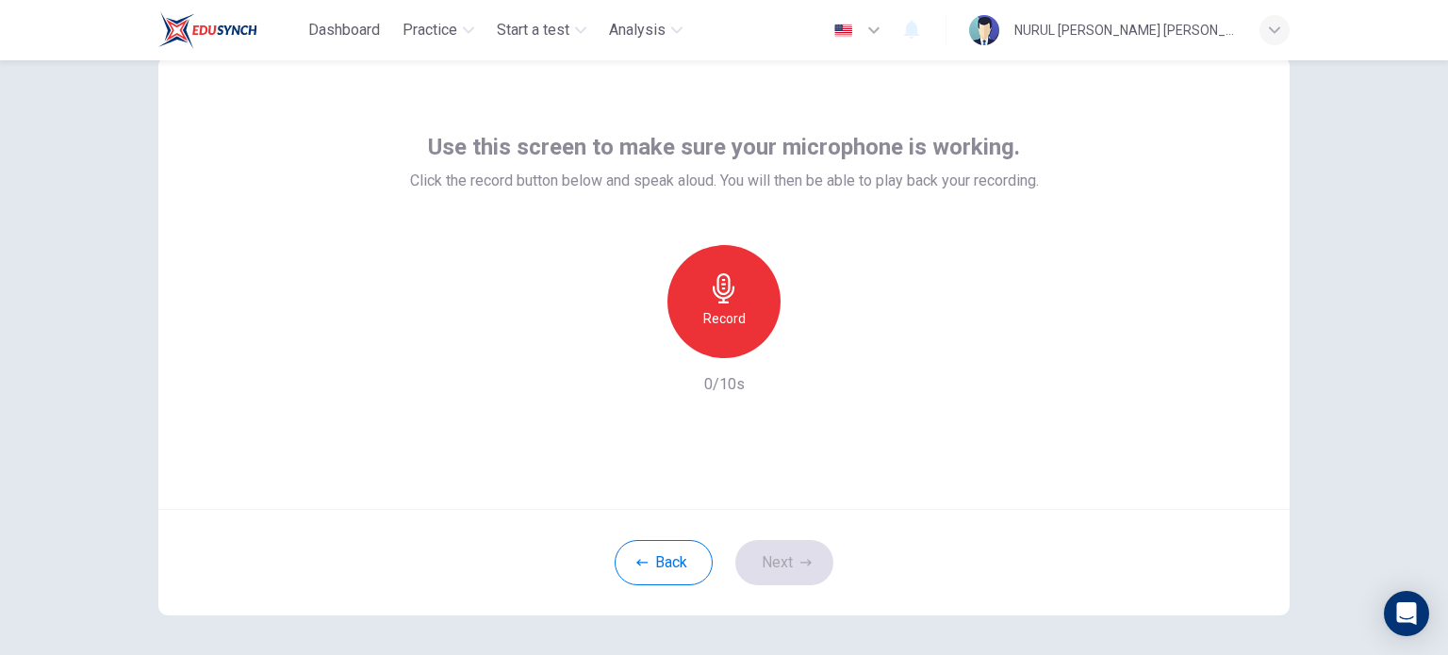
click at [721, 315] on h6 "Record" at bounding box center [724, 318] width 42 height 23
click at [806, 347] on icon "button" at bounding box center [810, 343] width 19 height 19
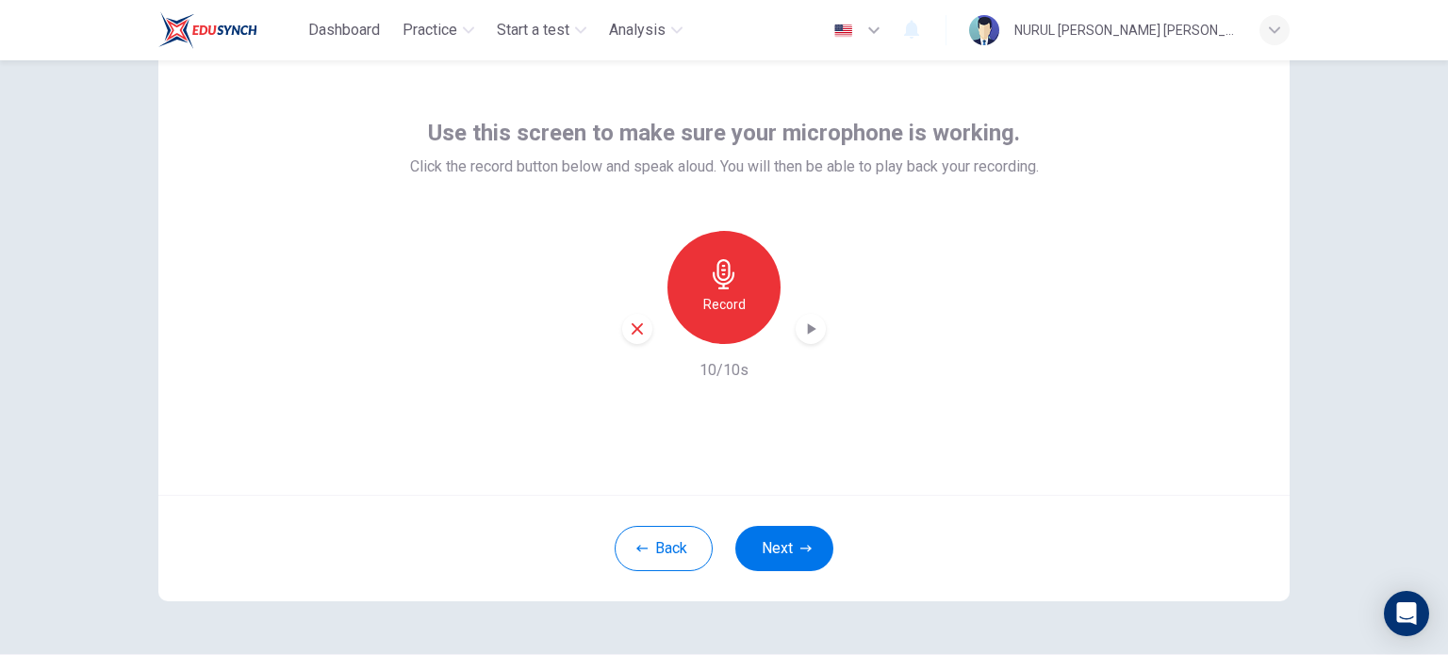
scroll to position [83, 0]
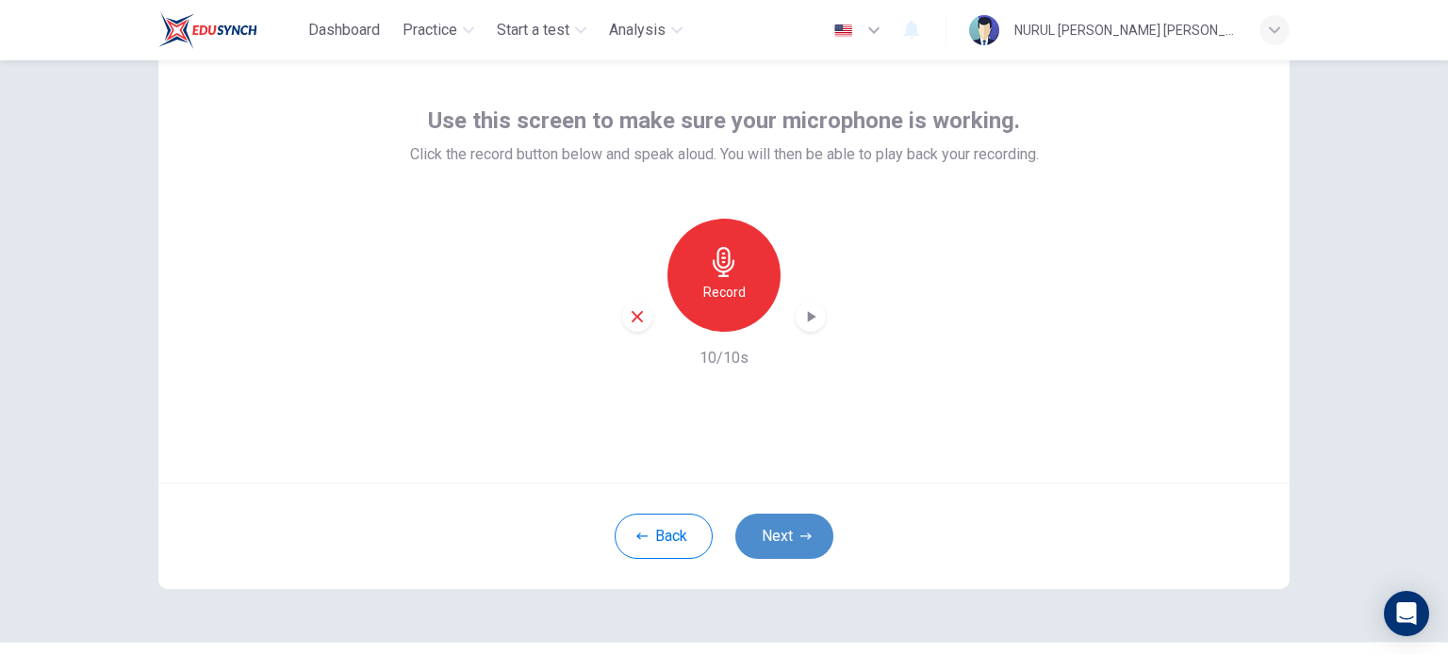
click at [787, 537] on button "Next" at bounding box center [784, 536] width 98 height 45
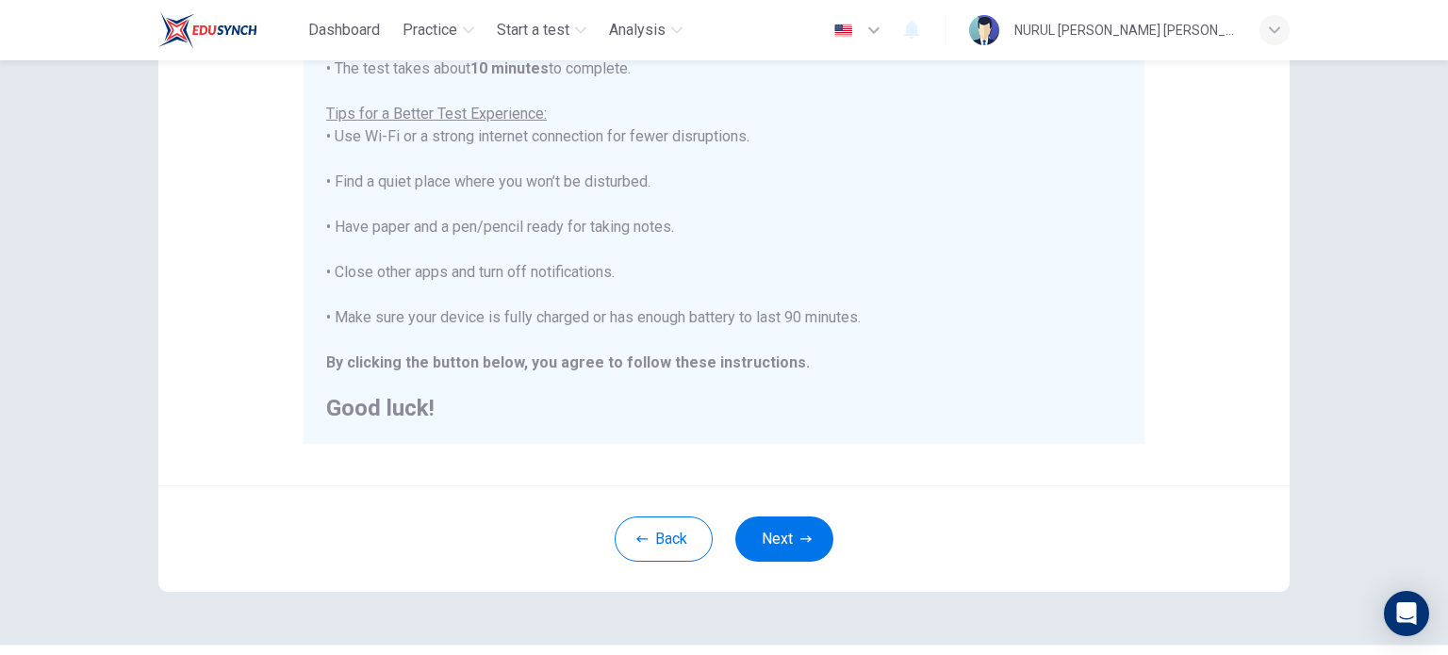
scroll to position [345, 0]
click at [769, 525] on button "Next" at bounding box center [784, 537] width 98 height 45
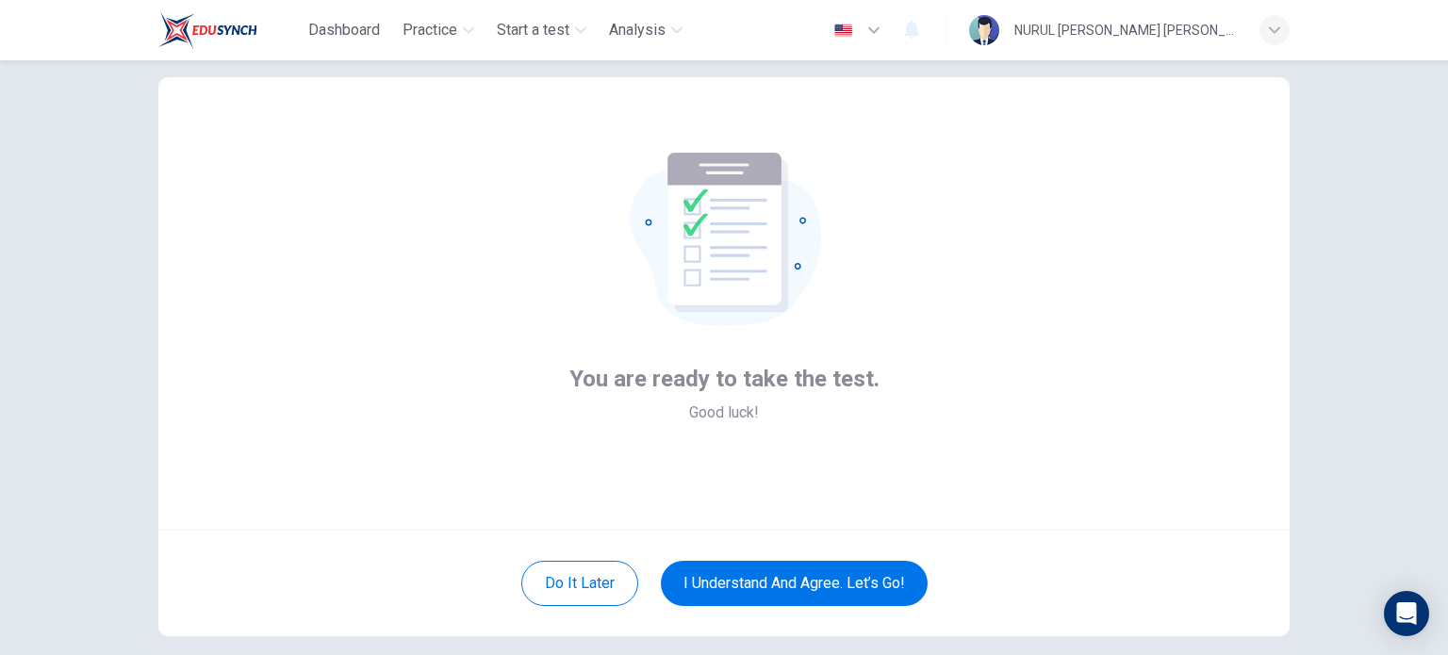
scroll to position [33, 0]
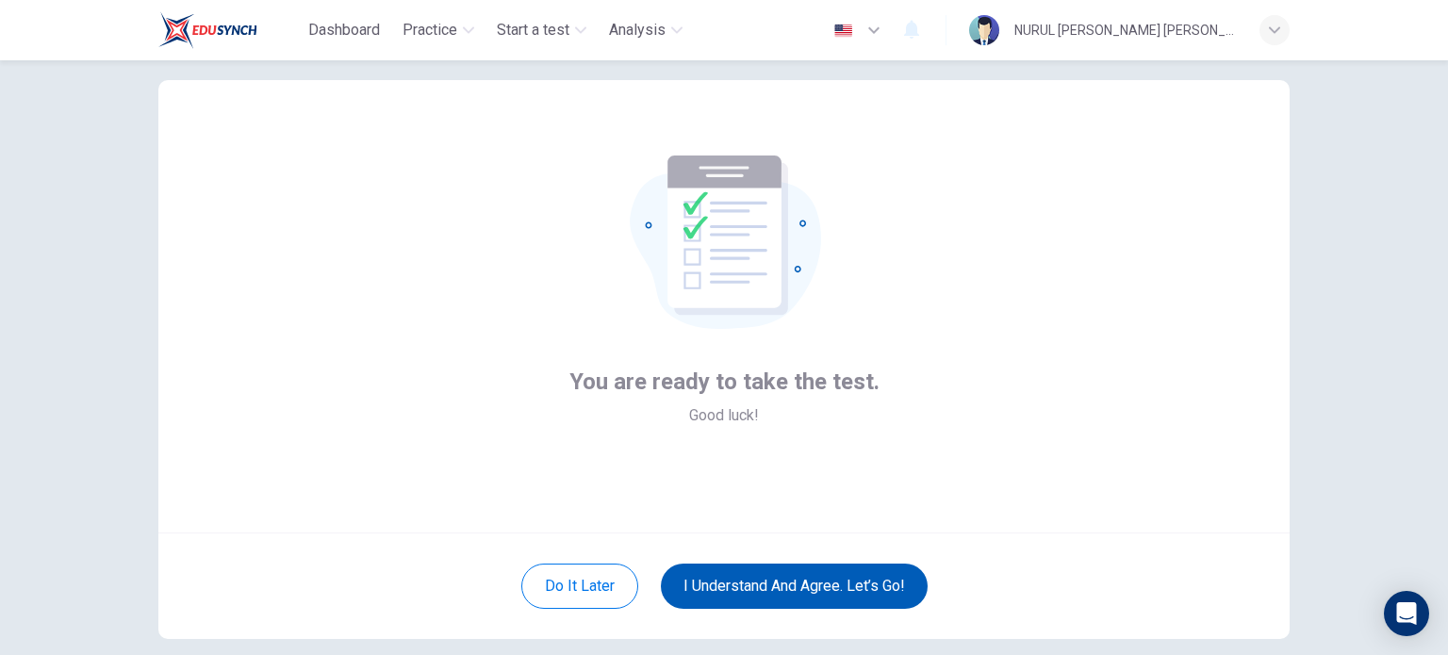
click at [728, 580] on button "I understand and agree. Let’s go!" at bounding box center [794, 586] width 267 height 45
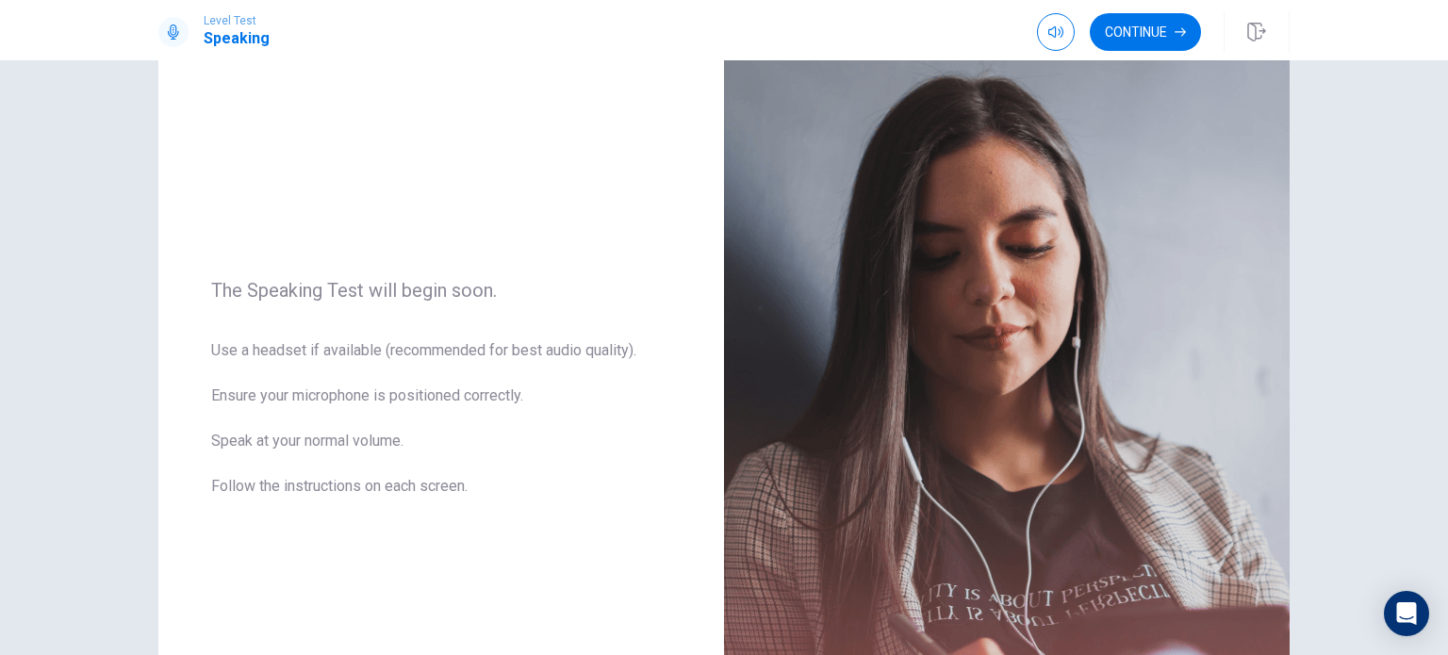
scroll to position [102, 0]
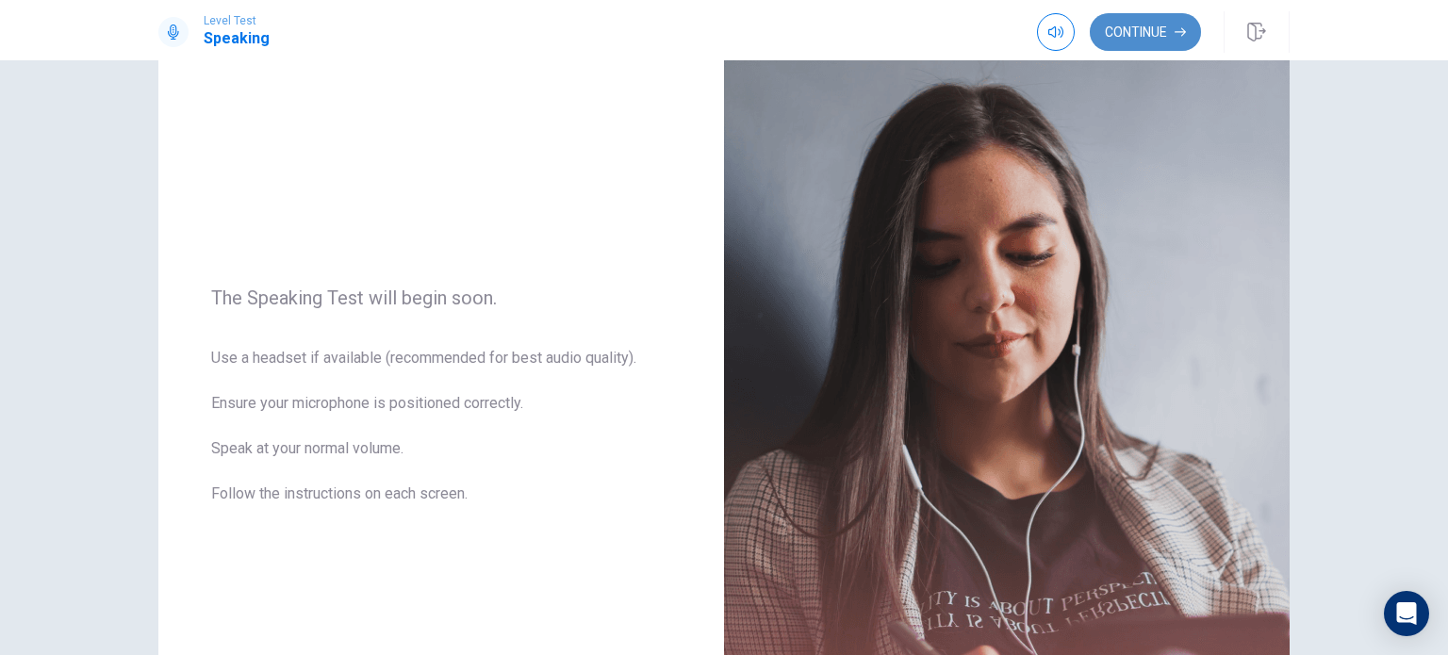
click at [1127, 24] on button "Continue" at bounding box center [1144, 32] width 111 height 38
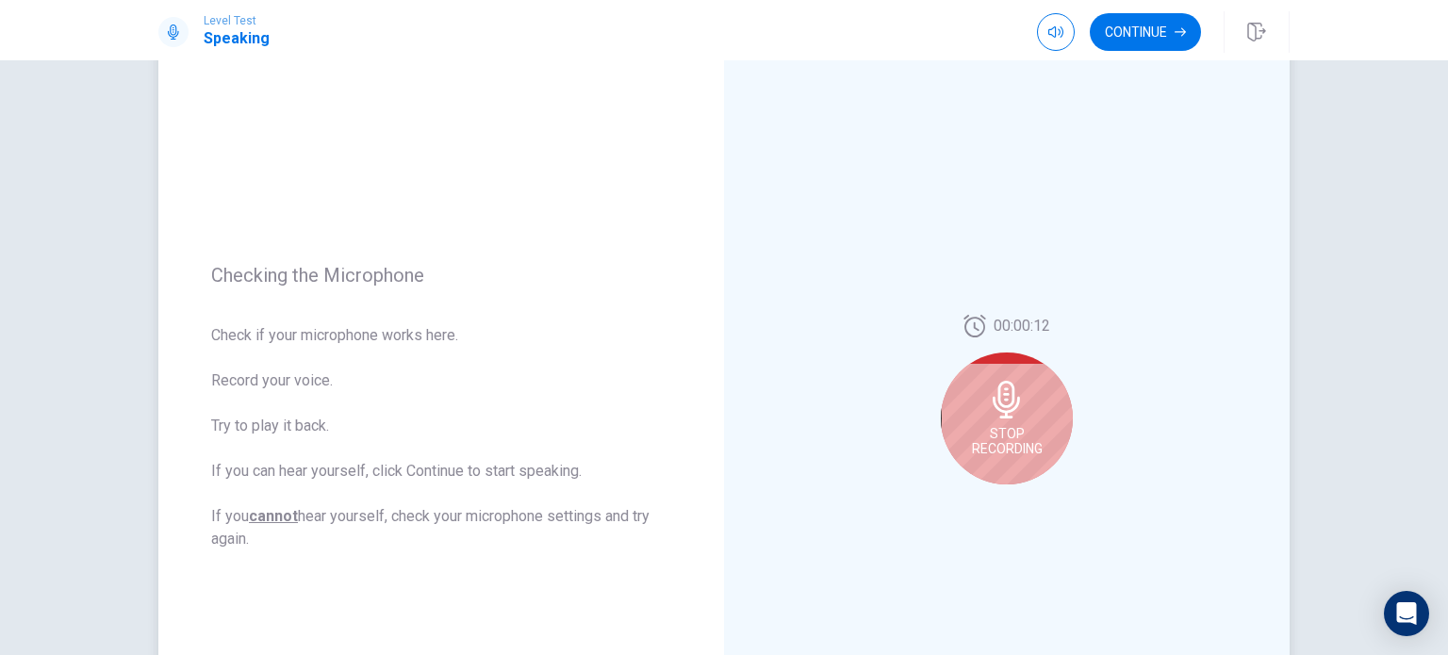
click at [1009, 402] on icon at bounding box center [1005, 400] width 27 height 38
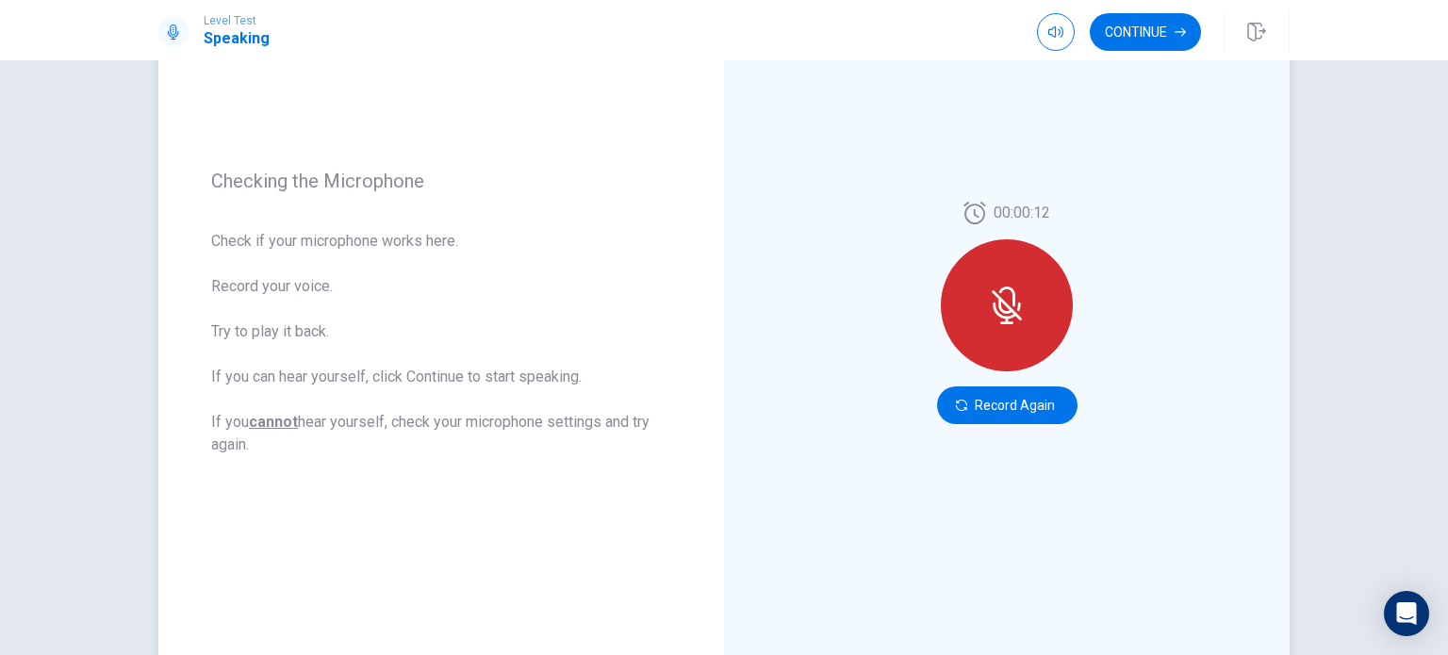
scroll to position [195, 0]
click at [984, 412] on button "Record Again" at bounding box center [1007, 406] width 140 height 38
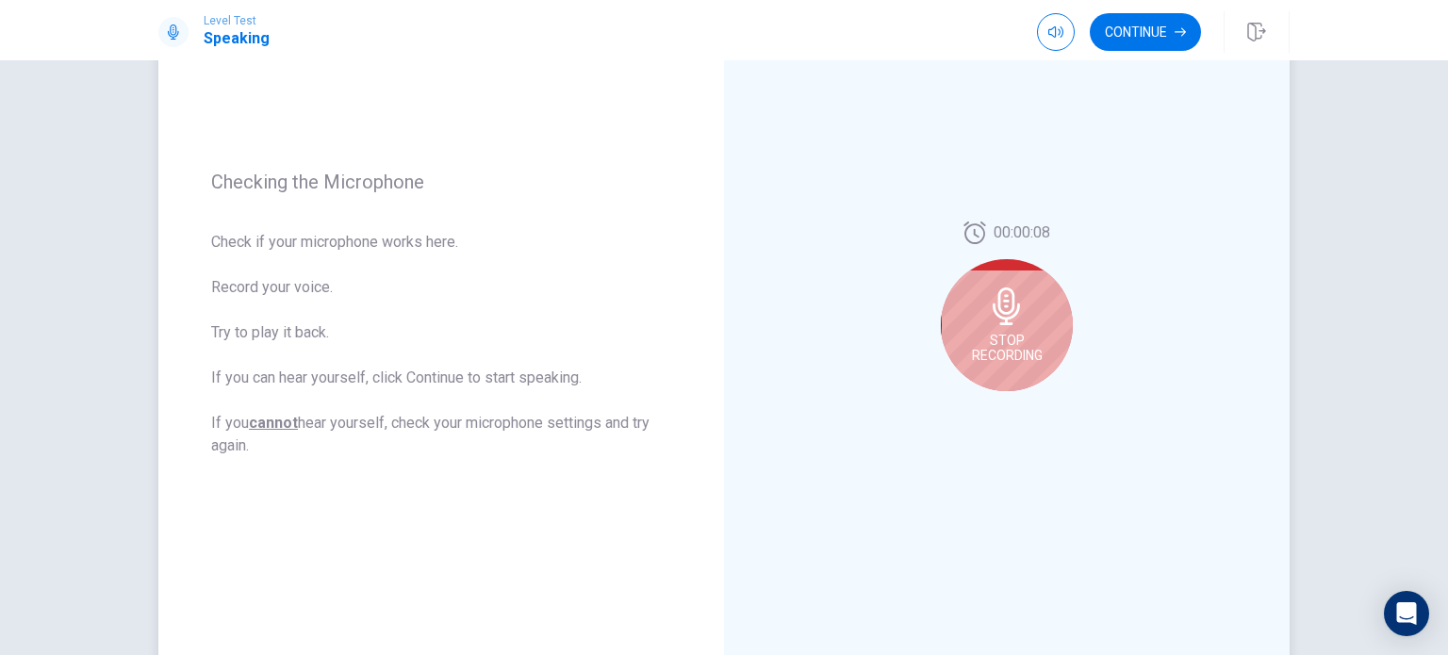
click at [987, 340] on span "Stop Recording" at bounding box center [1007, 348] width 71 height 30
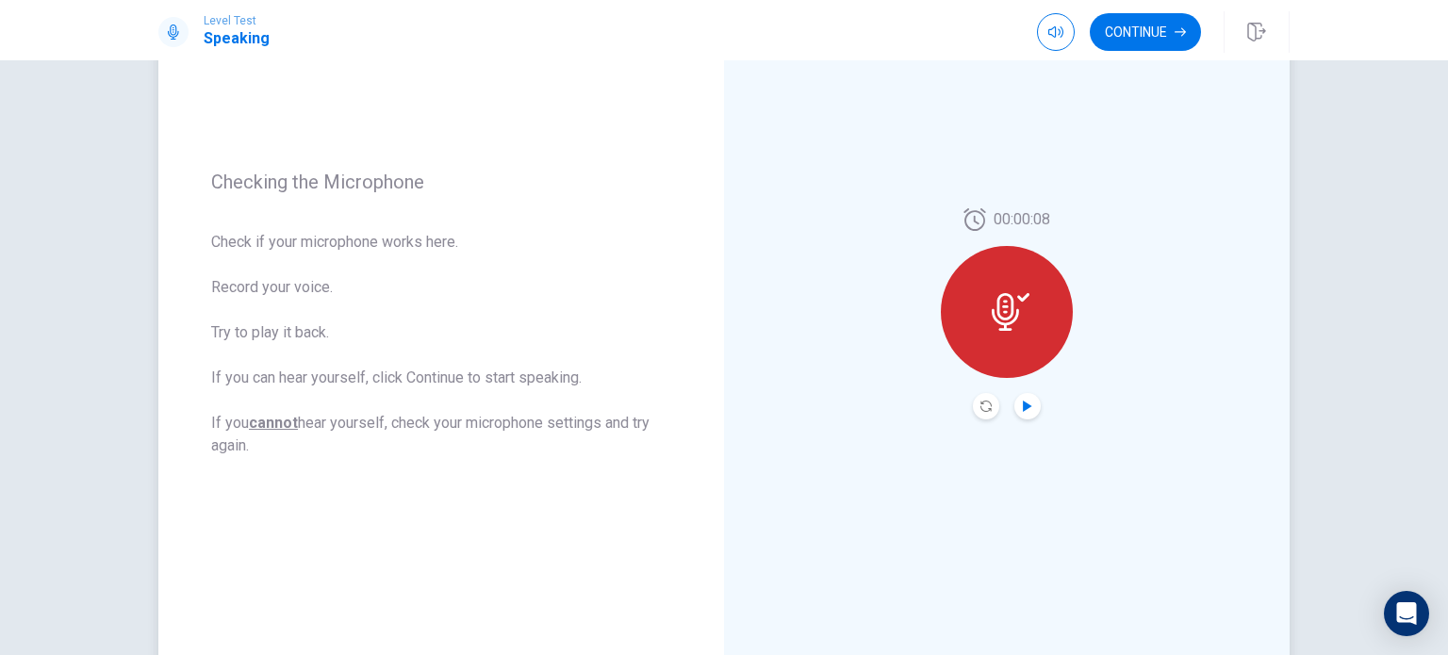
click at [1027, 411] on icon "Play Audio" at bounding box center [1027, 406] width 11 height 11
click at [1104, 39] on button "Continue" at bounding box center [1144, 32] width 111 height 38
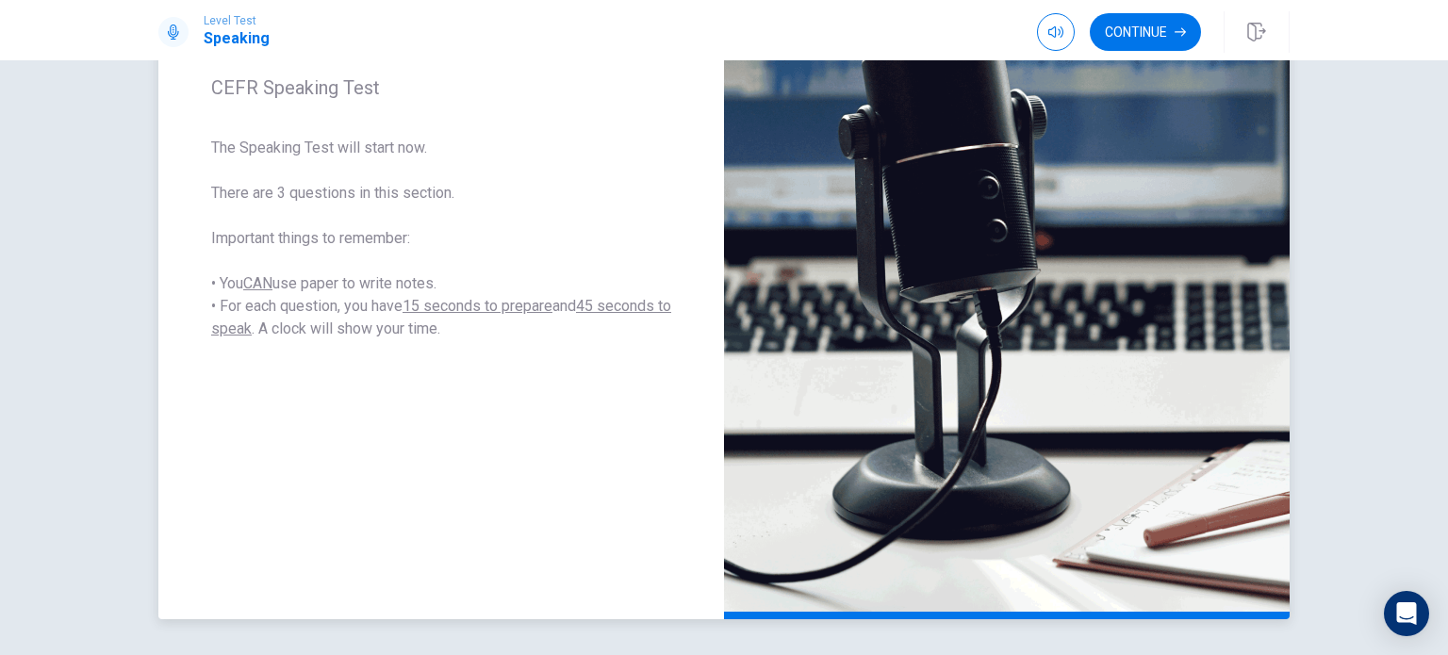
scroll to position [299, 0]
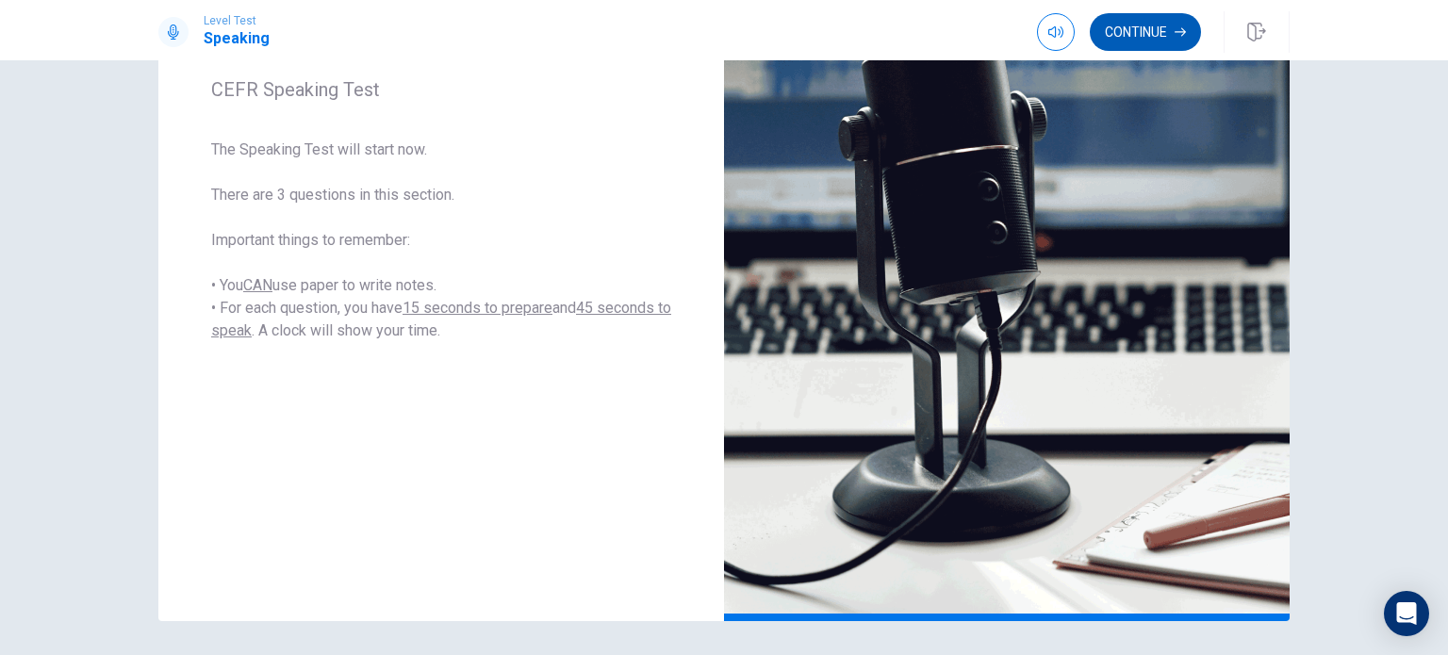
click at [1114, 33] on button "Continue" at bounding box center [1144, 32] width 111 height 38
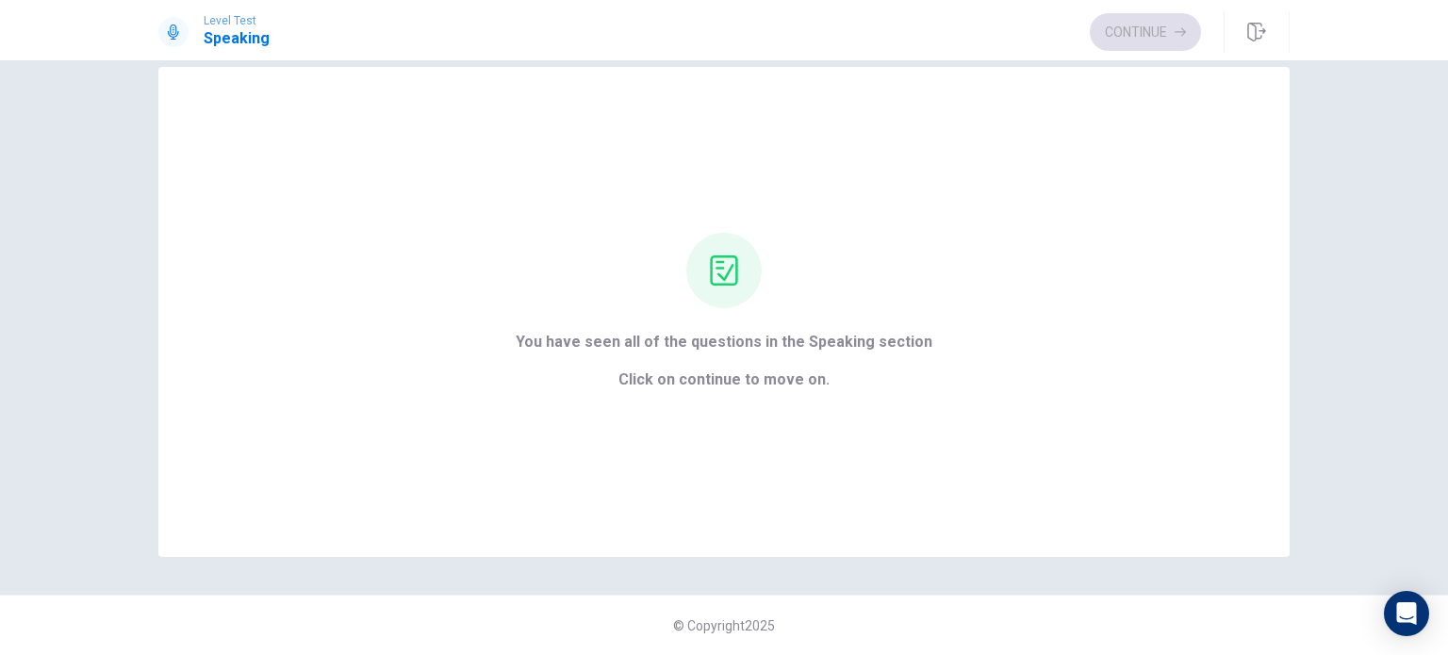
scroll to position [30, 0]
click at [1102, 37] on button "Continue" at bounding box center [1144, 32] width 111 height 38
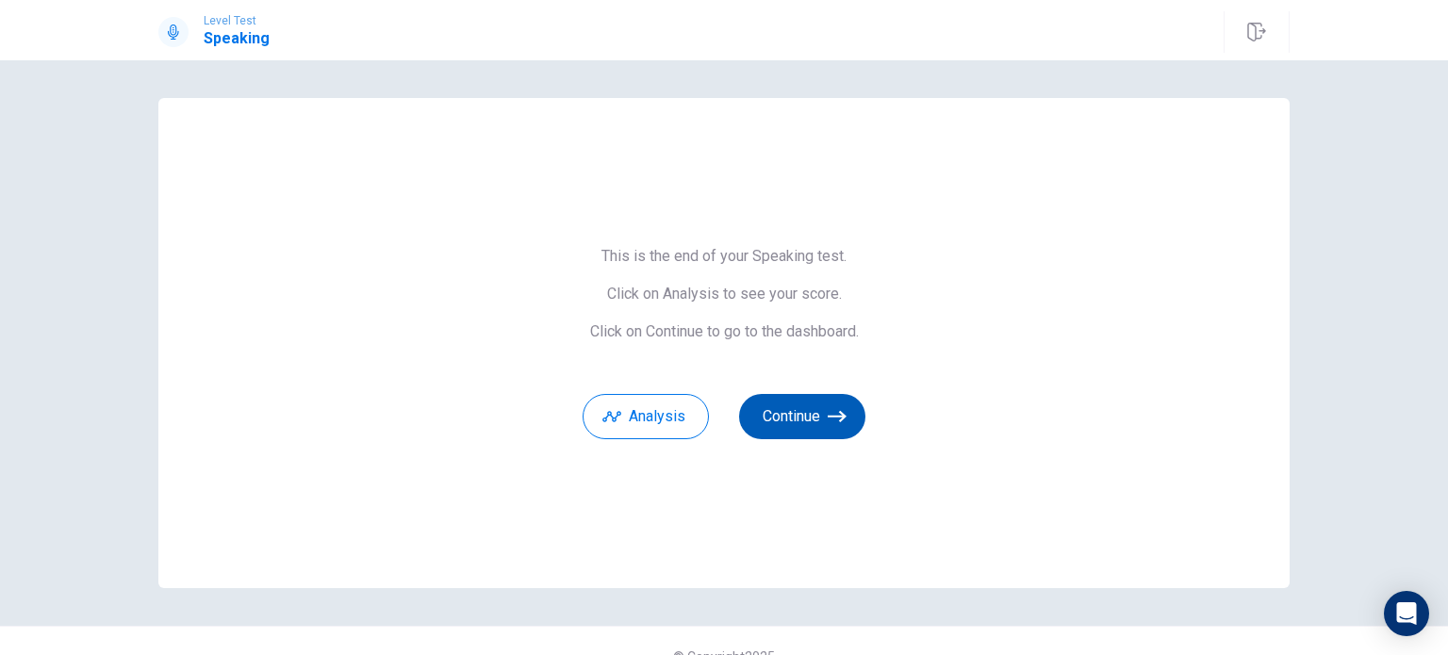
click at [827, 414] on icon "button" at bounding box center [836, 416] width 19 height 19
